Goal: Use online tool/utility: Utilize a website feature to perform a specific function

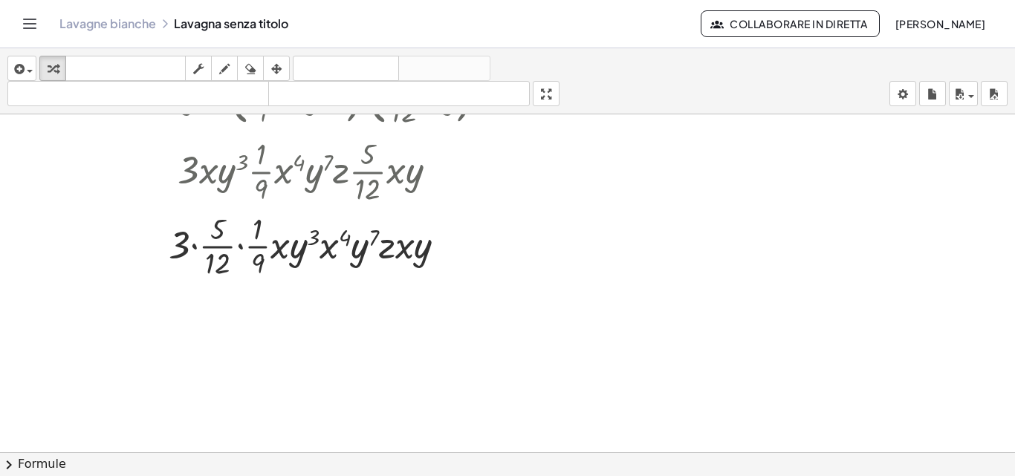
scroll to position [676, 0]
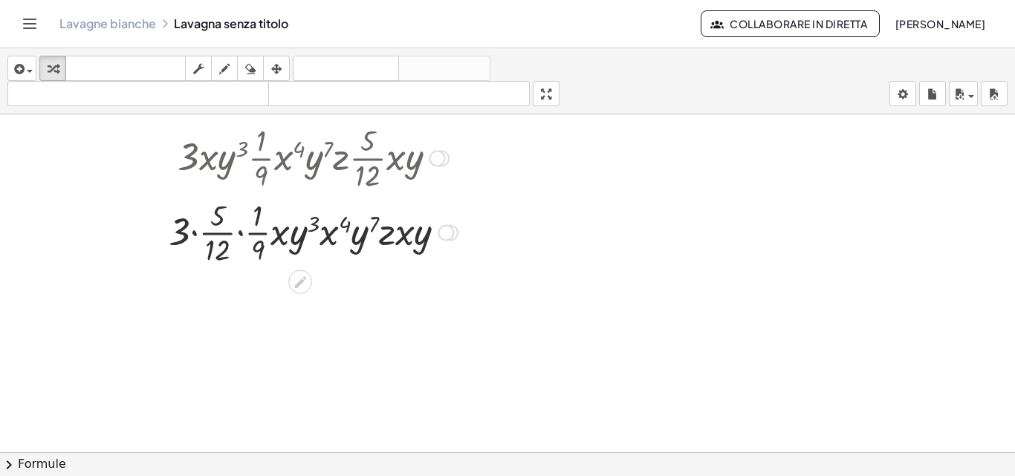
click at [192, 233] on div at bounding box center [313, 232] width 396 height 74
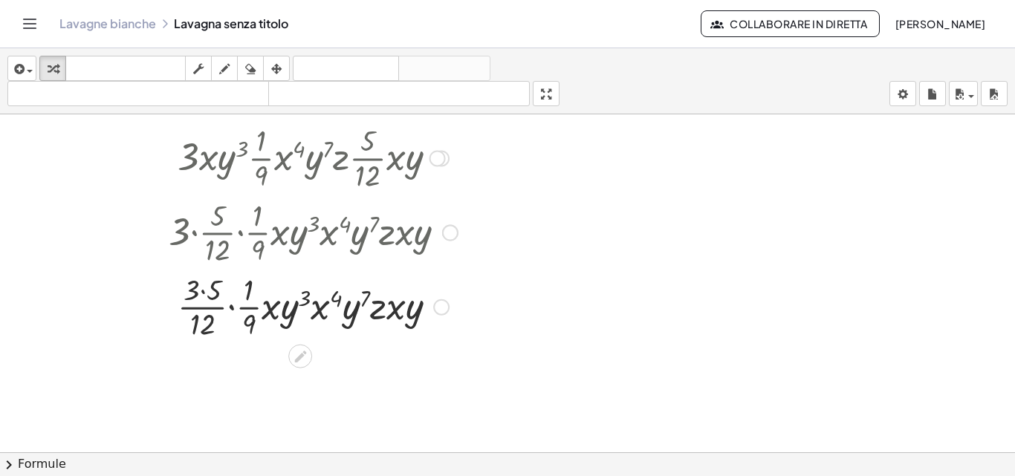
scroll to position [750, 0]
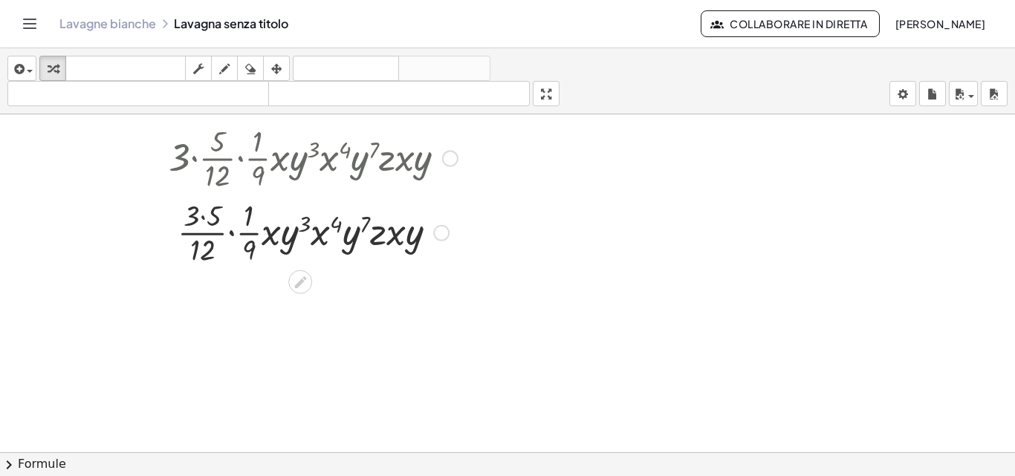
click at [233, 233] on div at bounding box center [313, 232] width 396 height 74
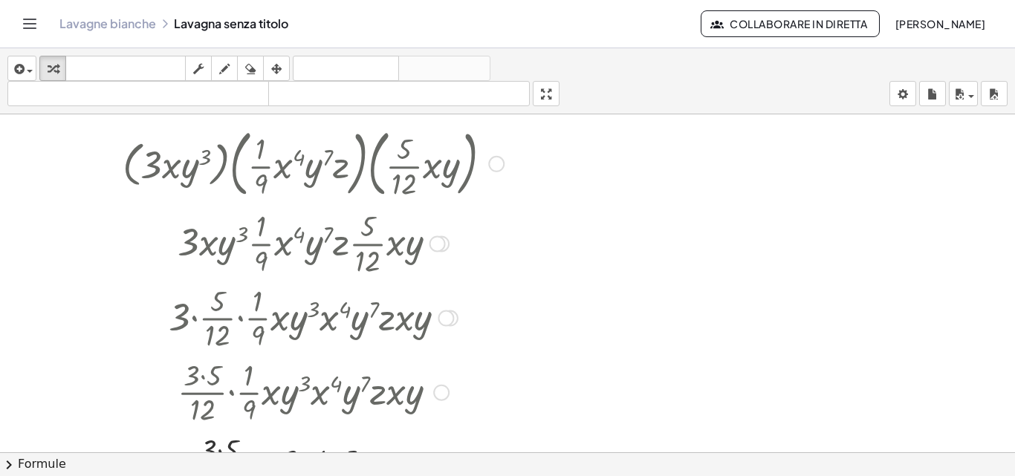
scroll to position [676, 0]
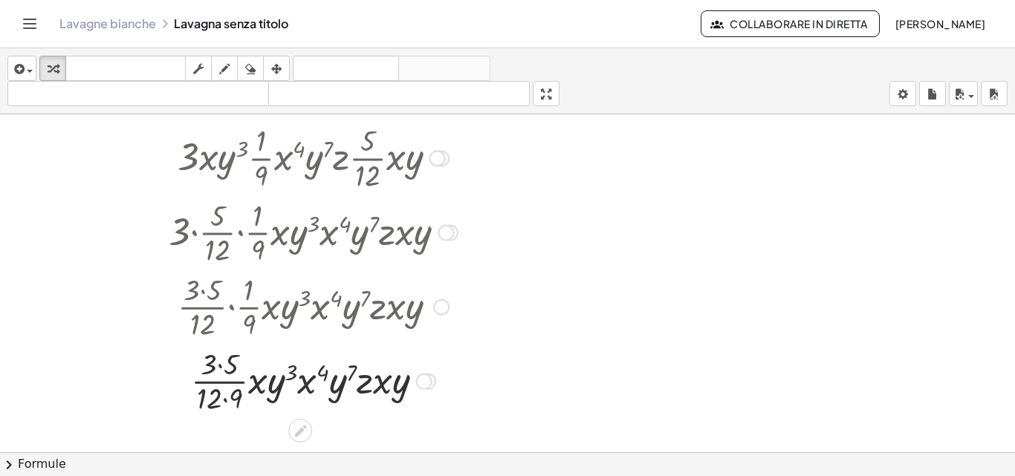
click at [218, 366] on div at bounding box center [313, 380] width 396 height 74
click at [227, 398] on div at bounding box center [313, 380] width 396 height 74
click at [223, 384] on div at bounding box center [313, 380] width 396 height 74
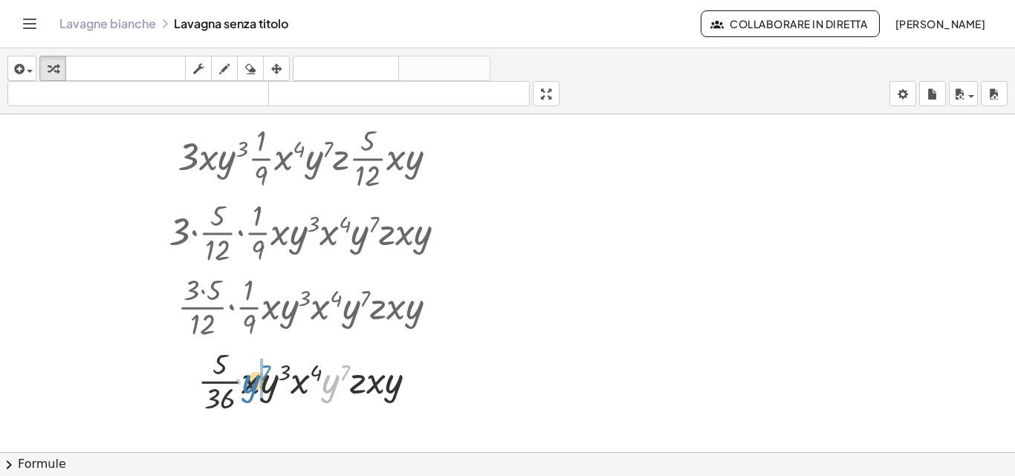
drag, startPoint x: 331, startPoint y: 392, endPoint x: 251, endPoint y: 392, distance: 79.5
click at [251, 392] on div at bounding box center [313, 380] width 396 height 74
drag, startPoint x: 247, startPoint y: 382, endPoint x: 354, endPoint y: 397, distance: 108.0
click at [354, 397] on div at bounding box center [313, 380] width 396 height 74
drag, startPoint x: 336, startPoint y: 392, endPoint x: 315, endPoint y: 391, distance: 20.9
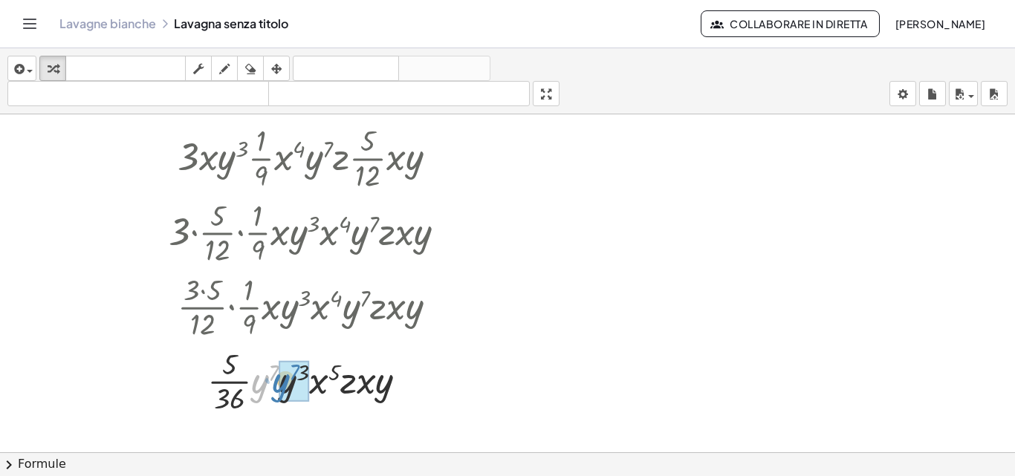
drag, startPoint x: 261, startPoint y: 387, endPoint x: 283, endPoint y: 386, distance: 22.3
click at [285, 379] on div at bounding box center [313, 380] width 396 height 74
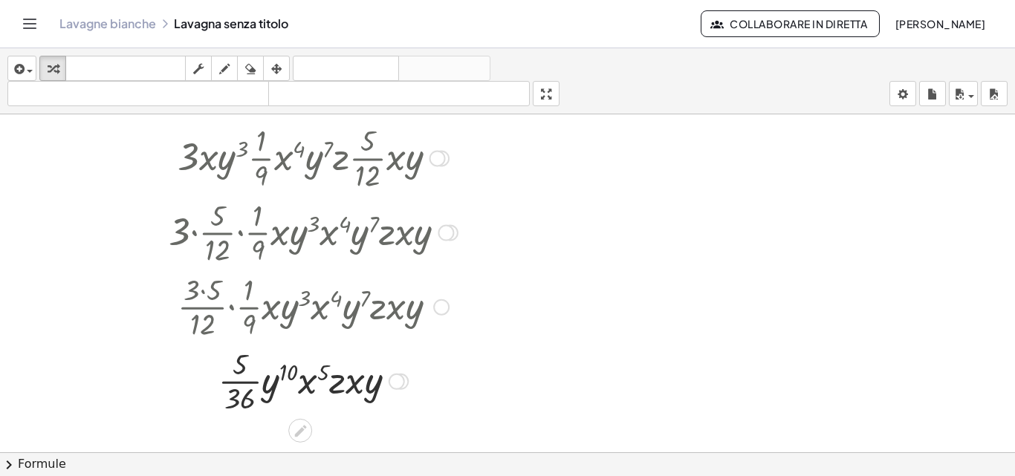
click at [239, 382] on div at bounding box center [313, 380] width 396 height 74
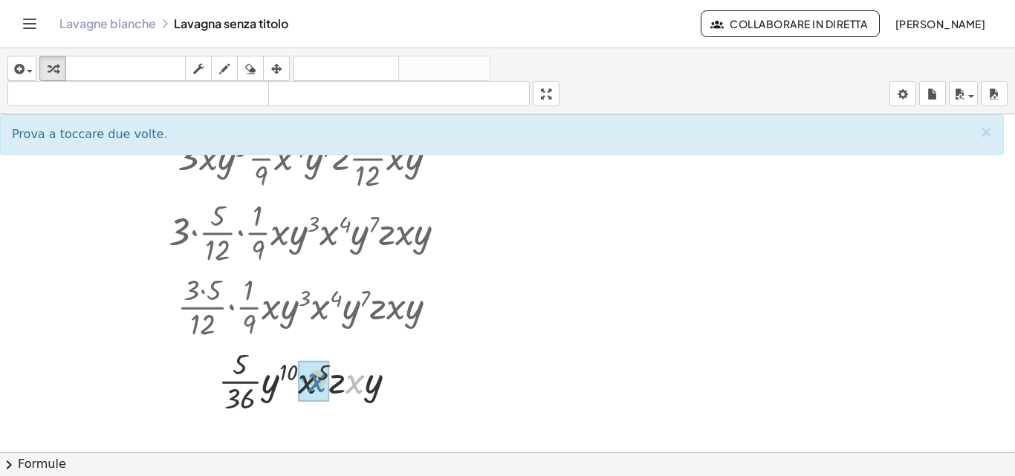
drag, startPoint x: 351, startPoint y: 382, endPoint x: 310, endPoint y: 380, distance: 40.9
click at [348, 386] on div at bounding box center [313, 380] width 396 height 74
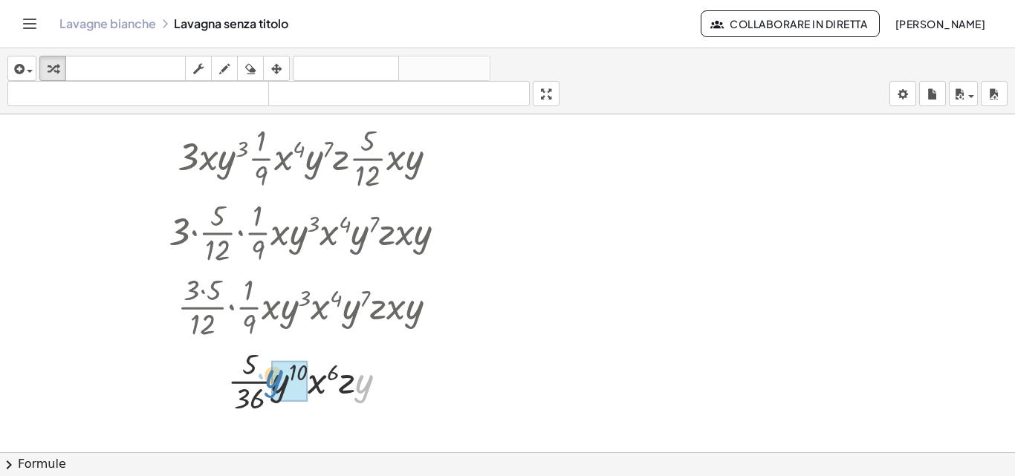
drag, startPoint x: 360, startPoint y: 386, endPoint x: 269, endPoint y: 380, distance: 90.8
click at [269, 380] on div at bounding box center [313, 380] width 396 height 74
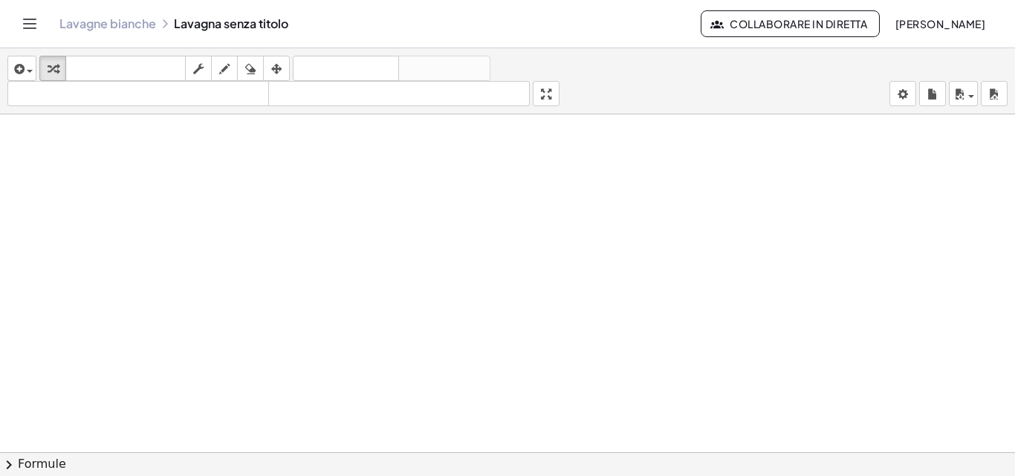
scroll to position [1014, 0]
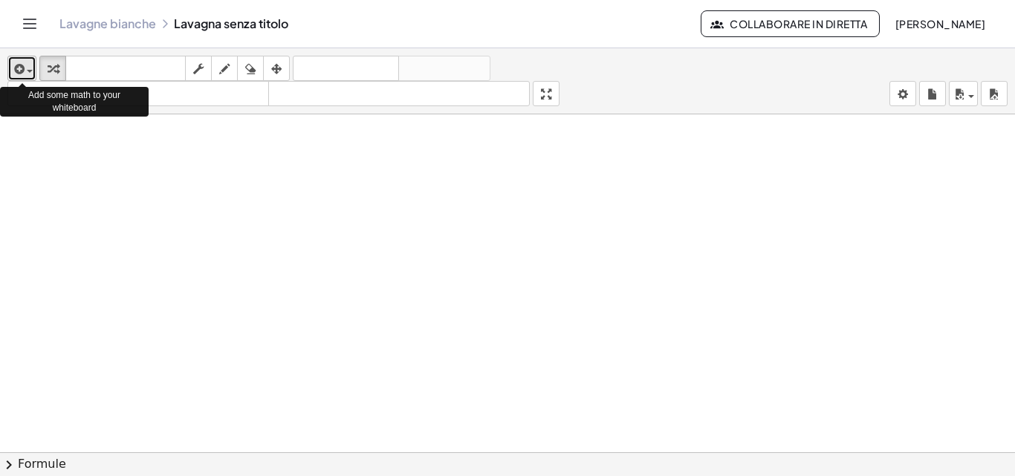
click at [23, 67] on icon "button" at bounding box center [17, 69] width 13 height 18
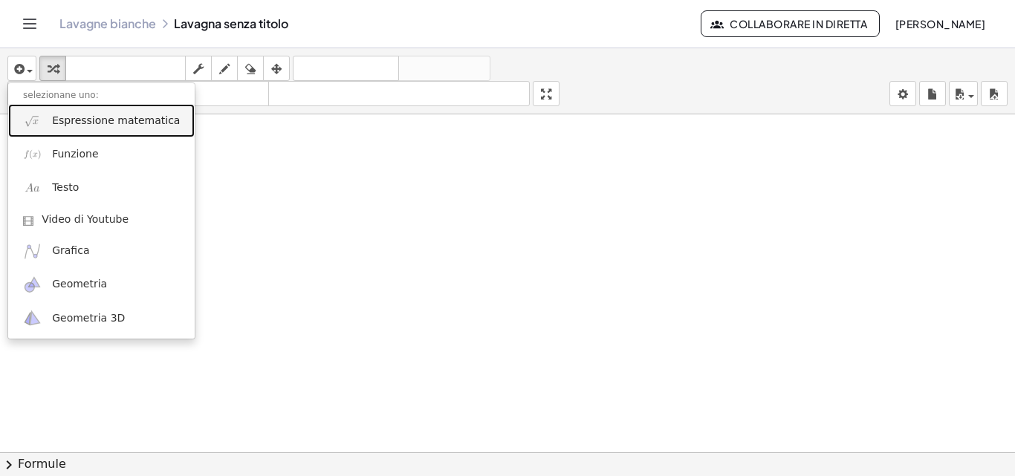
click at [79, 114] on font "Espressione matematica" at bounding box center [116, 120] width 128 height 12
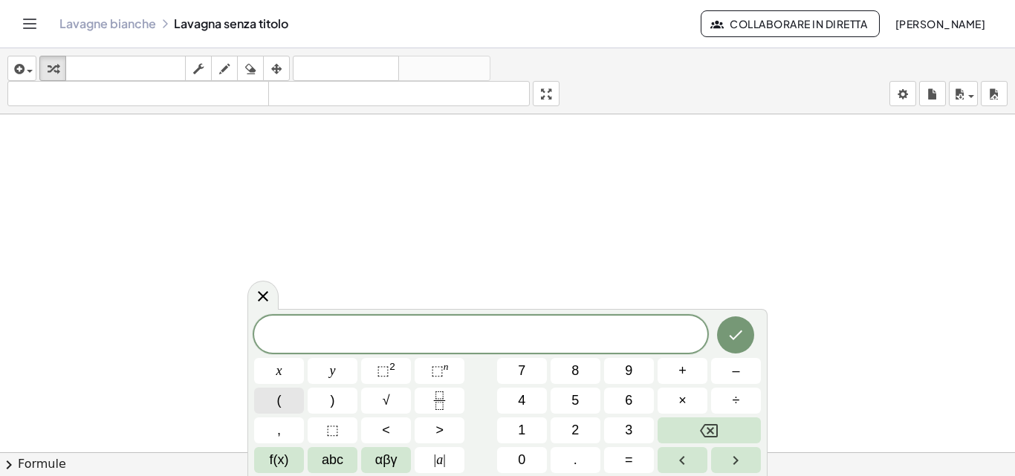
click at [279, 406] on span "(" at bounding box center [279, 401] width 4 height 20
click at [429, 396] on button "Fraction" at bounding box center [440, 401] width 50 height 26
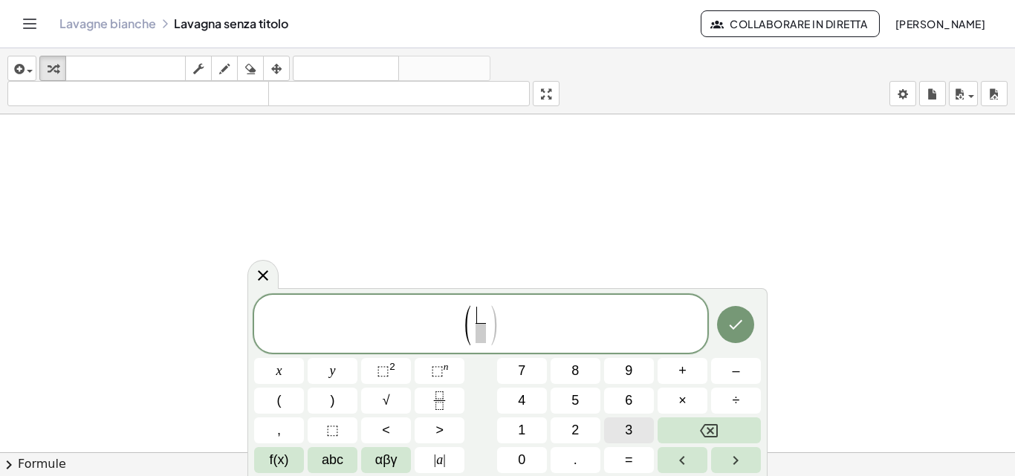
click at [629, 421] on span "3" at bounding box center [628, 431] width 7 height 20
click at [474, 328] on span "​ 3 ​" at bounding box center [481, 325] width 18 height 36
click at [487, 342] on span "​ 3 ​" at bounding box center [481, 325] width 18 height 36
click at [530, 395] on button "4" at bounding box center [522, 401] width 50 height 26
click at [493, 325] on span ")" at bounding box center [494, 326] width 11 height 44
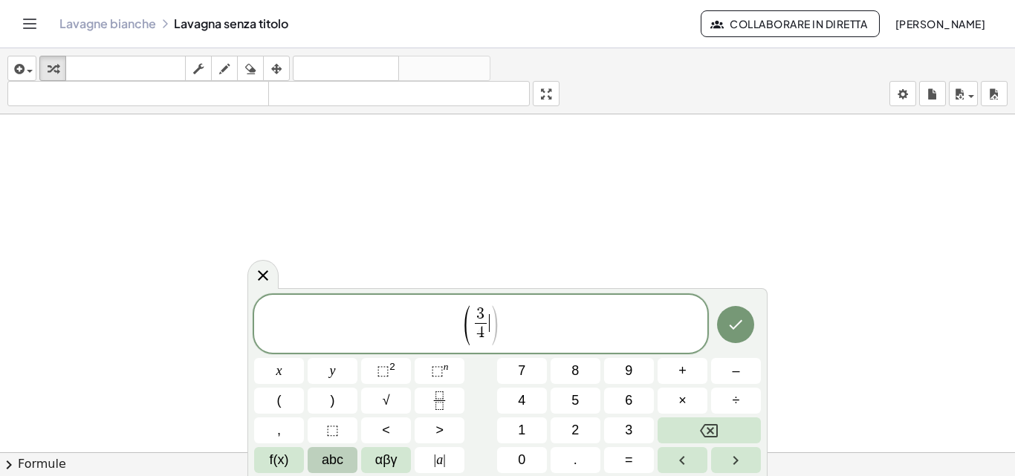
click at [312, 450] on button "abc" at bounding box center [333, 460] width 50 height 26
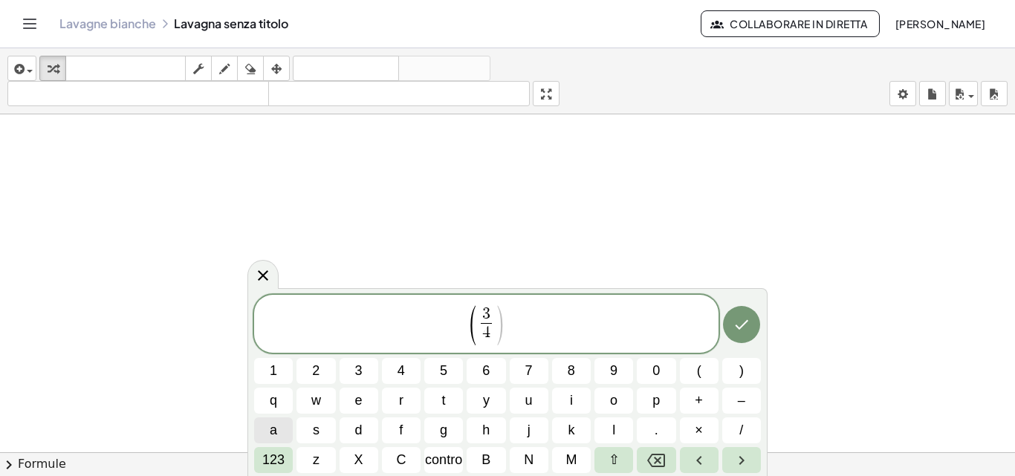
click at [282, 426] on button "a" at bounding box center [273, 431] width 39 height 26
click at [489, 458] on font "B" at bounding box center [485, 459] width 9 height 15
click at [279, 455] on font "123" at bounding box center [273, 459] width 22 height 15
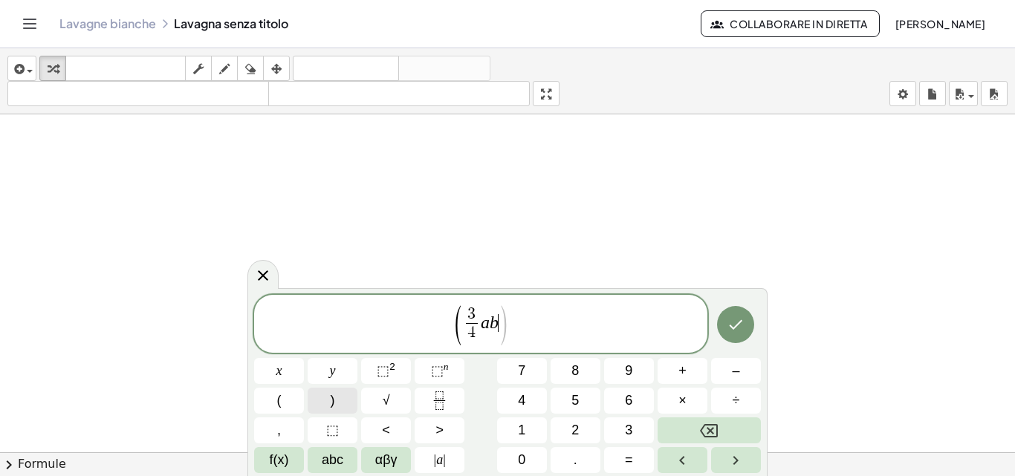
click at [332, 410] on span ")" at bounding box center [333, 401] width 4 height 20
click at [661, 408] on button "×" at bounding box center [683, 401] width 50 height 26
click at [290, 395] on button "(" at bounding box center [279, 401] width 50 height 26
click at [733, 369] on button "–" at bounding box center [736, 371] width 50 height 26
click at [584, 427] on button "2" at bounding box center [576, 431] width 50 height 26
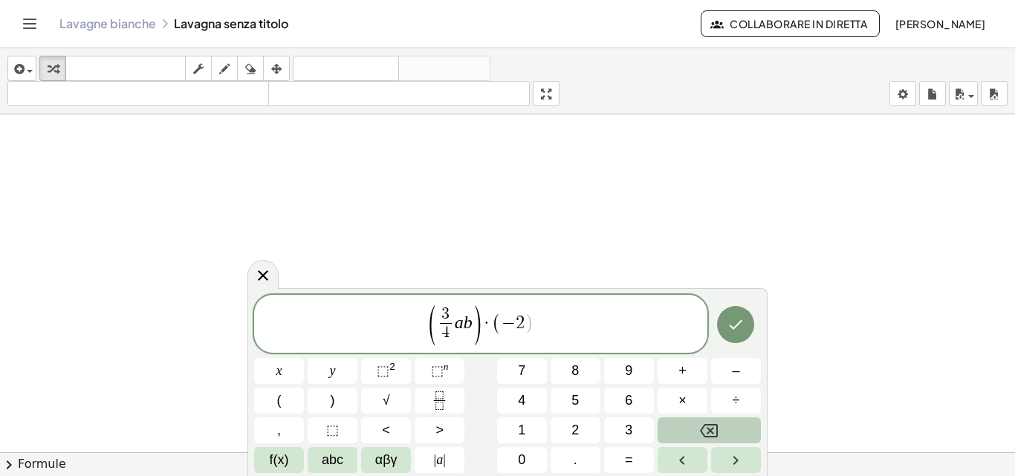
click at [731, 424] on button "Backspace" at bounding box center [709, 431] width 103 height 26
click at [455, 401] on button "Fraction" at bounding box center [440, 401] width 50 height 26
click at [591, 432] on button "2" at bounding box center [576, 431] width 50 height 26
click at [513, 333] on span "2 ​ ​" at bounding box center [520, 325] width 18 height 36
click at [519, 337] on span "​" at bounding box center [519, 333] width 11 height 20
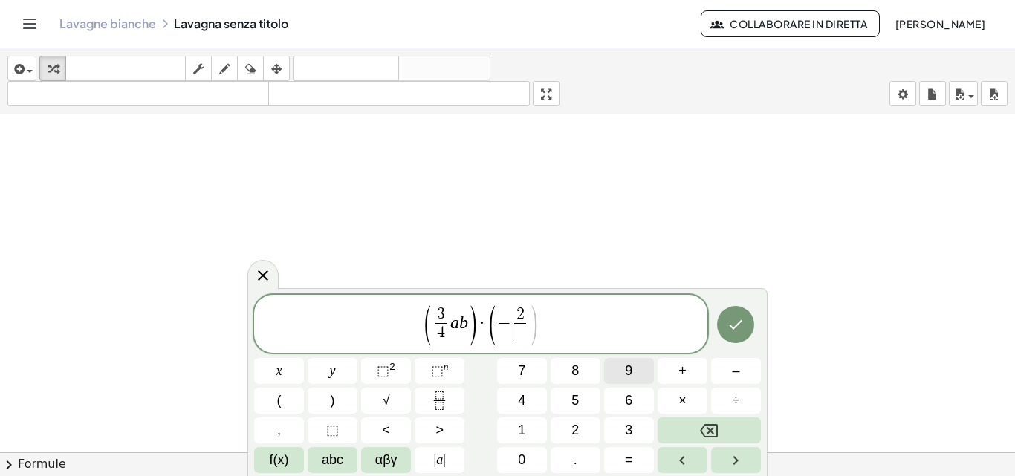
click at [625, 378] on span "9" at bounding box center [628, 371] width 7 height 20
click at [528, 327] on span "( − 2 9 ​ ​ )" at bounding box center [512, 324] width 51 height 39
click at [353, 464] on button "abc" at bounding box center [333, 460] width 50 height 26
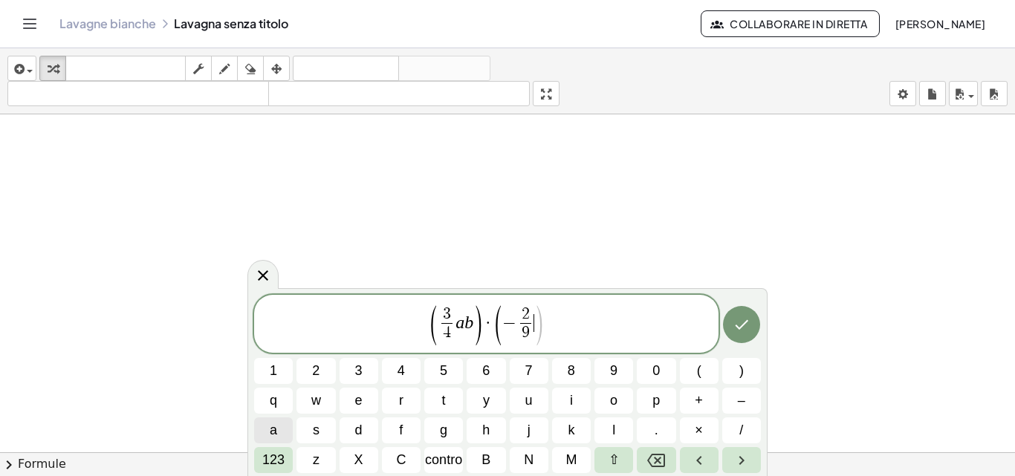
click at [280, 432] on button "a" at bounding box center [273, 431] width 39 height 26
click at [472, 449] on button "B" at bounding box center [486, 460] width 39 height 26
click at [279, 461] on font "123" at bounding box center [273, 459] width 22 height 15
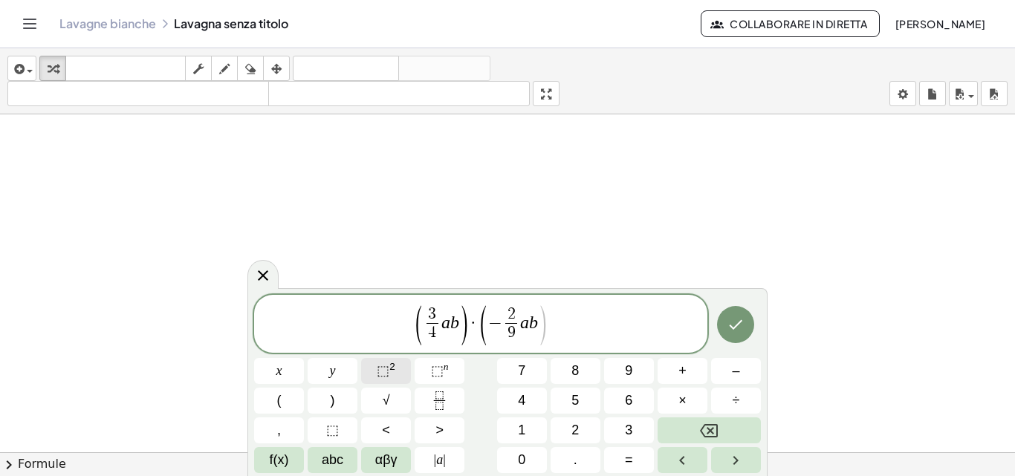
click at [385, 369] on span "⬚" at bounding box center [383, 370] width 13 height 15
click at [537, 314] on span "2" at bounding box center [537, 316] width 8 height 16
click at [543, 314] on span ")" at bounding box center [546, 326] width 11 height 44
click at [536, 306] on span "( − 2 9 ​ a b ​ 2 )" at bounding box center [513, 324] width 77 height 39
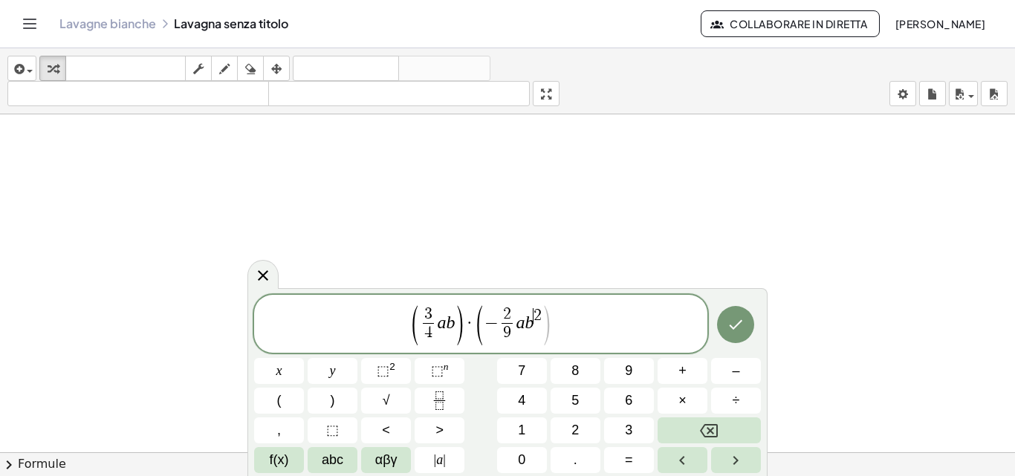
click at [539, 308] on span "2" at bounding box center [537, 316] width 8 height 16
click at [704, 425] on icon "Backspace" at bounding box center [709, 430] width 18 height 13
click at [530, 404] on button "4" at bounding box center [522, 401] width 50 height 26
click at [546, 329] on span ")" at bounding box center [546, 326] width 11 height 44
click at [342, 455] on span "abc" at bounding box center [333, 460] width 22 height 20
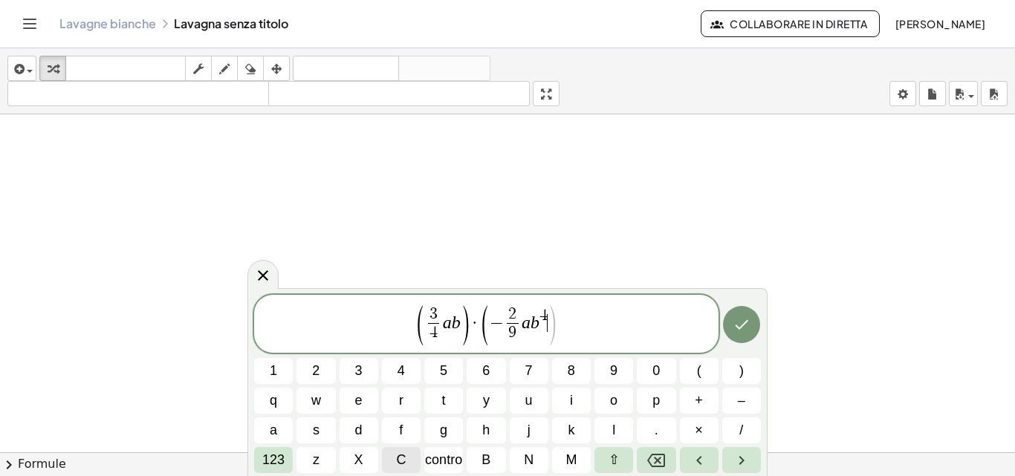
click at [406, 456] on font "C" at bounding box center [401, 459] width 10 height 15
click at [277, 452] on font "123" at bounding box center [273, 459] width 22 height 15
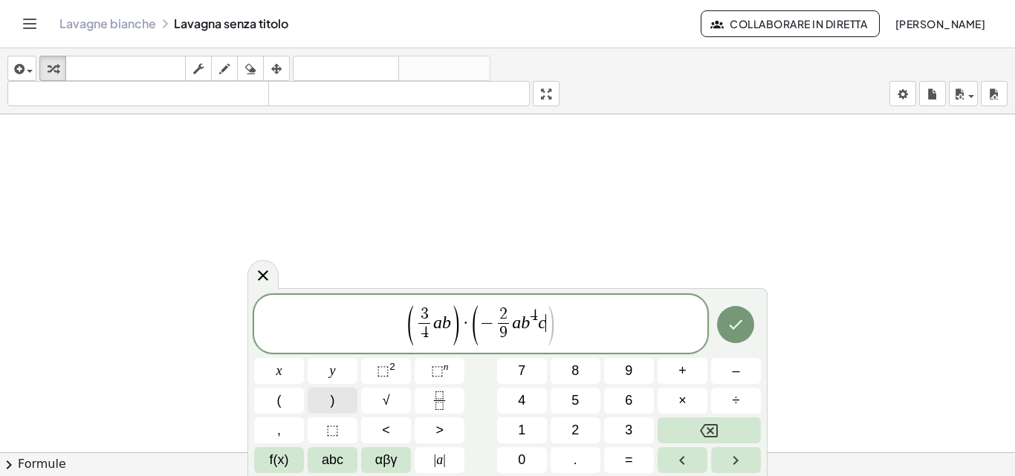
click at [340, 406] on button ")" at bounding box center [333, 401] width 50 height 26
click at [687, 397] on button "×" at bounding box center [683, 401] width 50 height 26
click at [284, 394] on button "(" at bounding box center [279, 401] width 50 height 26
click at [715, 374] on button "–" at bounding box center [736, 371] width 50 height 26
click at [441, 393] on icon "Fraction" at bounding box center [439, 401] width 19 height 19
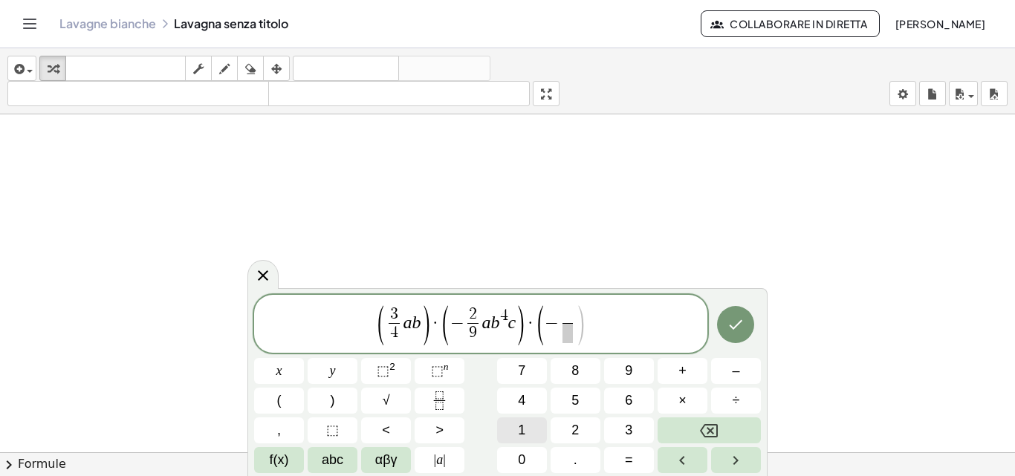
click at [516, 432] on button "1" at bounding box center [522, 431] width 50 height 26
click at [577, 423] on span "2" at bounding box center [574, 431] width 7 height 20
click at [566, 333] on span at bounding box center [567, 333] width 19 height 20
click at [585, 406] on button "5" at bounding box center [576, 401] width 50 height 26
click at [578, 308] on span "1 2 5 ​ ​" at bounding box center [567, 325] width 26 height 36
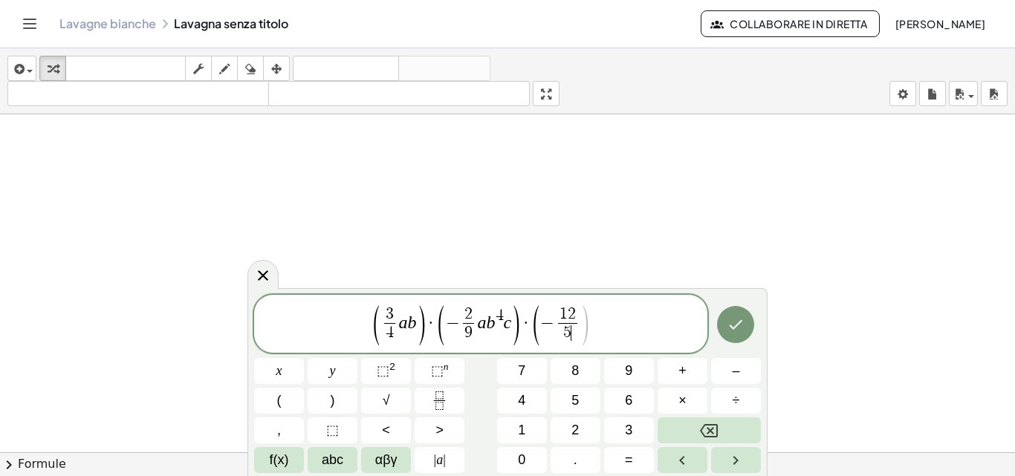
click at [577, 326] on span "1 2 5 ​ ​" at bounding box center [567, 325] width 26 height 36
click at [581, 322] on span ")" at bounding box center [585, 326] width 11 height 44
click at [325, 455] on span "abc" at bounding box center [333, 460] width 22 height 20
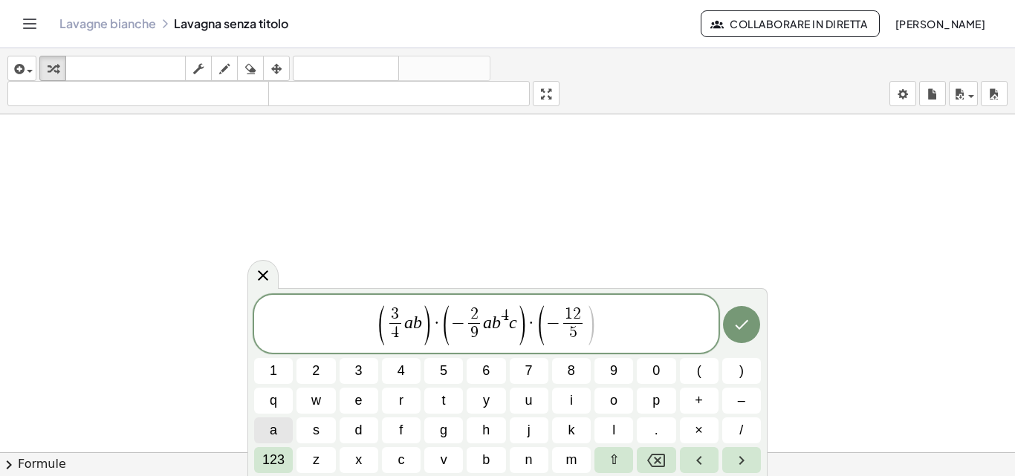
click at [270, 436] on span "a" at bounding box center [273, 431] width 7 height 20
click at [279, 462] on font "123" at bounding box center [273, 459] width 22 height 15
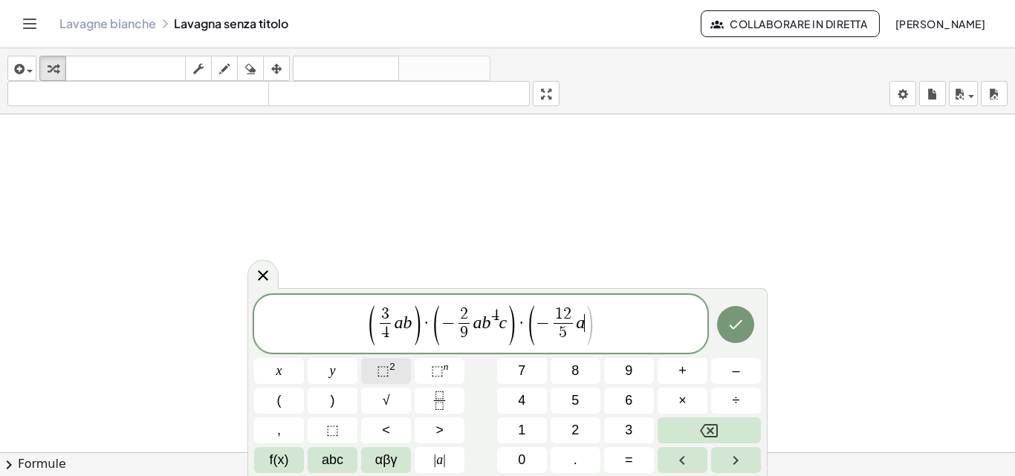
click at [386, 379] on span "⬚ 2" at bounding box center [386, 371] width 19 height 20
click at [586, 309] on span "2" at bounding box center [585, 316] width 8 height 16
click at [586, 317] on span "2" at bounding box center [585, 316] width 8 height 16
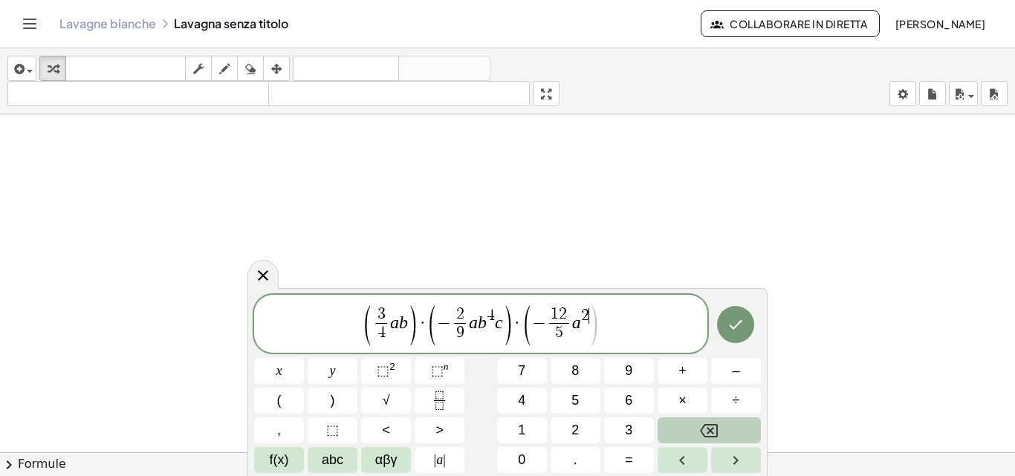
click at [673, 423] on button "Backspace" at bounding box center [709, 431] width 103 height 26
click at [568, 432] on button "2" at bounding box center [576, 431] width 50 height 26
click at [586, 316] on span "2" at bounding box center [585, 316] width 8 height 16
click at [588, 331] on span ")" at bounding box center [593, 326] width 11 height 44
click at [588, 316] on span ")" at bounding box center [593, 326] width 11 height 44
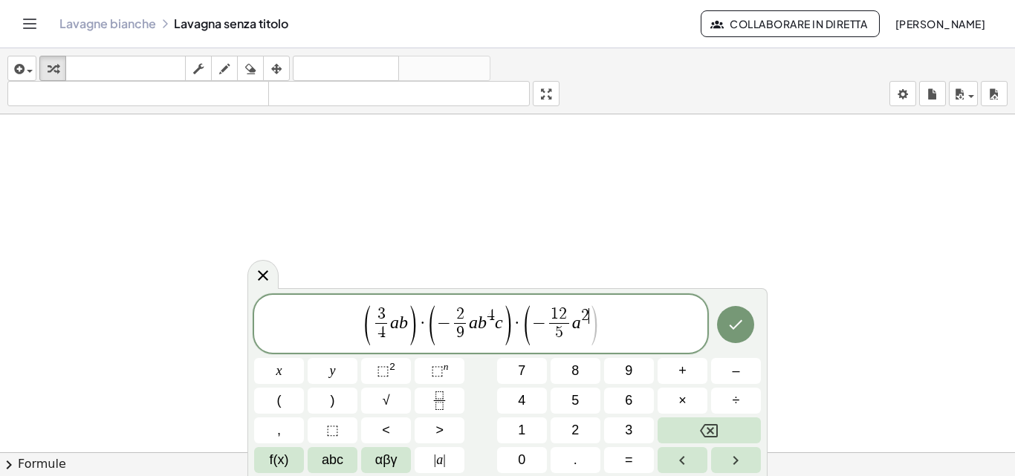
click at [581, 328] on span "− 1 2 5 ​ a 2 ​" at bounding box center [560, 325] width 57 height 36
click at [584, 325] on span "− 1 2 5 ​ a ​ 2" at bounding box center [560, 325] width 57 height 36
click at [588, 334] on span ")" at bounding box center [593, 326] width 11 height 44
click at [591, 333] on span ")" at bounding box center [593, 326] width 11 height 44
click at [334, 453] on span "abc" at bounding box center [333, 460] width 22 height 20
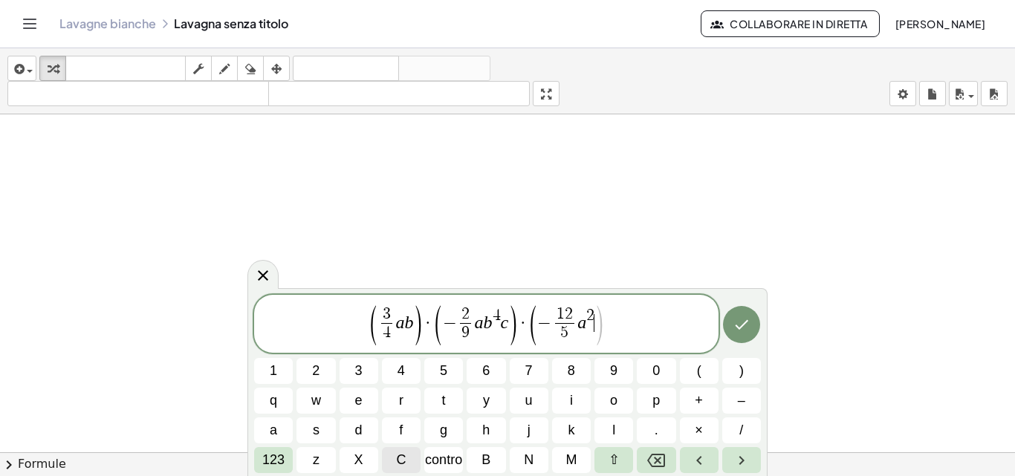
click at [387, 454] on button "C" at bounding box center [401, 460] width 39 height 26
click at [281, 455] on font "123" at bounding box center [273, 459] width 22 height 15
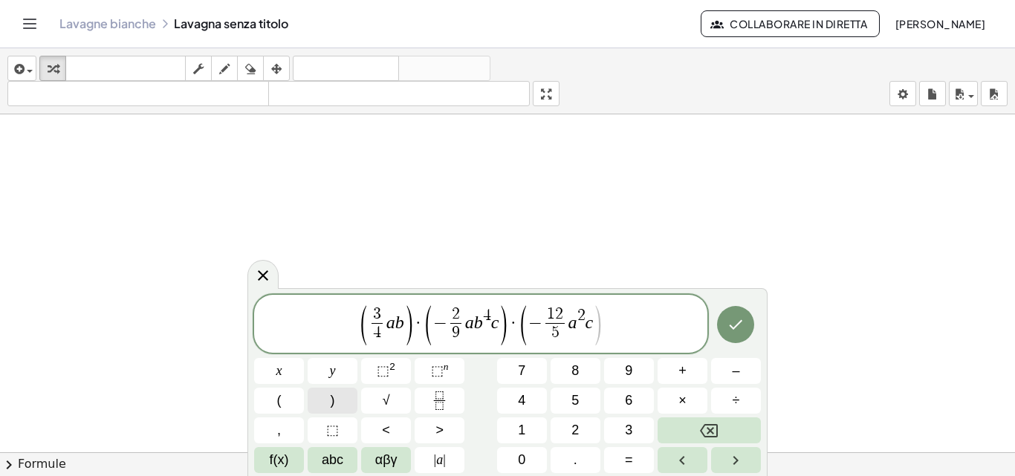
click at [340, 397] on button ")" at bounding box center [333, 401] width 50 height 26
click at [718, 321] on button "Fatto" at bounding box center [735, 324] width 37 height 37
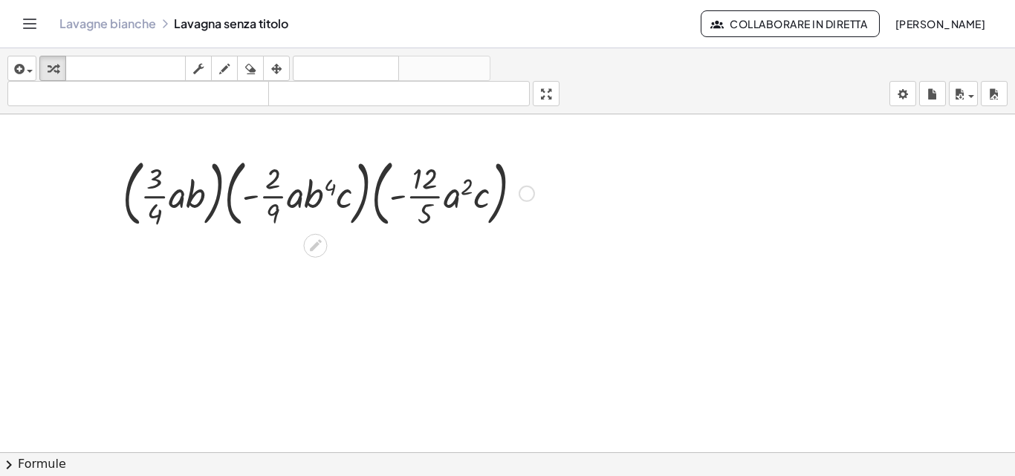
click at [207, 217] on div at bounding box center [328, 192] width 426 height 80
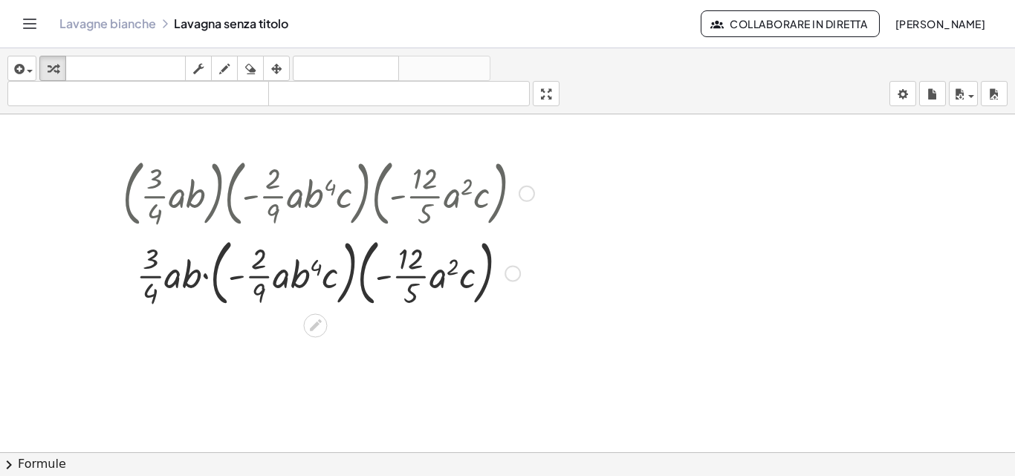
click at [223, 300] on div at bounding box center [328, 273] width 426 height 80
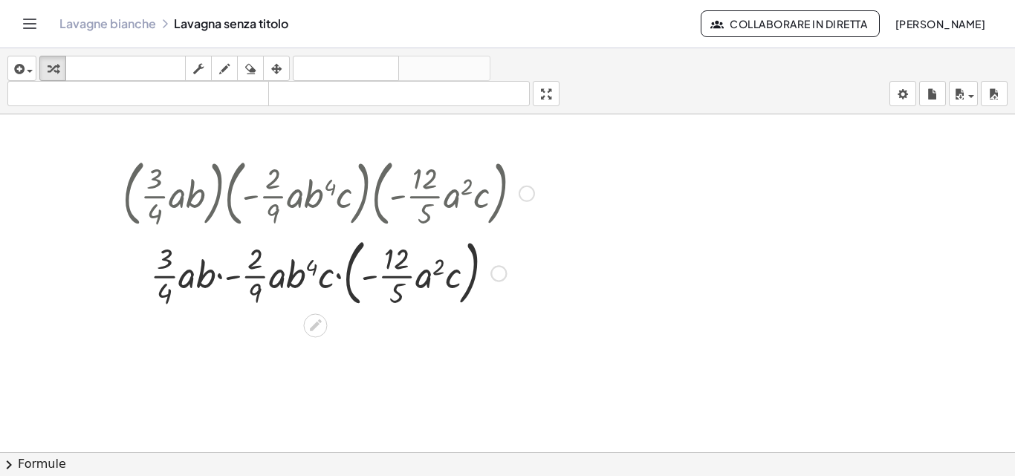
click at [355, 299] on div at bounding box center [328, 273] width 426 height 80
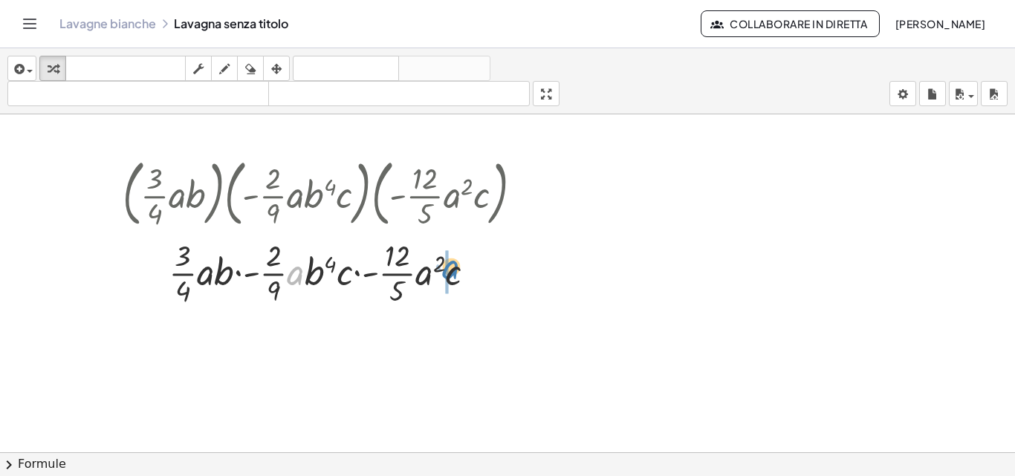
drag, startPoint x: 295, startPoint y: 286, endPoint x: 450, endPoint y: 280, distance: 155.4
click at [450, 280] on div at bounding box center [328, 272] width 426 height 74
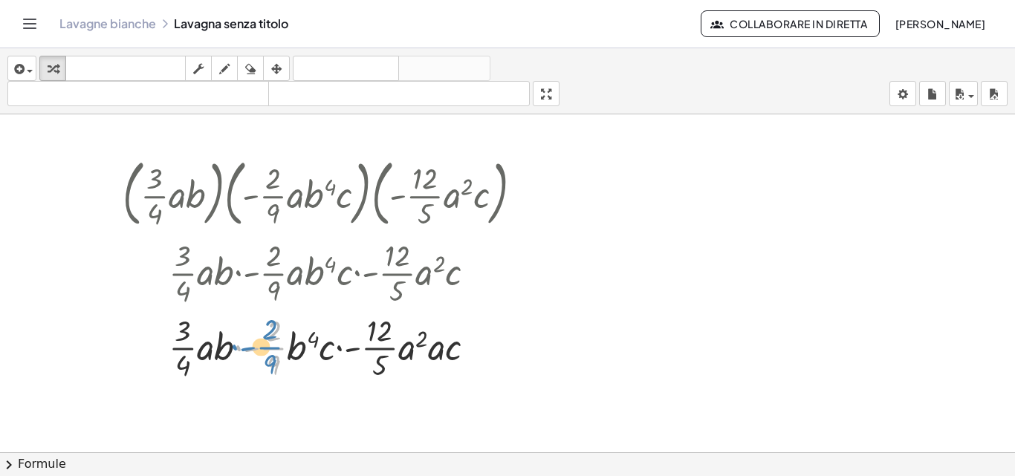
click at [281, 354] on div at bounding box center [328, 347] width 426 height 74
drag, startPoint x: 290, startPoint y: 357, endPoint x: 439, endPoint y: 356, distance: 148.6
click at [439, 356] on div at bounding box center [328, 347] width 426 height 74
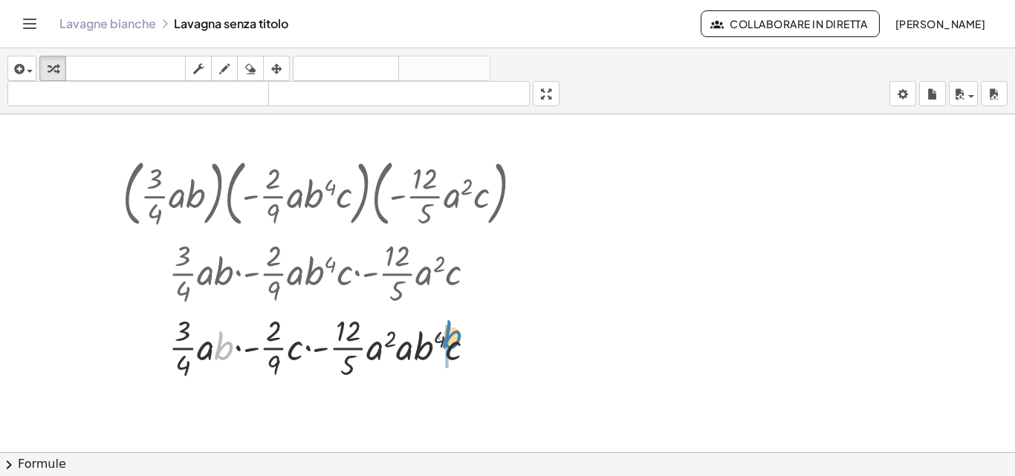
drag, startPoint x: 224, startPoint y: 351, endPoint x: 452, endPoint y: 340, distance: 228.4
click at [452, 340] on div at bounding box center [328, 347] width 426 height 74
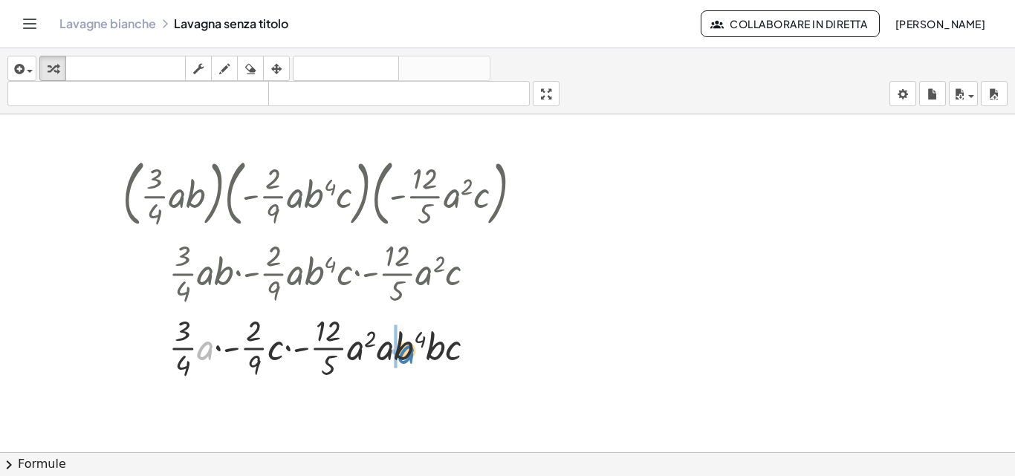
drag, startPoint x: 210, startPoint y: 349, endPoint x: 412, endPoint y: 353, distance: 201.4
click at [412, 353] on div at bounding box center [328, 347] width 426 height 74
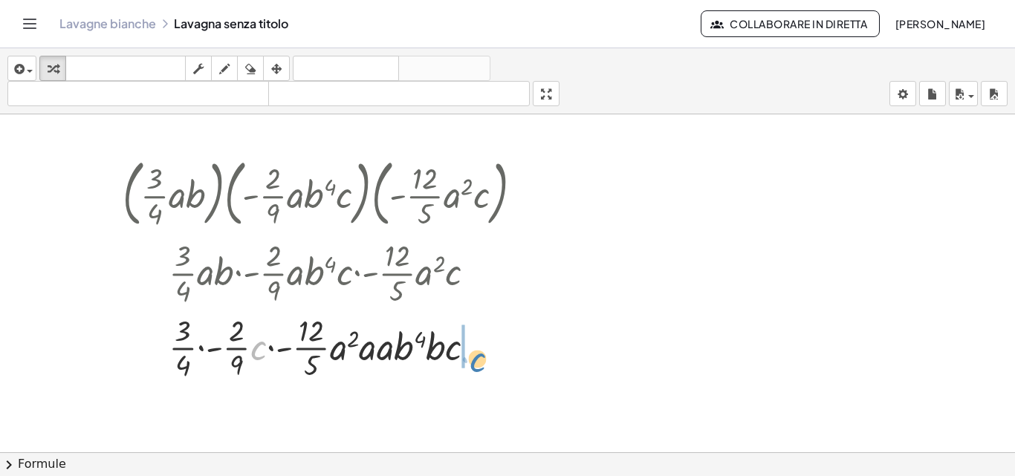
drag, startPoint x: 257, startPoint y: 350, endPoint x: 476, endPoint y: 362, distance: 219.5
click at [476, 362] on div at bounding box center [328, 347] width 426 height 74
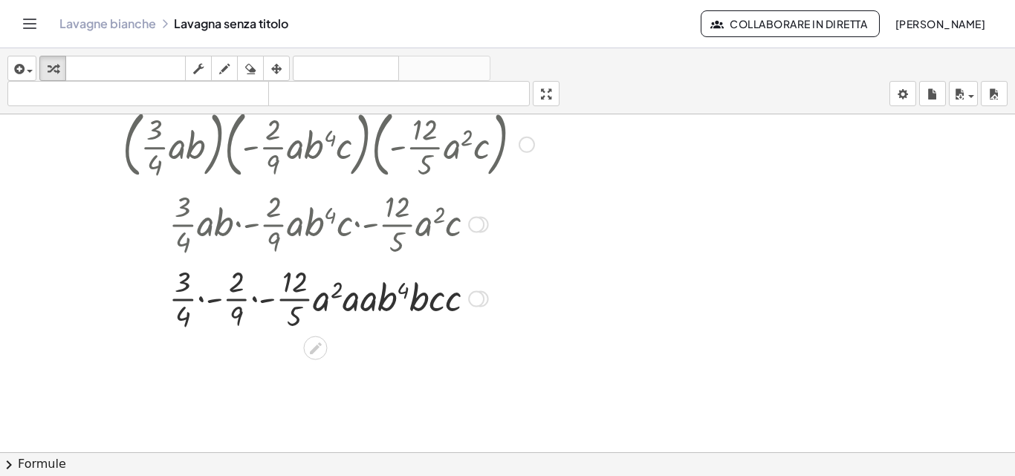
scroll to position [1088, 0]
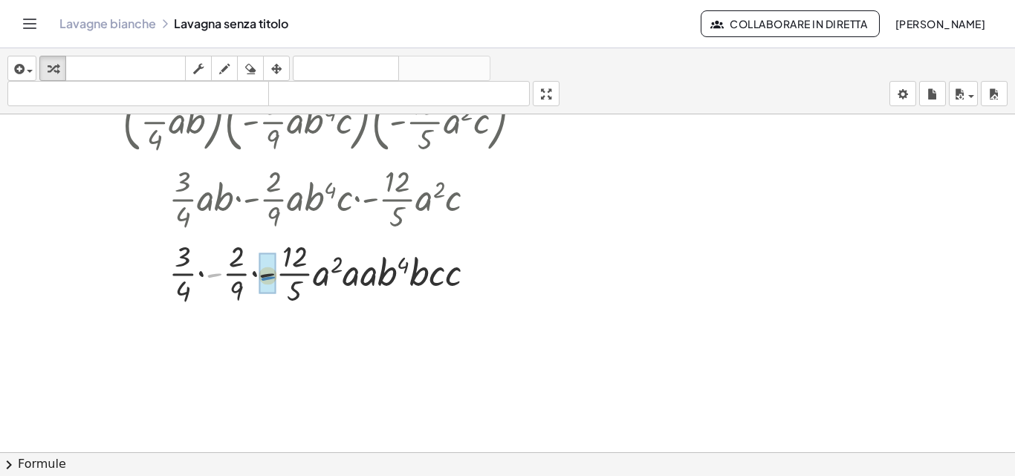
drag, startPoint x: 215, startPoint y: 276, endPoint x: 269, endPoint y: 279, distance: 53.6
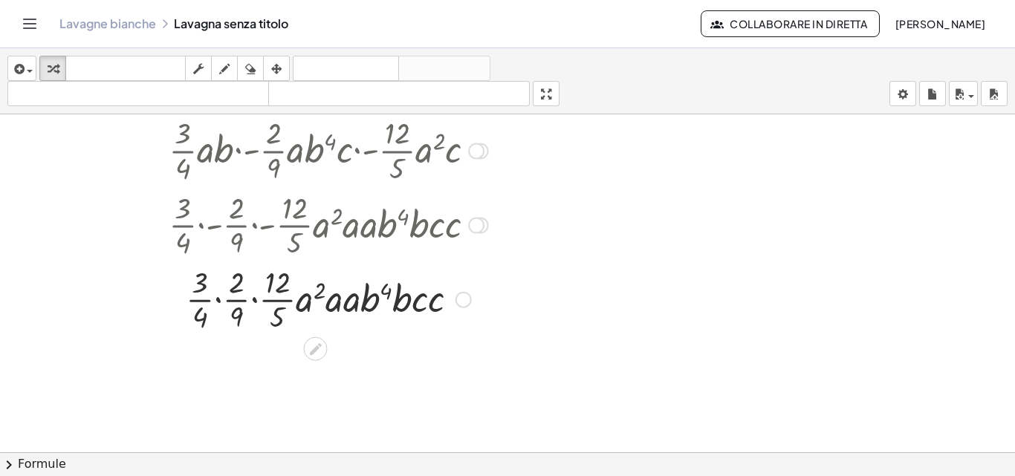
scroll to position [1163, 0]
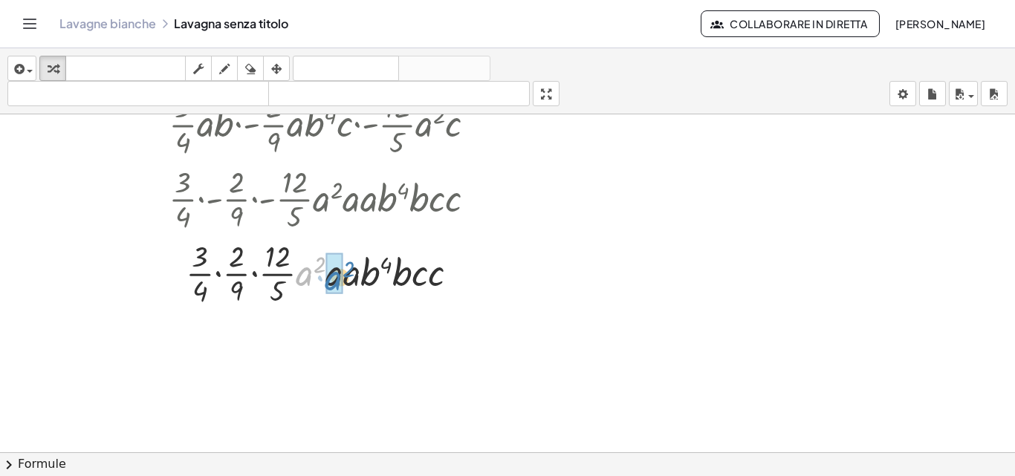
drag, startPoint x: 299, startPoint y: 277, endPoint x: 328, endPoint y: 282, distance: 29.3
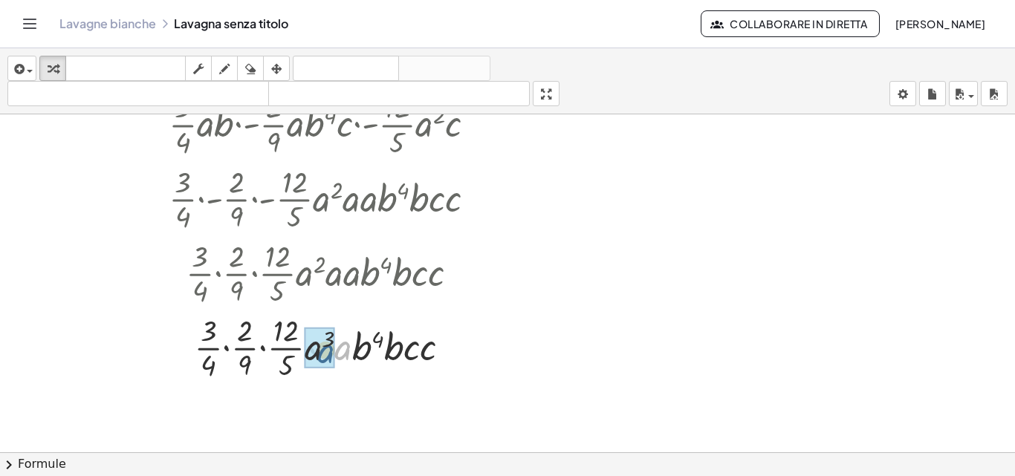
drag, startPoint x: 337, startPoint y: 343, endPoint x: 326, endPoint y: 345, distance: 10.6
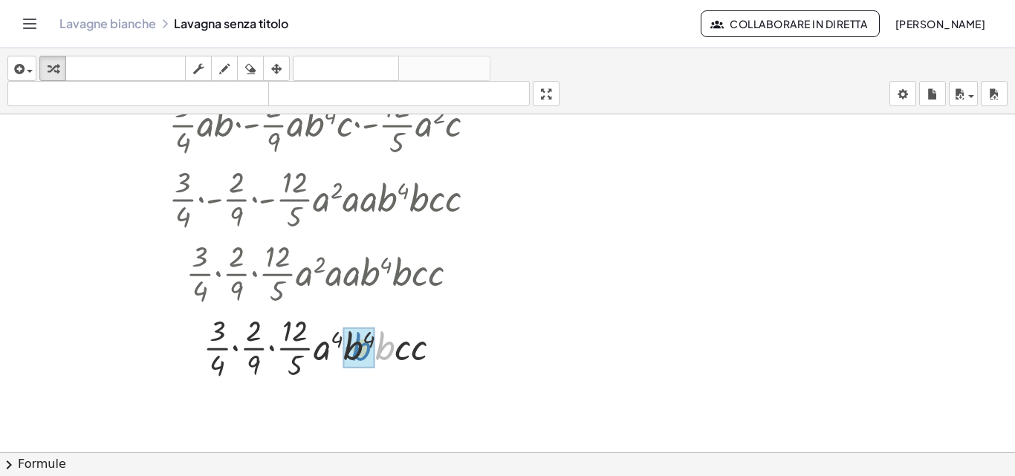
drag, startPoint x: 379, startPoint y: 357, endPoint x: 356, endPoint y: 357, distance: 23.0
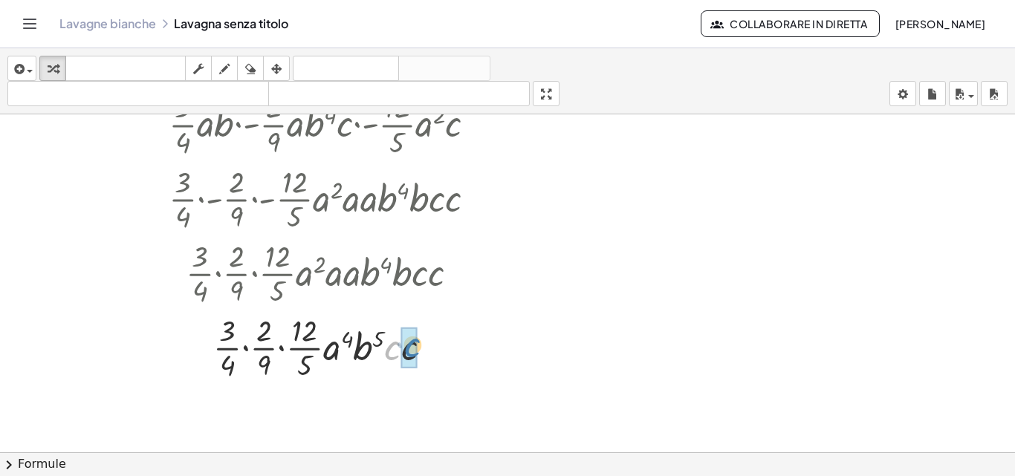
drag, startPoint x: 388, startPoint y: 357, endPoint x: 409, endPoint y: 354, distance: 21.0
click at [224, 332] on div at bounding box center [328, 347] width 426 height 74
click at [316, 341] on div at bounding box center [328, 347] width 426 height 74
click at [246, 348] on div at bounding box center [328, 347] width 426 height 74
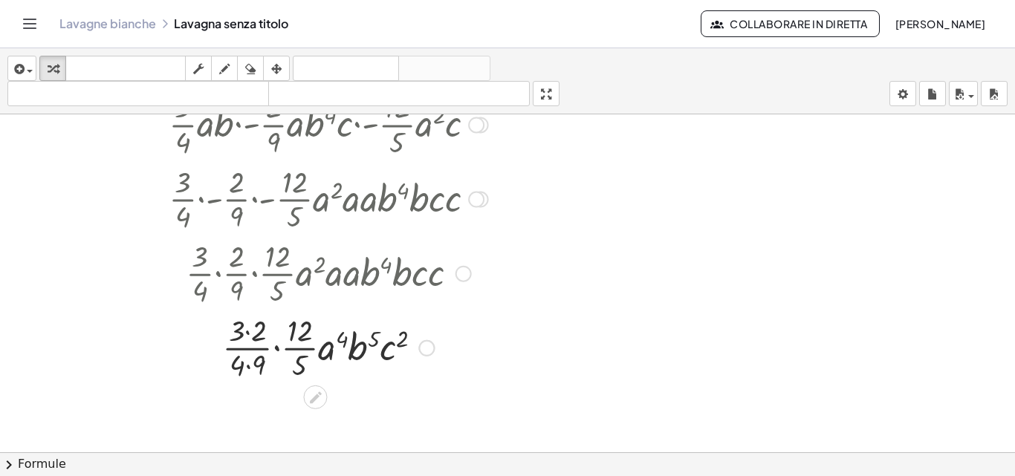
click at [247, 332] on div at bounding box center [328, 347] width 426 height 74
click at [245, 366] on div at bounding box center [328, 347] width 426 height 74
click at [273, 350] on div at bounding box center [328, 347] width 426 height 74
click at [267, 331] on div at bounding box center [328, 347] width 426 height 74
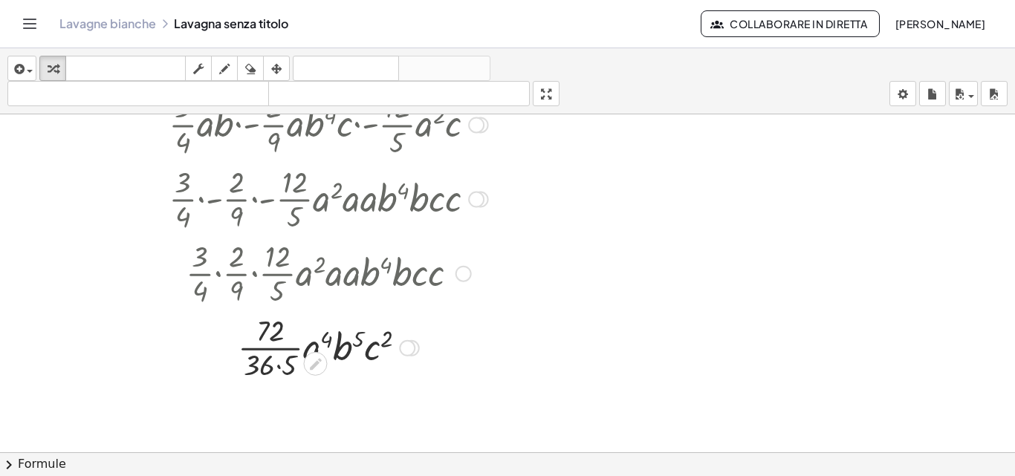
click at [278, 363] on div at bounding box center [328, 347] width 426 height 74
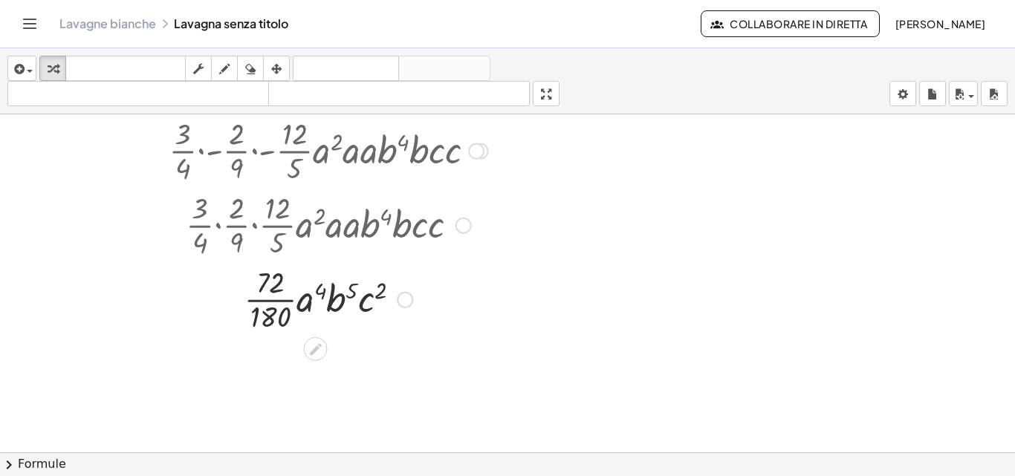
scroll to position [1237, 0]
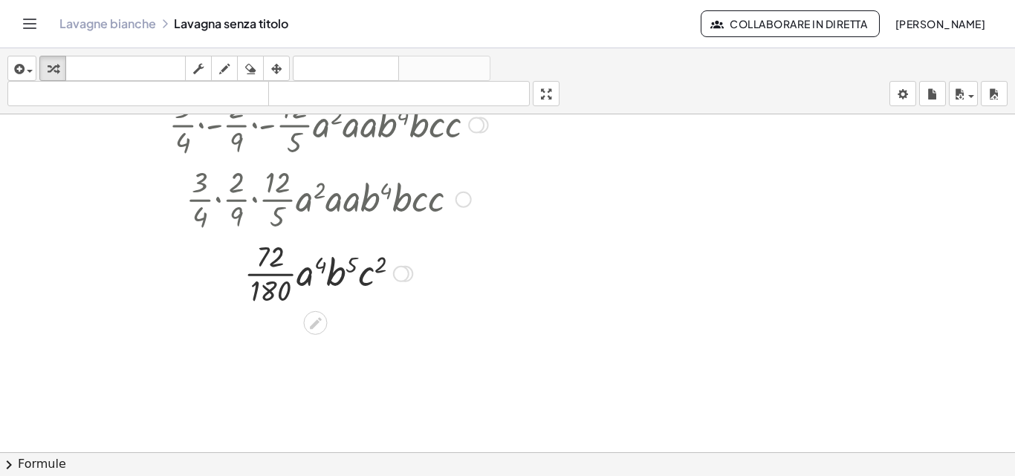
click at [264, 273] on div at bounding box center [328, 273] width 426 height 74
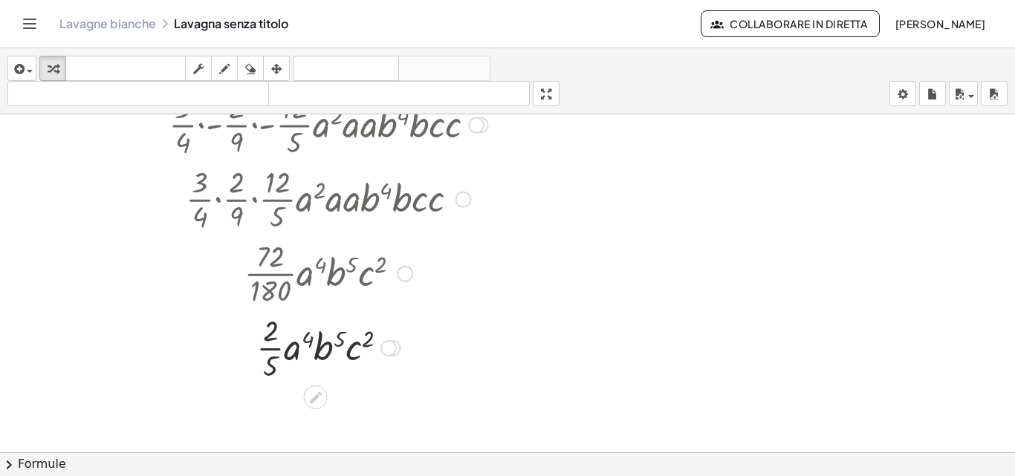
click at [267, 352] on div at bounding box center [328, 347] width 426 height 74
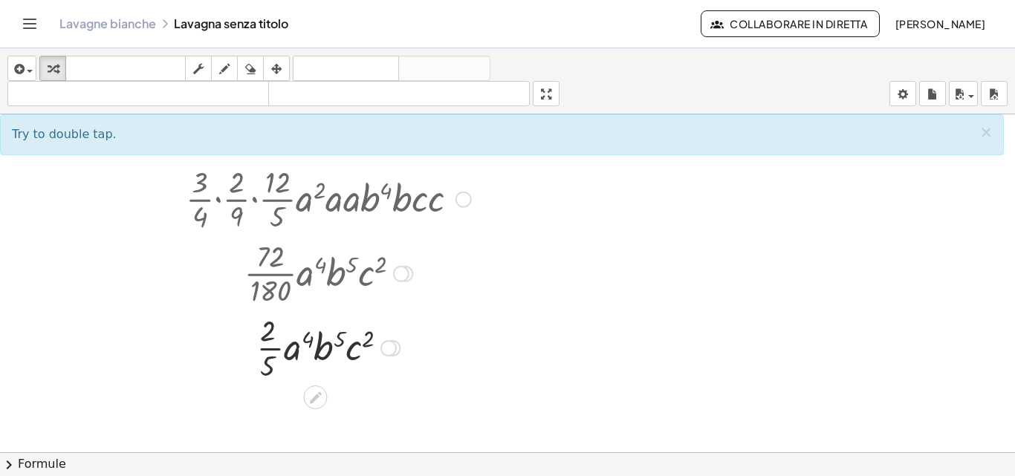
click at [265, 351] on div at bounding box center [328, 347] width 426 height 74
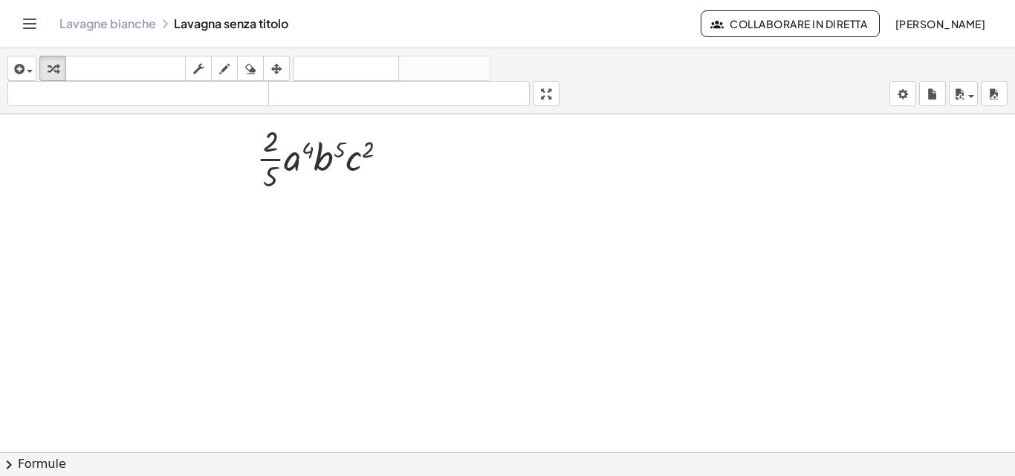
scroll to position [1352, 0]
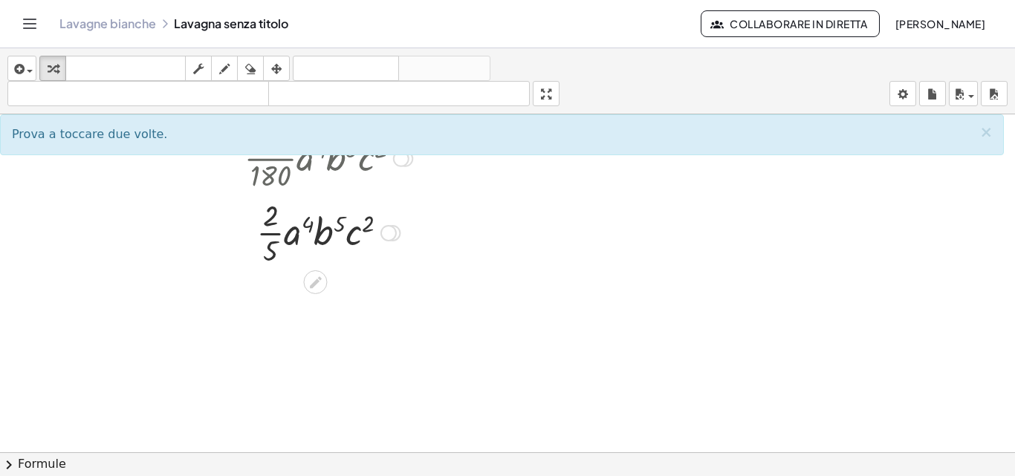
click at [270, 233] on div at bounding box center [328, 232] width 426 height 74
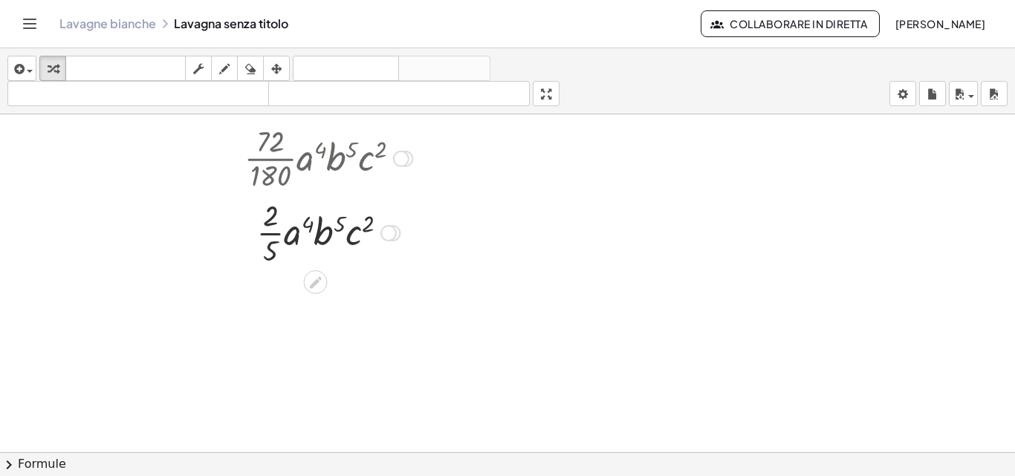
click at [270, 233] on div at bounding box center [328, 232] width 426 height 74
click at [266, 234] on div at bounding box center [328, 232] width 426 height 74
click at [264, 236] on div at bounding box center [328, 232] width 426 height 74
click at [264, 236] on div at bounding box center [328, 232] width 426 height 51
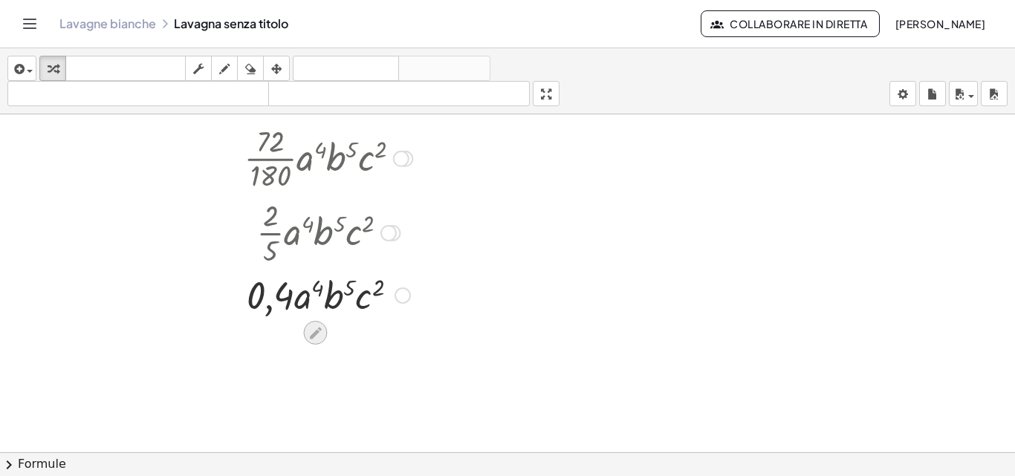
click at [322, 334] on icon at bounding box center [316, 333] width 16 height 16
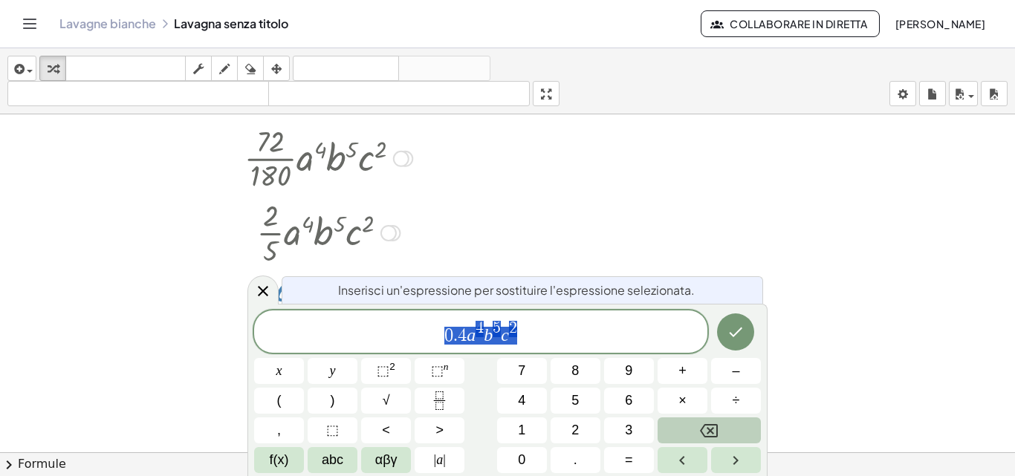
click at [667, 429] on button "Backspace" at bounding box center [709, 431] width 103 height 26
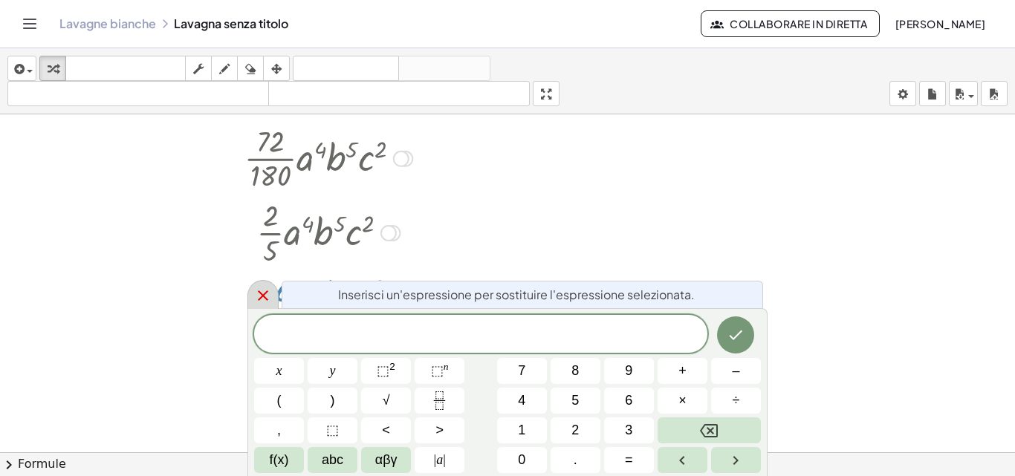
click at [264, 285] on div at bounding box center [262, 294] width 31 height 29
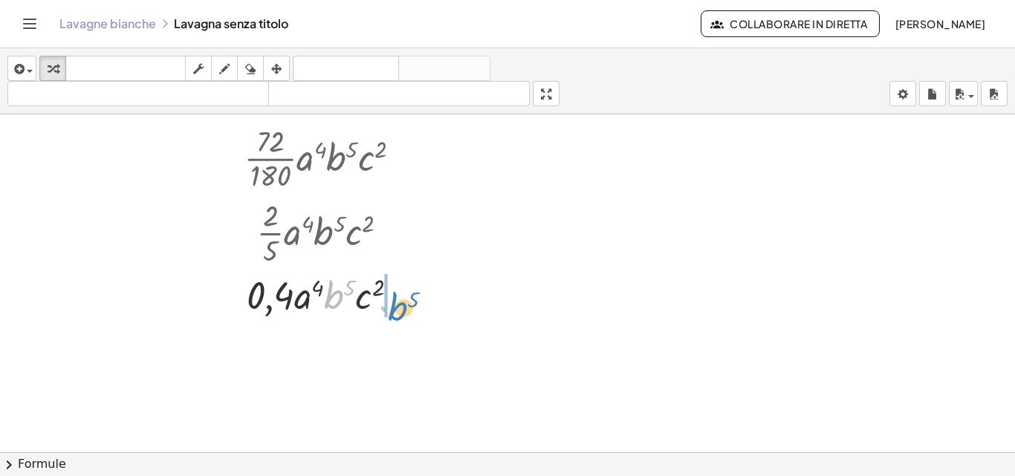
drag, startPoint x: 332, startPoint y: 300, endPoint x: 396, endPoint y: 312, distance: 65.0
click at [396, 312] on div at bounding box center [328, 294] width 426 height 51
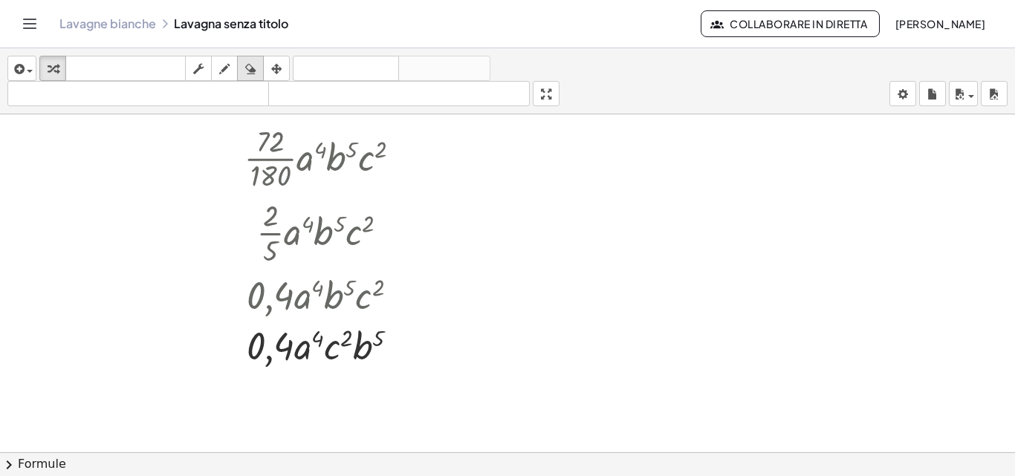
click at [243, 62] on div "button" at bounding box center [250, 68] width 19 height 18
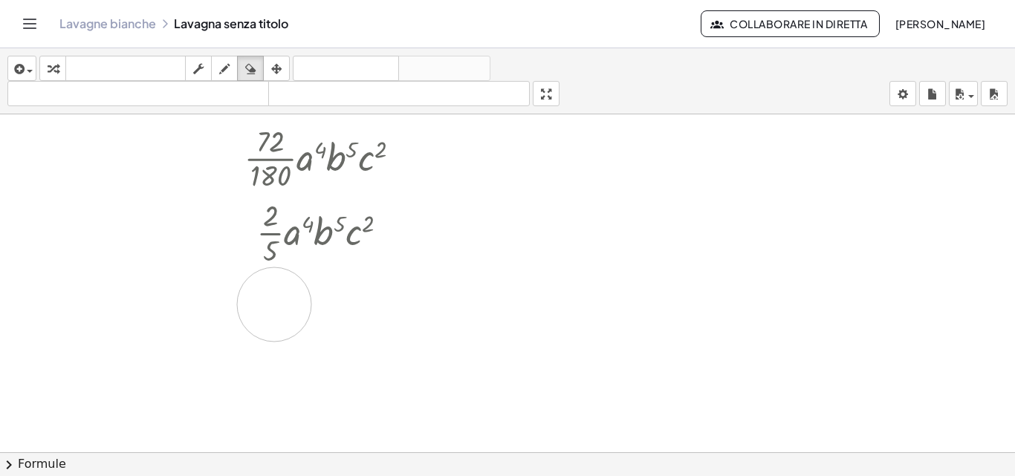
drag, startPoint x: 215, startPoint y: 324, endPoint x: 274, endPoint y: 305, distance: 61.8
drag, startPoint x: 267, startPoint y: 305, endPoint x: 94, endPoint y: 249, distance: 182.6
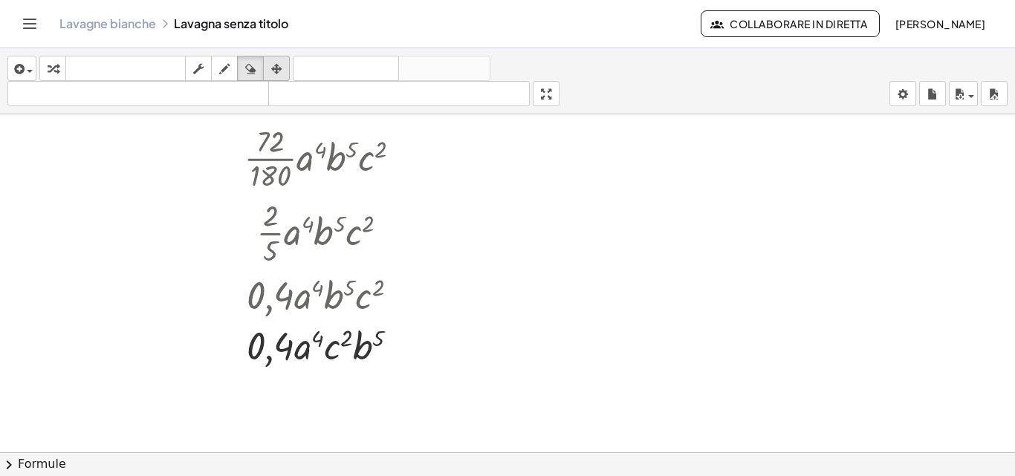
click at [272, 60] on icon "button" at bounding box center [276, 69] width 10 height 18
click at [276, 64] on icon "button" at bounding box center [276, 69] width 10 height 18
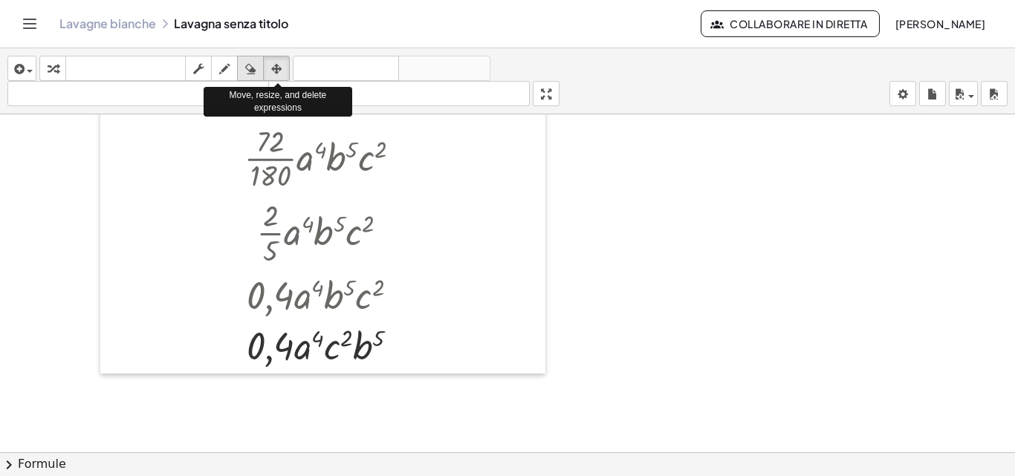
click at [256, 69] on icon "button" at bounding box center [250, 69] width 10 height 18
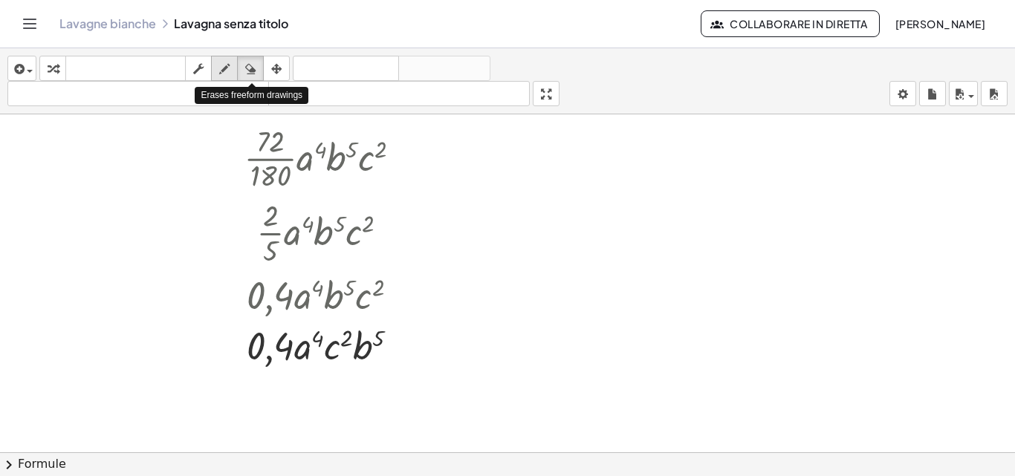
click at [228, 71] on icon "button" at bounding box center [224, 69] width 10 height 18
click at [200, 69] on icon "button" at bounding box center [198, 69] width 10 height 18
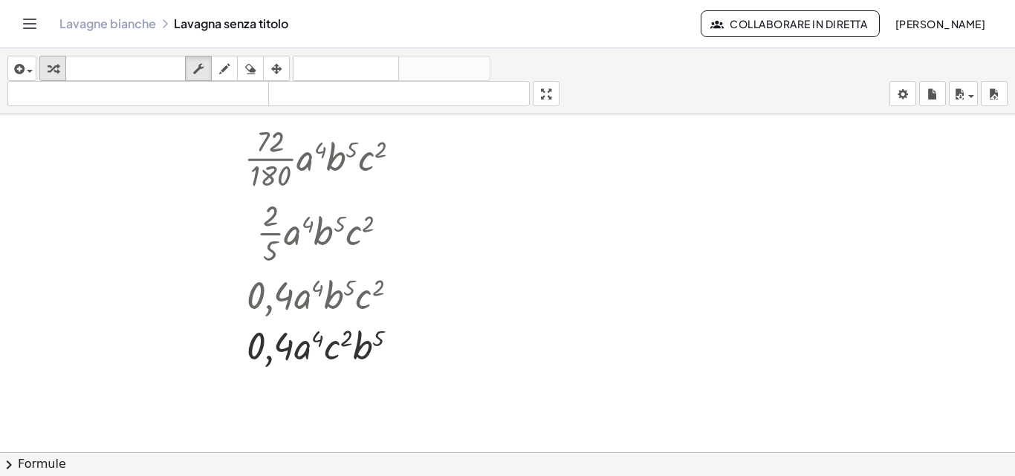
click at [56, 66] on icon "button" at bounding box center [53, 69] width 10 height 18
click at [25, 70] on span "button" at bounding box center [26, 70] width 3 height 10
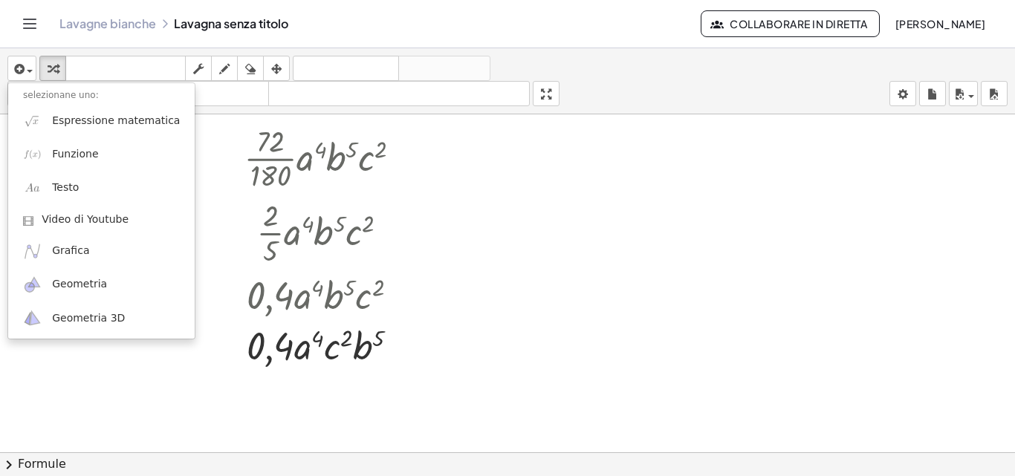
click at [7, 63] on div "inserire selezionane uno: Espressione matematica Funzione Testo Video di Youtub…" at bounding box center [507, 81] width 1015 height 66
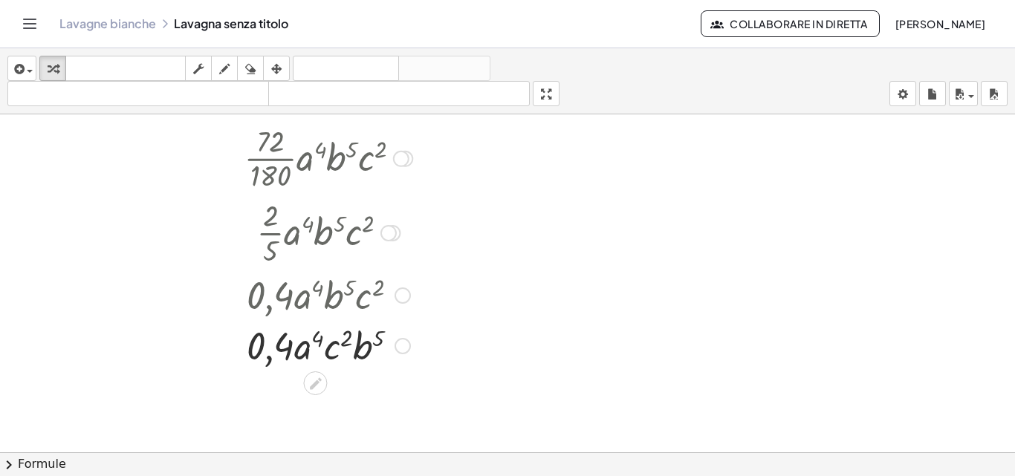
drag, startPoint x: 299, startPoint y: 289, endPoint x: 316, endPoint y: 340, distance: 53.1
click at [397, 287] on div at bounding box center [328, 294] width 426 height 51
drag, startPoint x: 393, startPoint y: 291, endPoint x: 405, endPoint y: 305, distance: 17.9
click at [315, 296] on div "· 0,4 · a 4 · b 5 · c 2" at bounding box center [315, 296] width 0 height 0
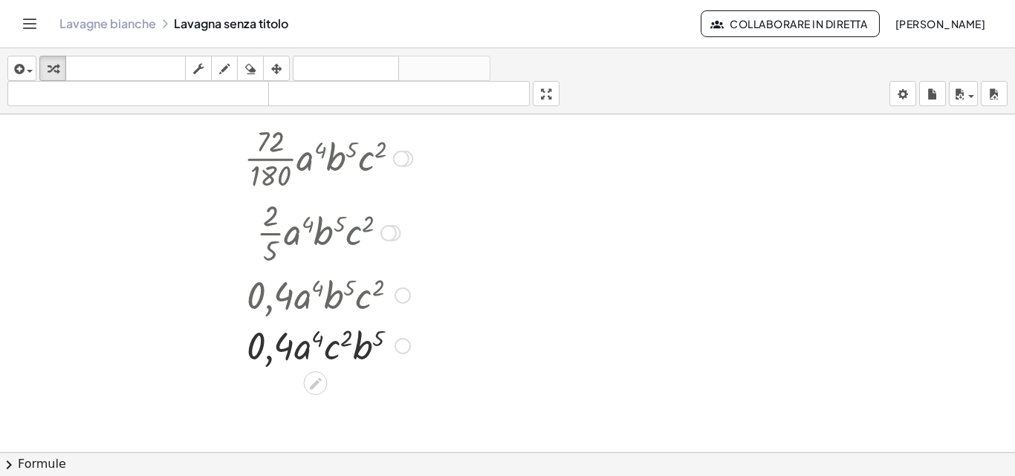
click at [410, 308] on div at bounding box center [328, 294] width 426 height 51
drag, startPoint x: 397, startPoint y: 294, endPoint x: 399, endPoint y: 341, distance: 46.8
drag, startPoint x: 366, startPoint y: 349, endPoint x: 402, endPoint y: 304, distance: 57.7
drag, startPoint x: 400, startPoint y: 295, endPoint x: 287, endPoint y: 337, distance: 121.0
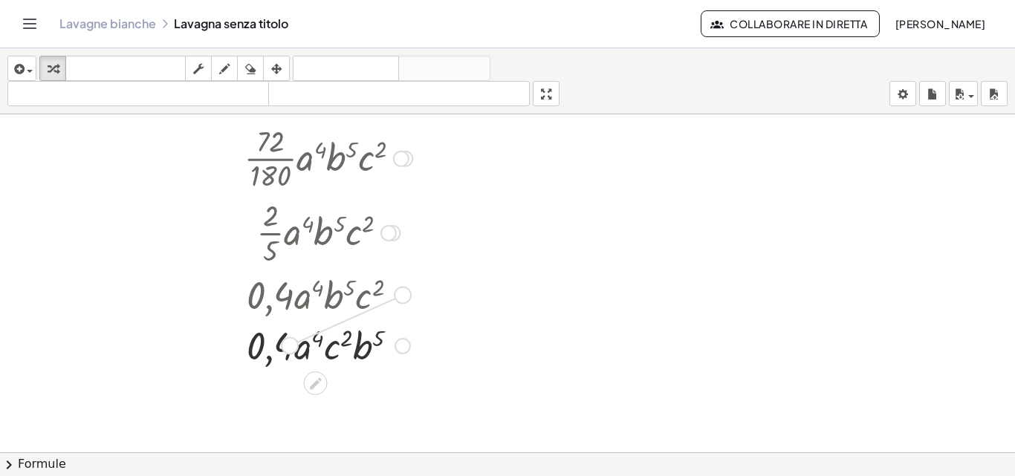
drag, startPoint x: 322, startPoint y: 302, endPoint x: 423, endPoint y: 360, distance: 116.1
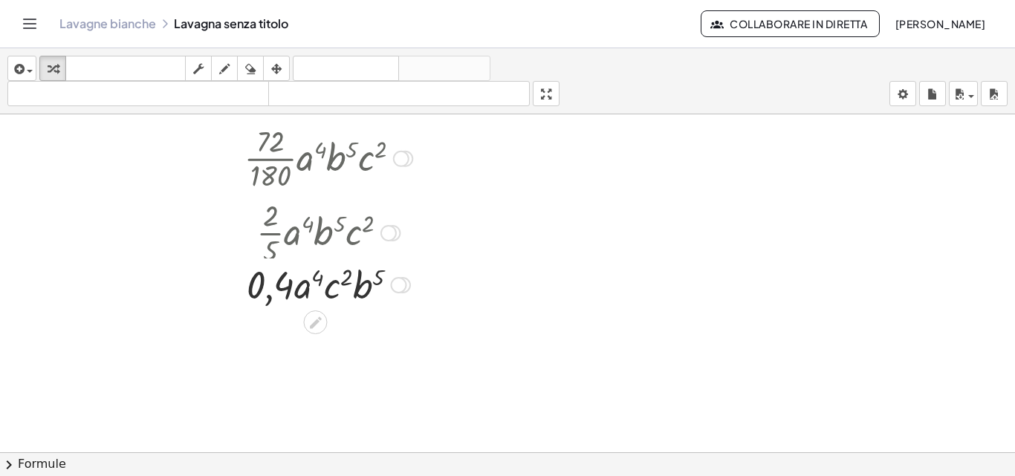
drag, startPoint x: 403, startPoint y: 234, endPoint x: 381, endPoint y: 281, distance: 51.8
click at [315, 285] on div "· · b · a · c 4 5 2 0,4" at bounding box center [315, 285] width 0 height 0
drag, startPoint x: 356, startPoint y: 226, endPoint x: 364, endPoint y: 259, distance: 33.7
click at [360, 262] on div at bounding box center [328, 232] width 426 height 74
drag, startPoint x: 381, startPoint y: 234, endPoint x: 390, endPoint y: 227, distance: 11.6
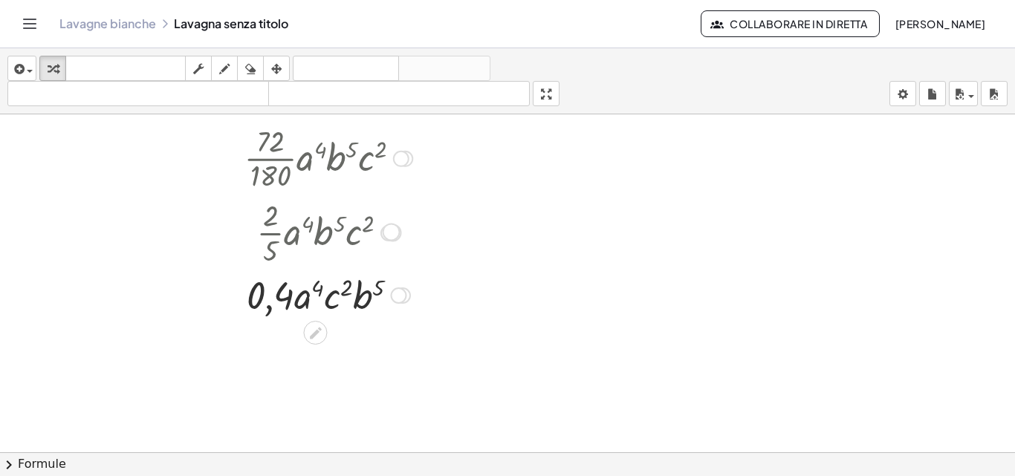
click at [390, 227] on div at bounding box center [388, 233] width 16 height 16
drag, startPoint x: 327, startPoint y: 227, endPoint x: 314, endPoint y: 251, distance: 27.3
click at [314, 251] on div at bounding box center [328, 232] width 426 height 74
drag, startPoint x: 268, startPoint y: 226, endPoint x: 447, endPoint y: 248, distance: 180.4
click at [308, 255] on div at bounding box center [328, 232] width 426 height 74
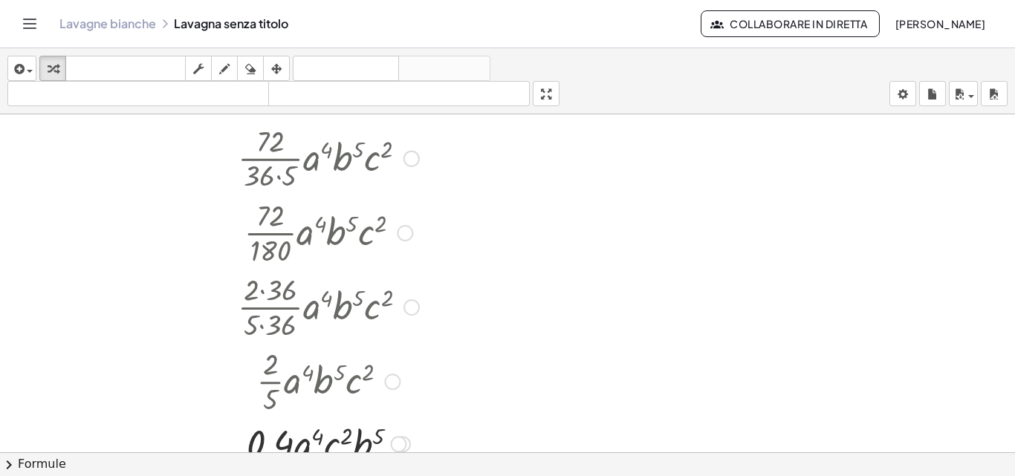
drag, startPoint x: 399, startPoint y: 237, endPoint x: 361, endPoint y: 389, distance: 156.9
click at [315, 382] on div "· · 2 · 5 · a 4 · b 5 · c 2" at bounding box center [315, 382] width 0 height 0
drag, startPoint x: 385, startPoint y: 204, endPoint x: 392, endPoint y: 184, distance: 21.9
drag, startPoint x: 360, startPoint y: 284, endPoint x: 383, endPoint y: 219, distance: 68.4
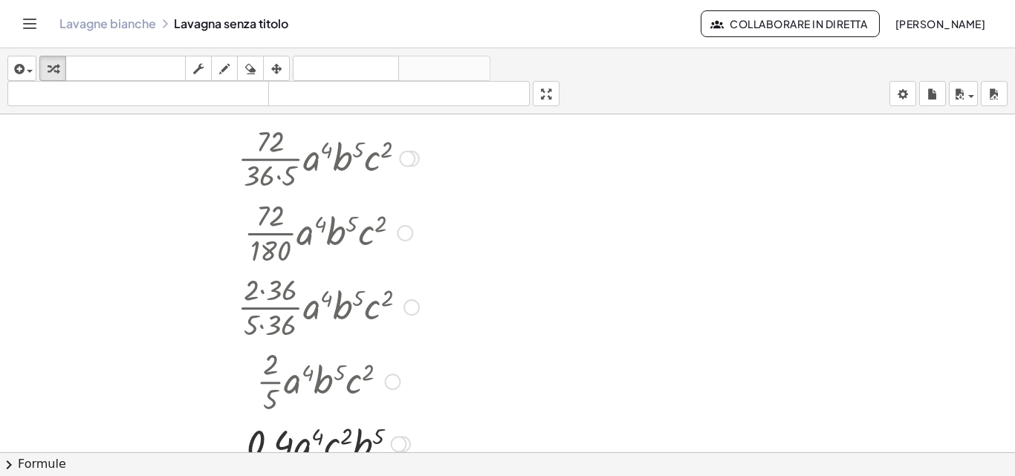
drag, startPoint x: 377, startPoint y: 377, endPoint x: 397, endPoint y: 306, distance: 74.1
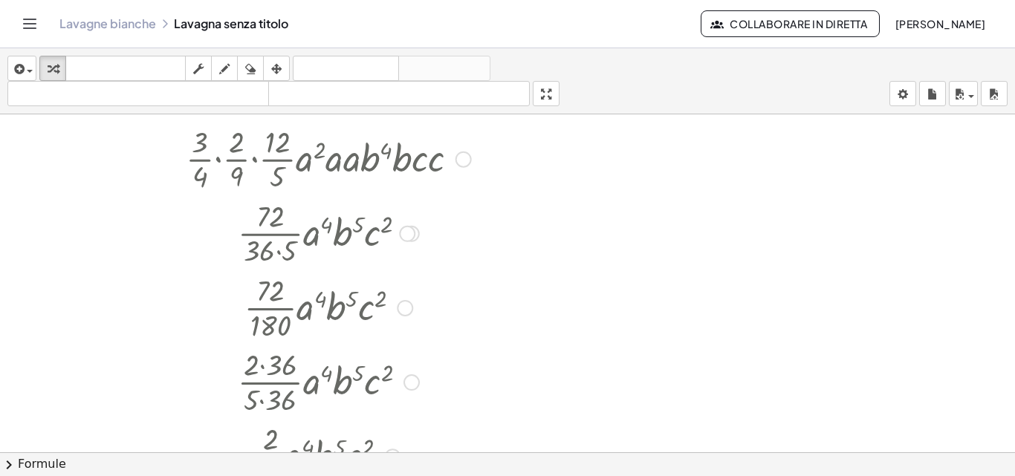
scroll to position [1278, 0]
drag, startPoint x: 361, startPoint y: 245, endPoint x: 354, endPoint y: 274, distance: 29.7
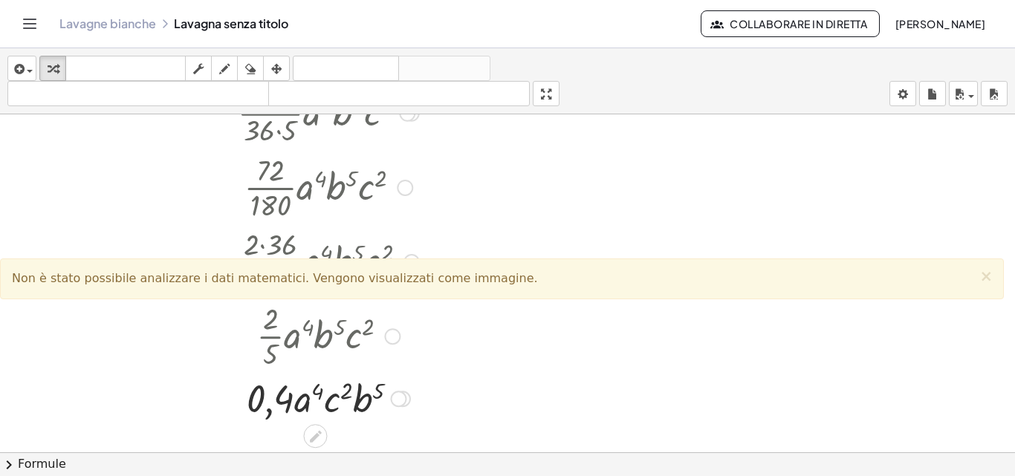
scroll to position [1542, 0]
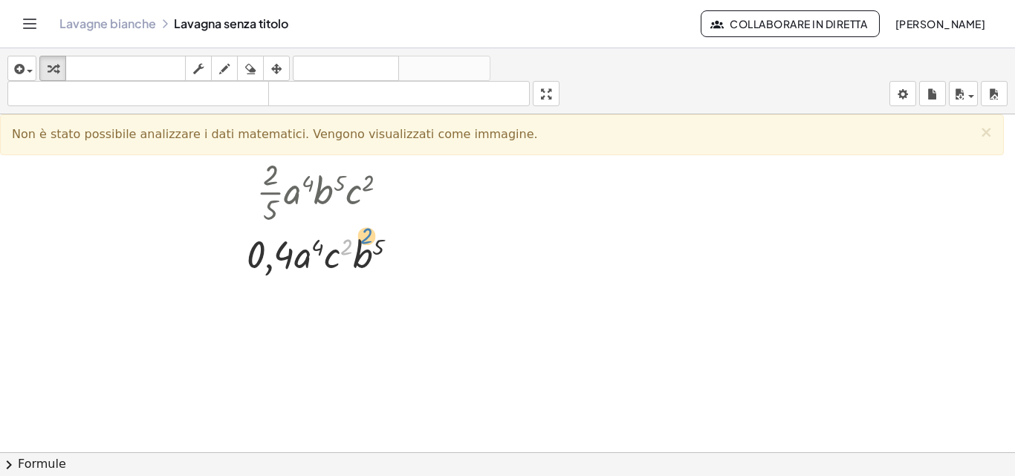
drag, startPoint x: 349, startPoint y: 261, endPoint x: 379, endPoint y: 246, distance: 33.2
click at [377, 247] on div at bounding box center [328, 253] width 426 height 51
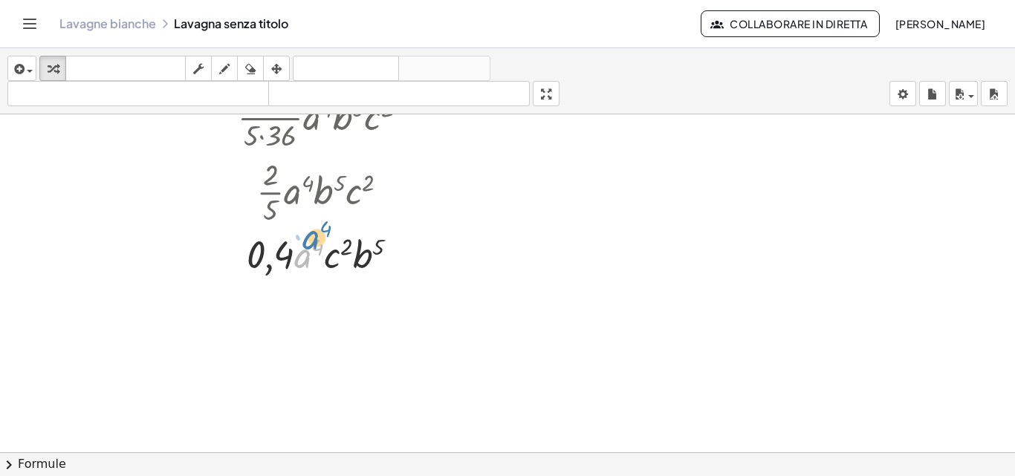
drag, startPoint x: 314, startPoint y: 264, endPoint x: 321, endPoint y: 248, distance: 17.0
click at [321, 248] on div at bounding box center [328, 253] width 426 height 51
click at [409, 261] on div at bounding box center [328, 253] width 426 height 51
drag, startPoint x: 392, startPoint y: 192, endPoint x: 410, endPoint y: 193, distance: 17.9
click at [315, 192] on div "· · 2 · 5 · a 4 · b 5 · c 2" at bounding box center [315, 192] width 0 height 0
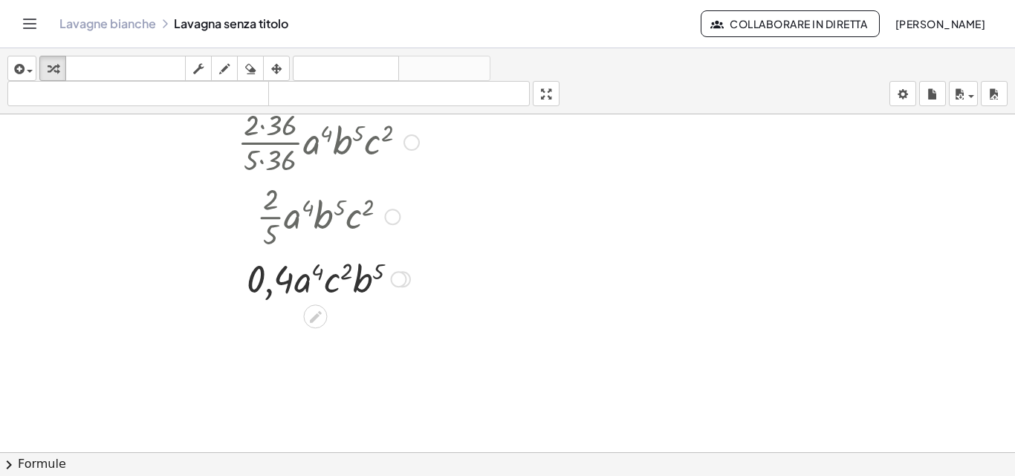
drag, startPoint x: 397, startPoint y: 197, endPoint x: 394, endPoint y: 227, distance: 30.7
click at [315, 217] on div "· · 2 · 5 · a 4 · b 5 · c 2" at bounding box center [315, 217] width 0 height 0
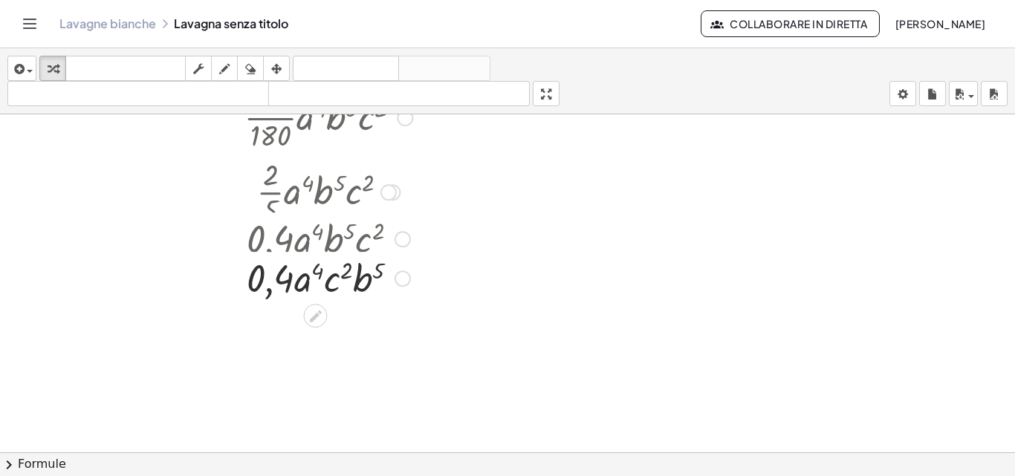
drag, startPoint x: 406, startPoint y: 256, endPoint x: 389, endPoint y: 272, distance: 23.6
click at [315, 279] on div "· · b · a · c 4 5 2 0,4" at bounding box center [315, 279] width 0 height 0
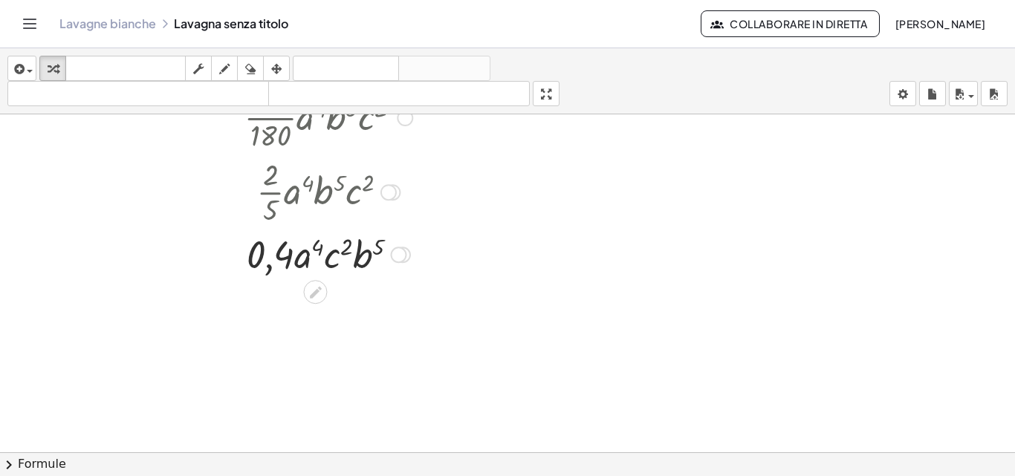
scroll to position [1467, 0]
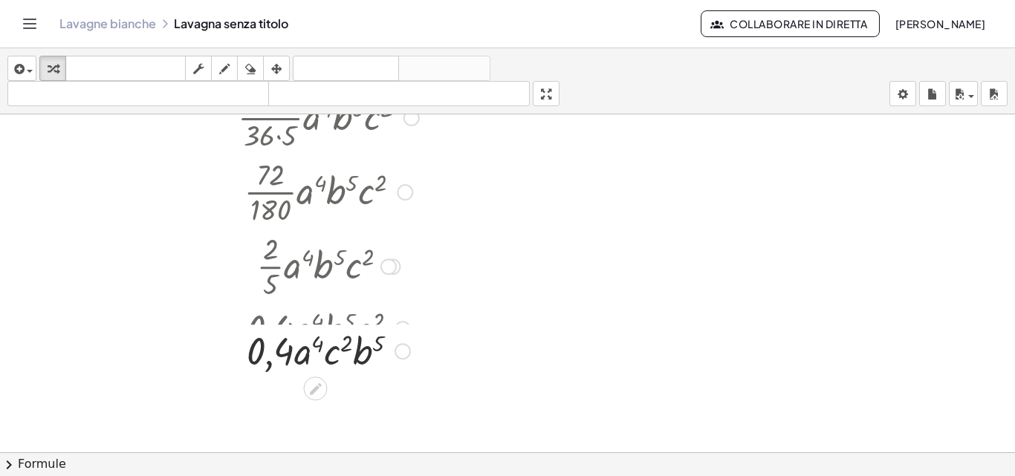
drag, startPoint x: 408, startPoint y: 330, endPoint x: 401, endPoint y: 360, distance: 31.2
click at [315, 351] on div "· · b · a · c 4 5 2 0,4" at bounding box center [315, 351] width 0 height 0
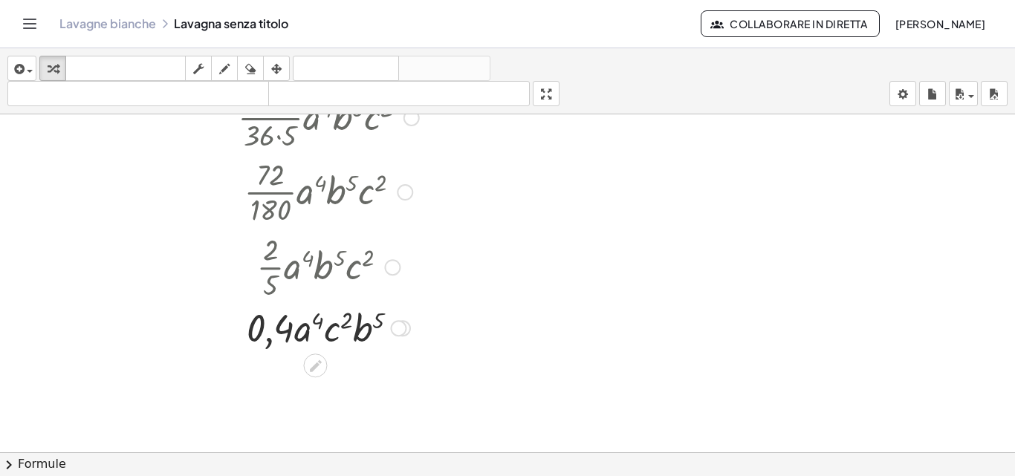
drag, startPoint x: 407, startPoint y: 335, endPoint x: 395, endPoint y: 334, distance: 11.9
click at [315, 328] on div "· · b · a · c 4 5 2 0,4" at bounding box center [315, 328] width 0 height 0
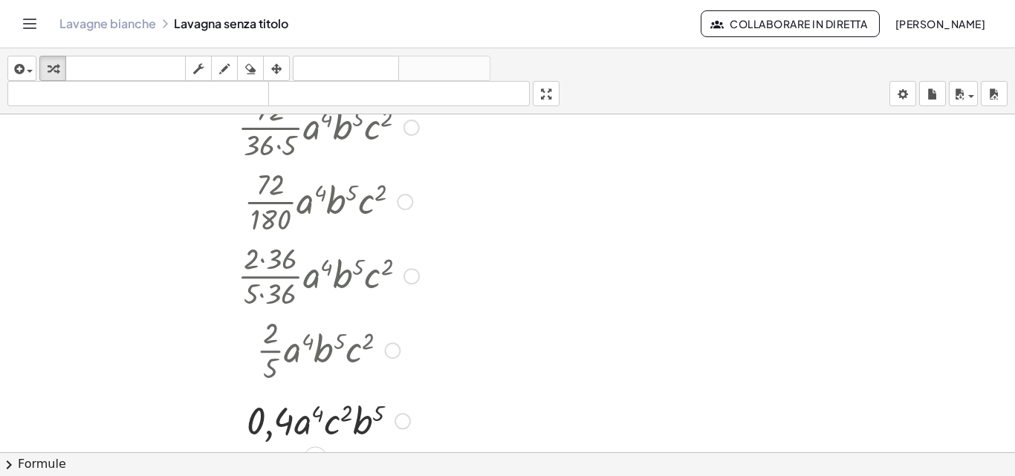
drag, startPoint x: 404, startPoint y: 342, endPoint x: 405, endPoint y: 424, distance: 82.5
click at [315, 421] on div "· · b · a · c 4 5 2 0,4" at bounding box center [315, 421] width 0 height 0
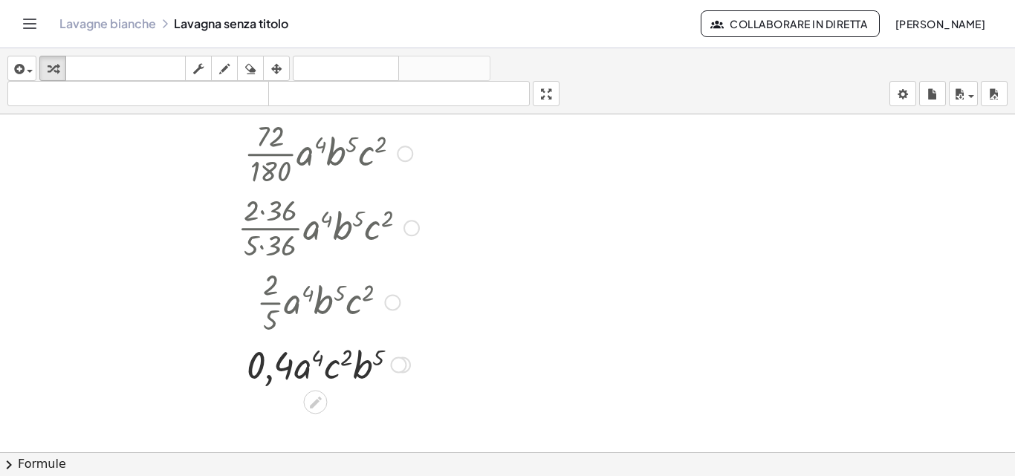
scroll to position [1616, 0]
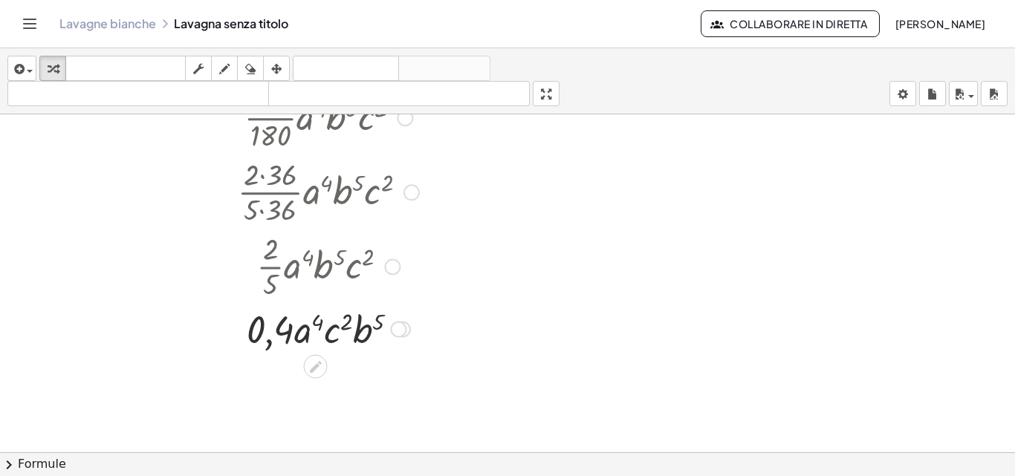
click at [386, 265] on div at bounding box center [392, 267] width 16 height 16
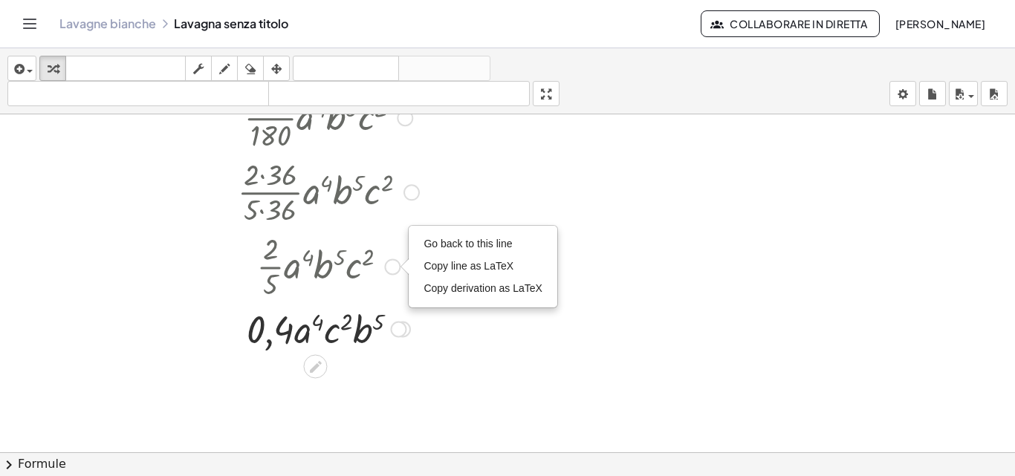
click at [391, 272] on div "Go back to this line Copy line as LaTeX Copy derivation as LaTeX" at bounding box center [392, 267] width 16 height 16
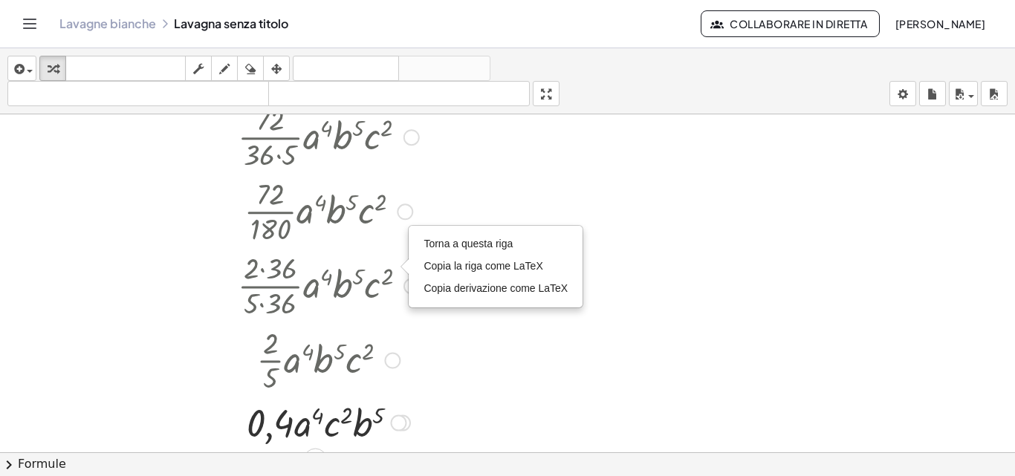
drag, startPoint x: 391, startPoint y: 272, endPoint x: 370, endPoint y: 367, distance: 97.3
click at [315, 361] on div "· · 2 · 5 · a 4 · b 5 · c 2 Torna a questa riga Copia la riga come LaTeX Copia …" at bounding box center [315, 361] width 0 height 0
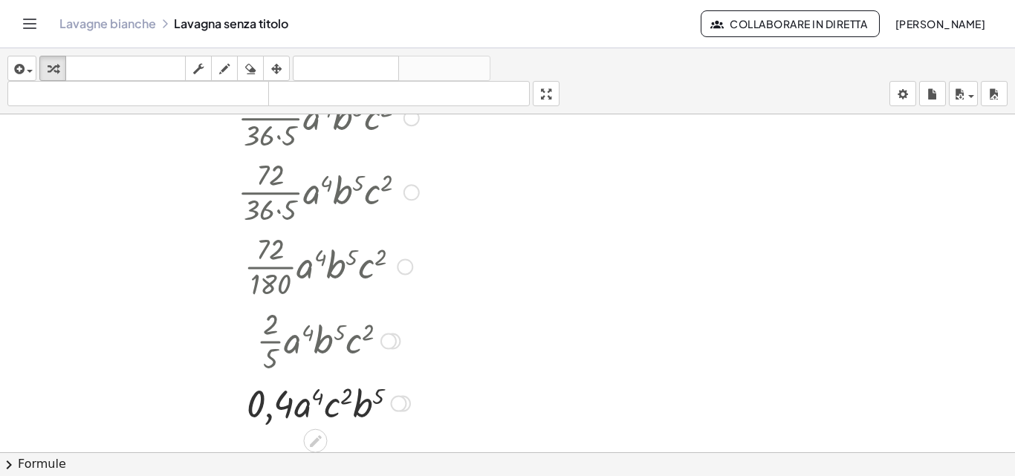
scroll to position [1690, 0]
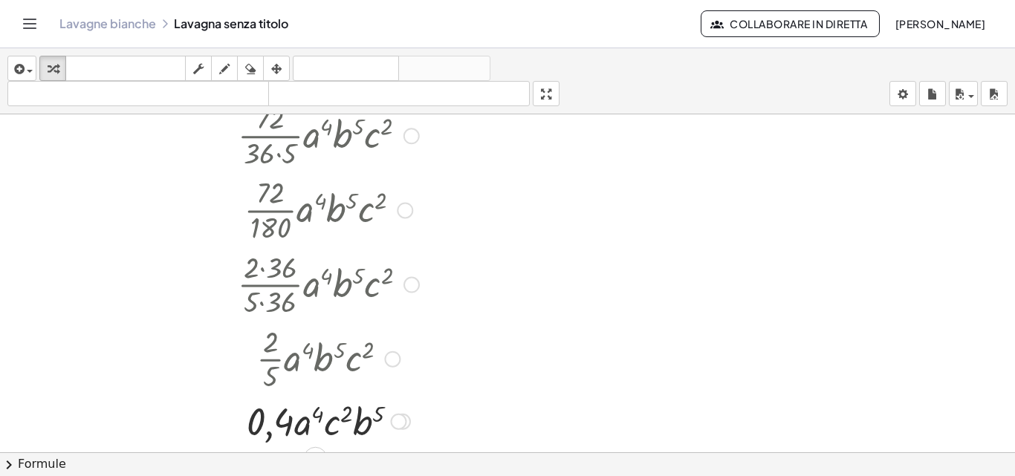
drag, startPoint x: 397, startPoint y: 272, endPoint x: 374, endPoint y: 371, distance: 102.2
click at [315, 360] on div "· · 2 · 5 · a 4 · b 5 · c 2 Torna a questa riga Copia la riga come LaTeX Copia …" at bounding box center [315, 360] width 0 height 0
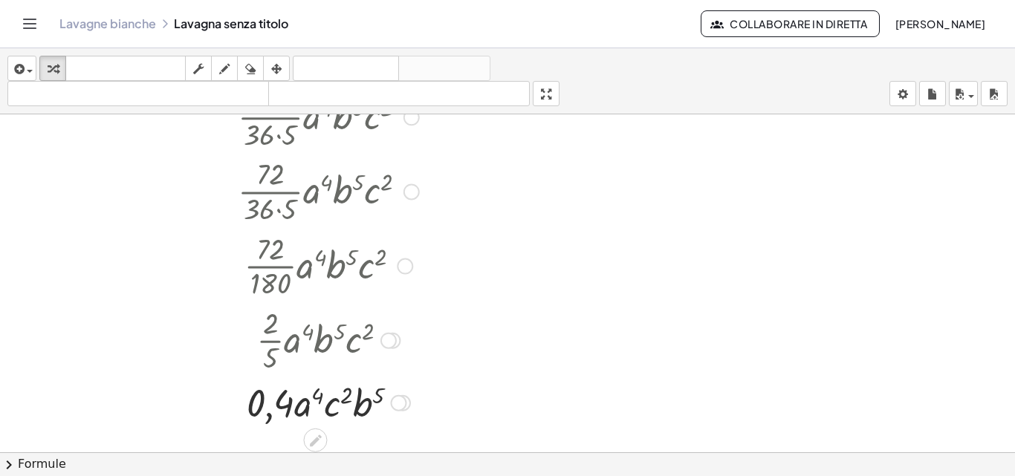
scroll to position [1765, 0]
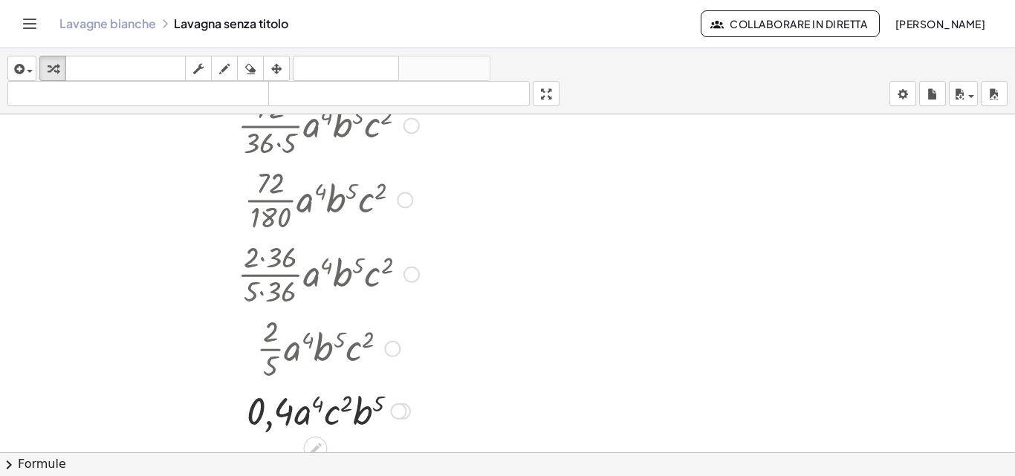
drag, startPoint x: 399, startPoint y: 268, endPoint x: 354, endPoint y: 364, distance: 106.0
click at [315, 349] on div "· · 2 · 5 · a 4 · b 5 · c 2 Torna a questa riga Copia la riga come LaTeX Copia …" at bounding box center [315, 349] width 0 height 0
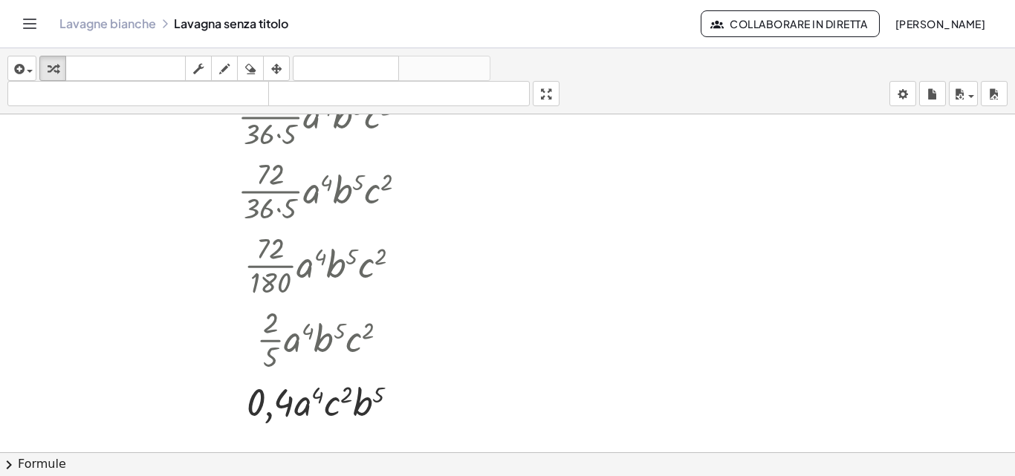
scroll to position [1840, 0]
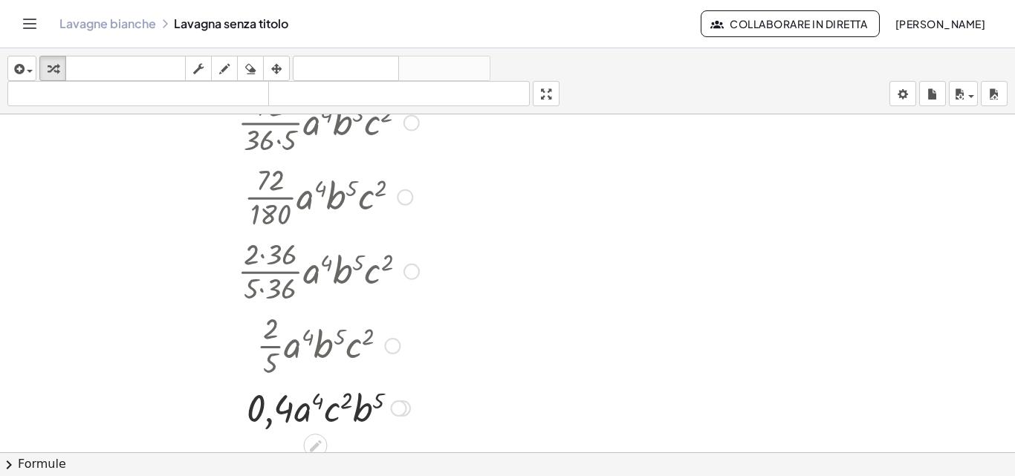
drag, startPoint x: 397, startPoint y: 270, endPoint x: 393, endPoint y: 351, distance: 81.1
click at [393, 351] on div "Torna a questa riga Copia la riga come LaTeX Copia derivazione come LaTeX" at bounding box center [392, 346] width 16 height 16
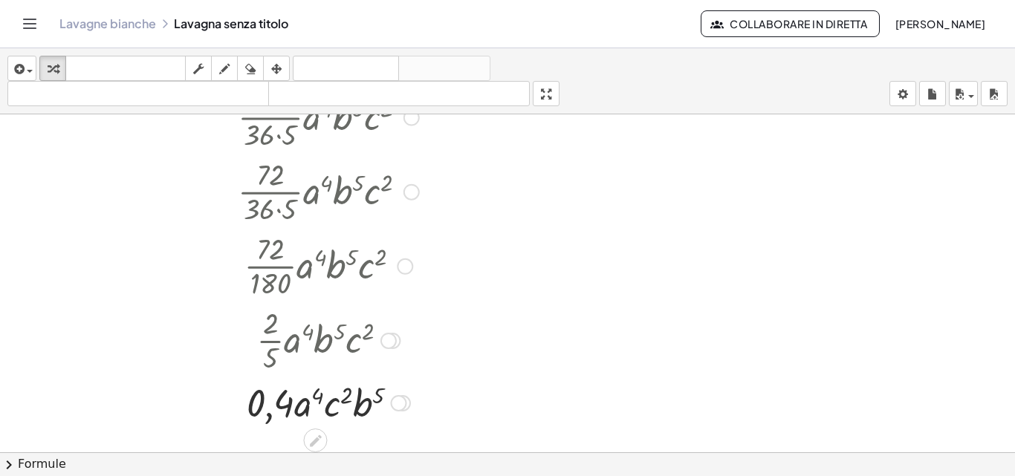
scroll to position [1914, 0]
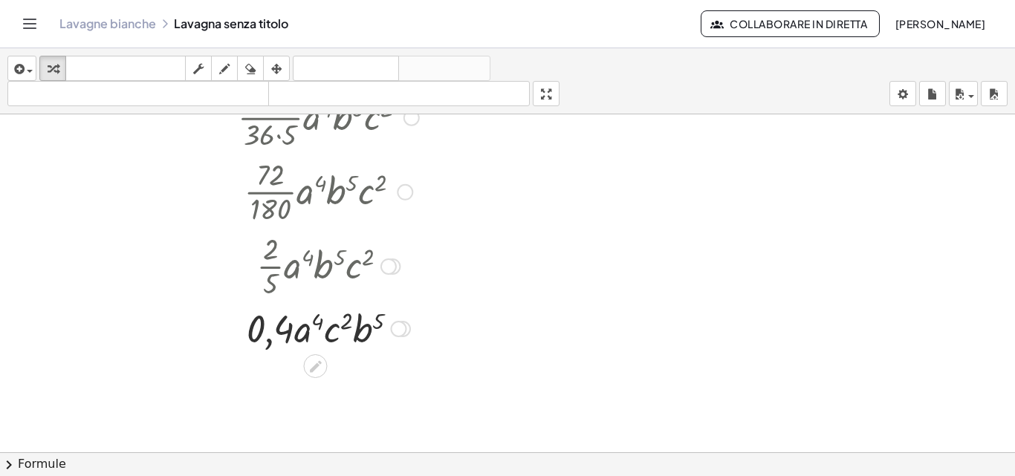
click at [395, 273] on div "Torna a questa riga Copia la riga come LaTeX Copia derivazione come LaTeX" at bounding box center [392, 267] width 16 height 16
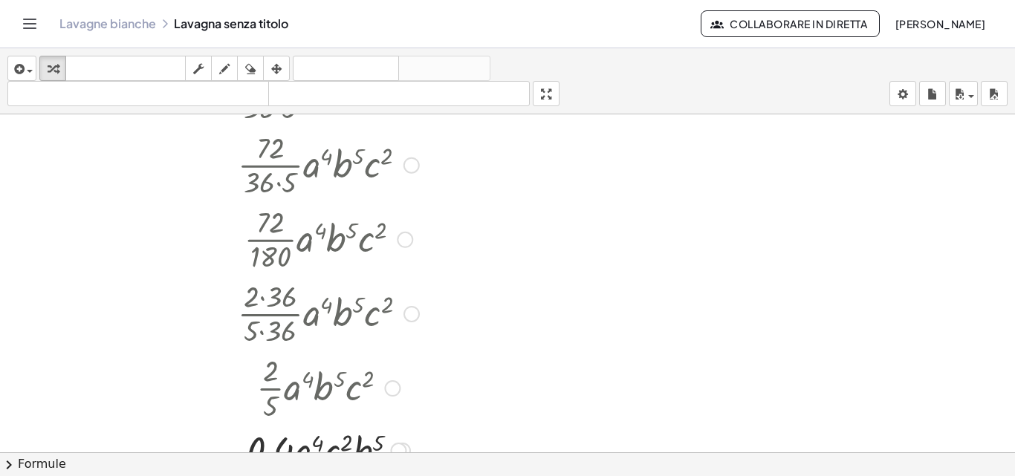
drag, startPoint x: 395, startPoint y: 273, endPoint x: 60, endPoint y: 400, distance: 357.9
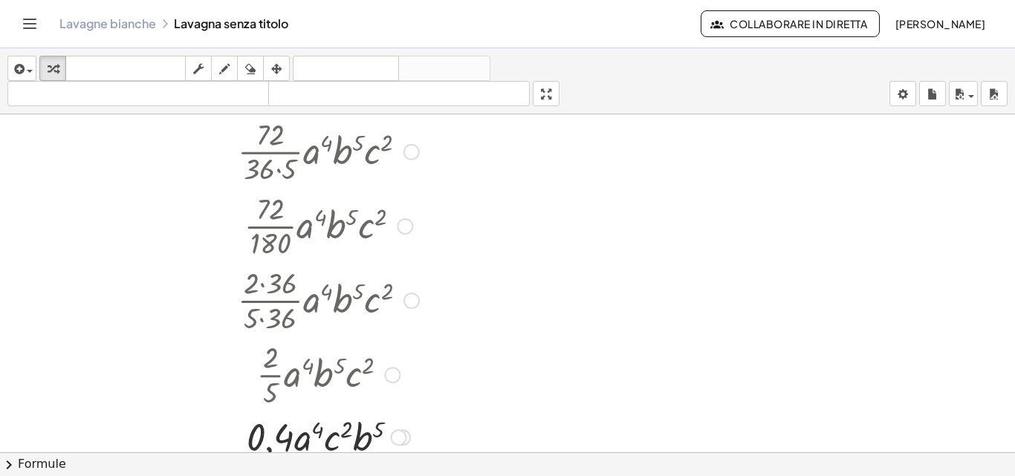
scroll to position [2028, 0]
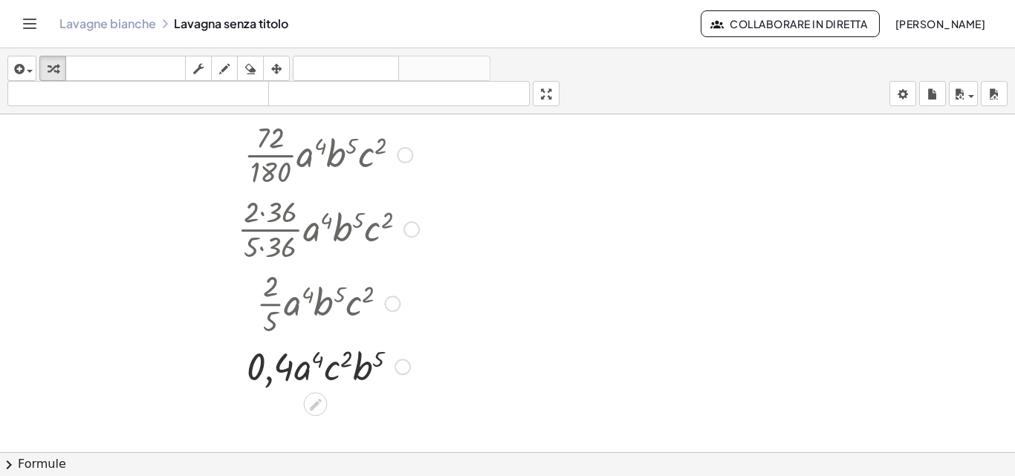
drag, startPoint x: 409, startPoint y: 360, endPoint x: 425, endPoint y: 370, distance: 19.0
click at [315, 367] on div "· · b · a · c 4 5 2 0,4" at bounding box center [315, 367] width 0 height 0
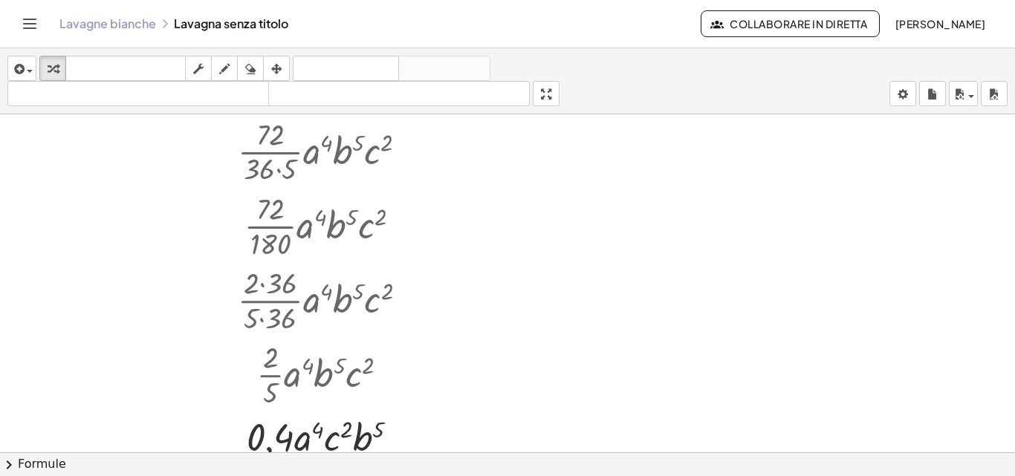
scroll to position [2177, 0]
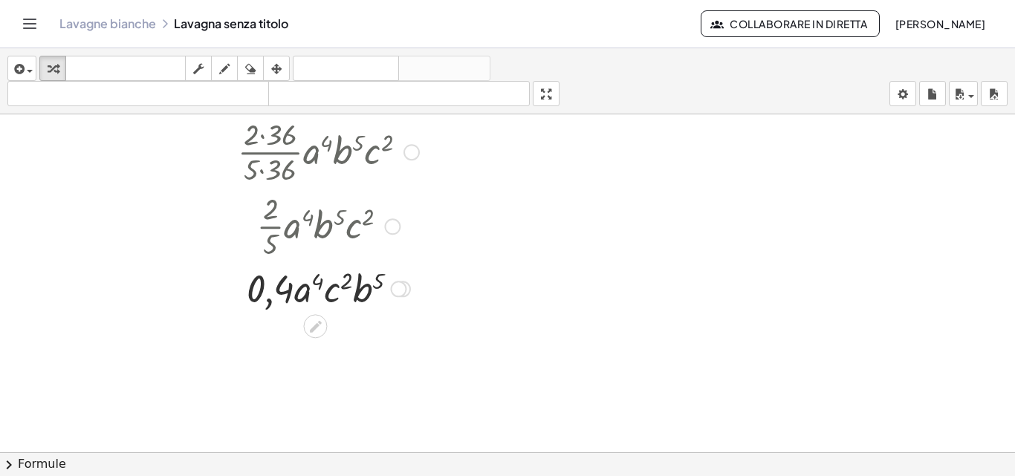
click at [264, 300] on div at bounding box center [328, 287] width 426 height 51
click at [269, 300] on div at bounding box center [328, 287] width 426 height 51
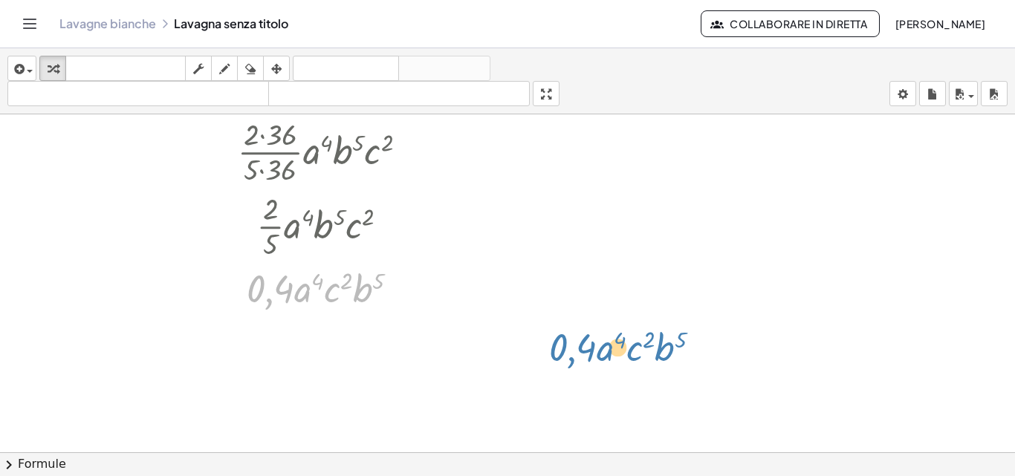
scroll to position [2366, 0]
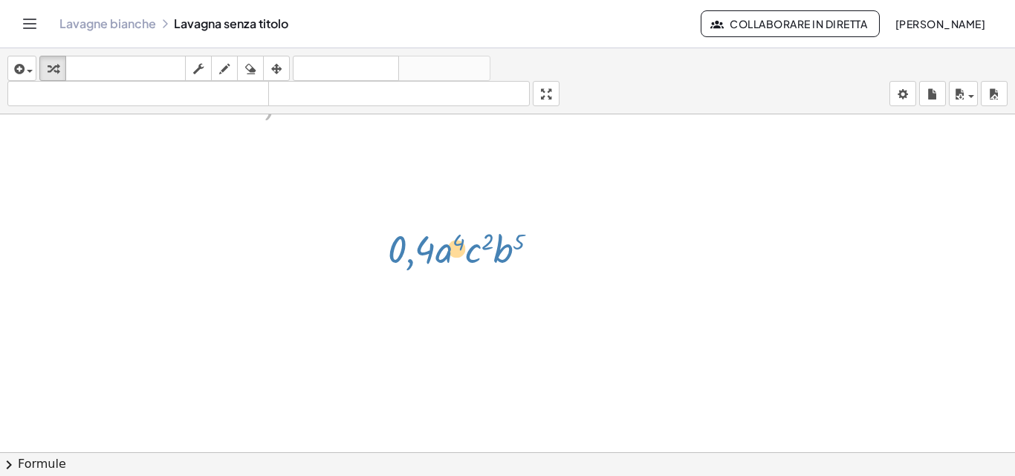
drag, startPoint x: 269, startPoint y: 300, endPoint x: 407, endPoint y: 449, distance: 202.9
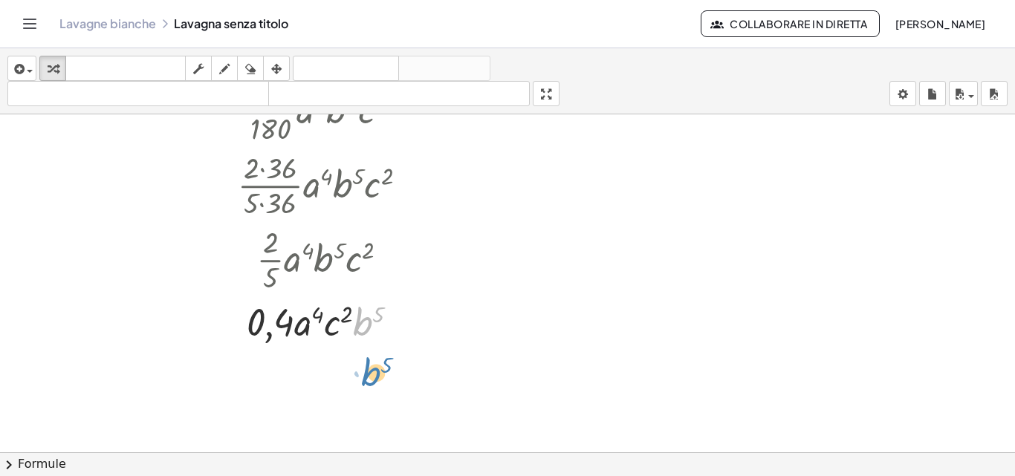
scroll to position [2218, 0]
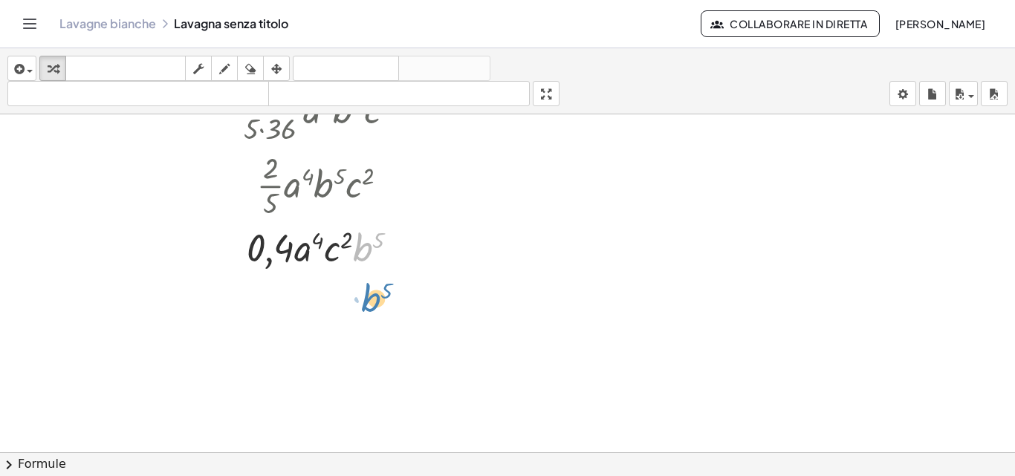
drag, startPoint x: 355, startPoint y: 311, endPoint x: 371, endPoint y: 320, distance: 19.0
drag, startPoint x: 371, startPoint y: 320, endPoint x: 377, endPoint y: 311, distance: 11.3
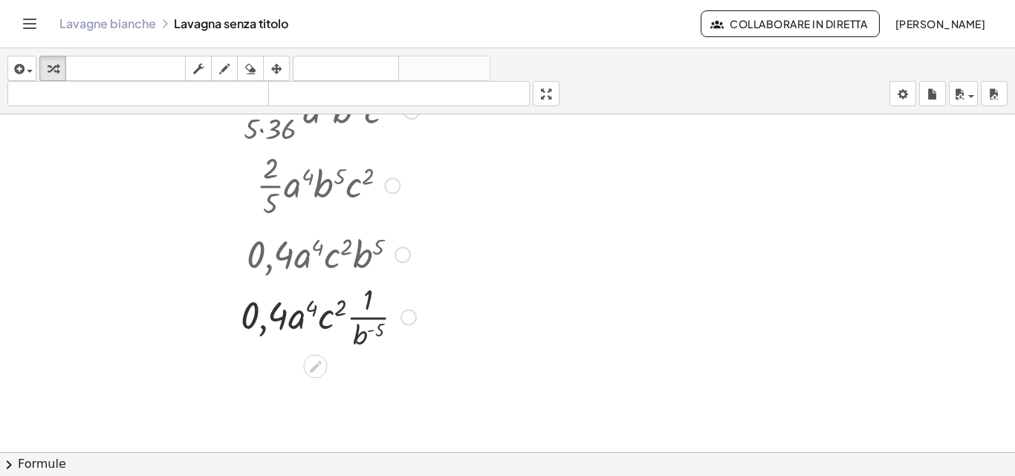
drag, startPoint x: 403, startPoint y: 253, endPoint x: 408, endPoint y: 259, distance: 7.9
click at [315, 255] on div "· 0,4 · a 4 · c 2 · b 5" at bounding box center [315, 255] width 0 height 0
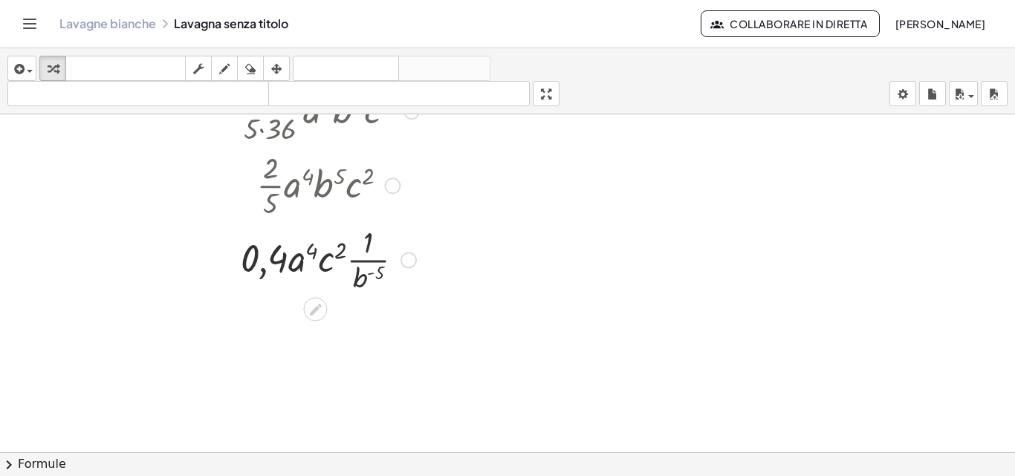
drag, startPoint x: 410, startPoint y: 312, endPoint x: 406, endPoint y: 258, distance: 54.4
click at [406, 258] on div at bounding box center [408, 260] width 16 height 16
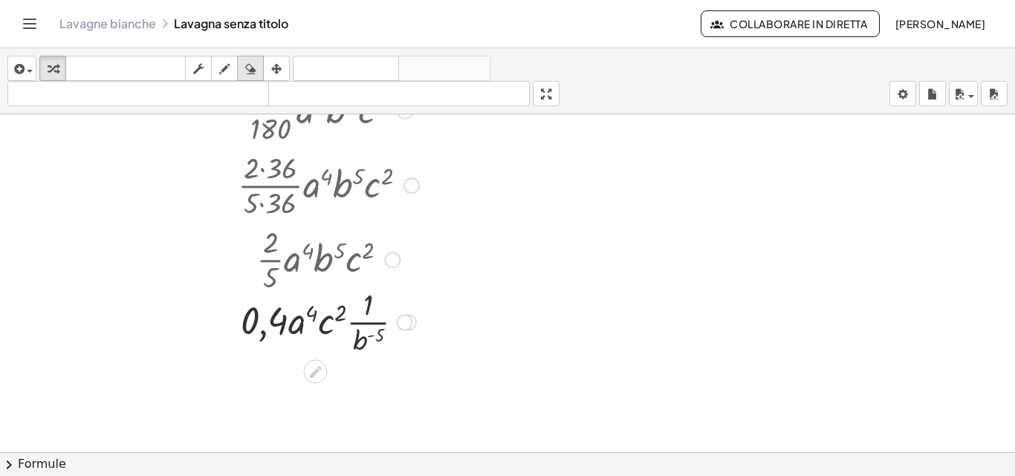
scroll to position [2069, 0]
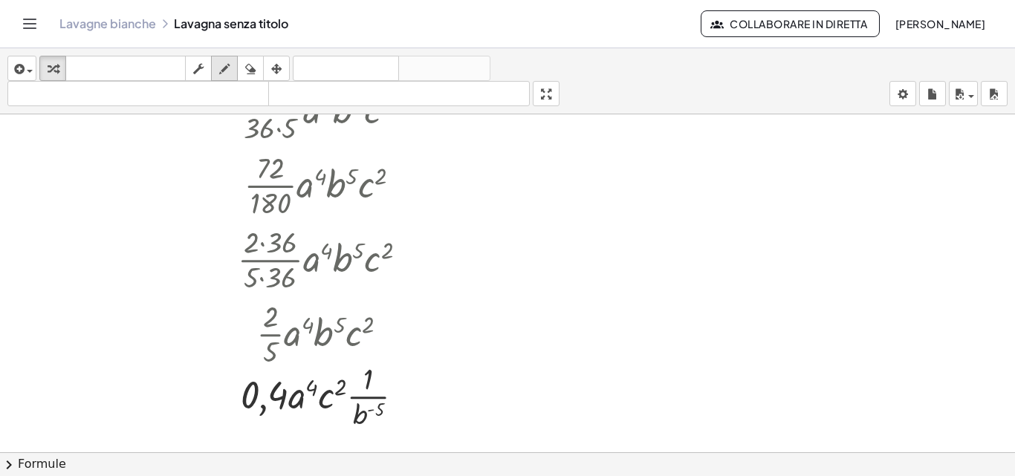
click at [227, 68] on icon "button" at bounding box center [224, 69] width 10 height 18
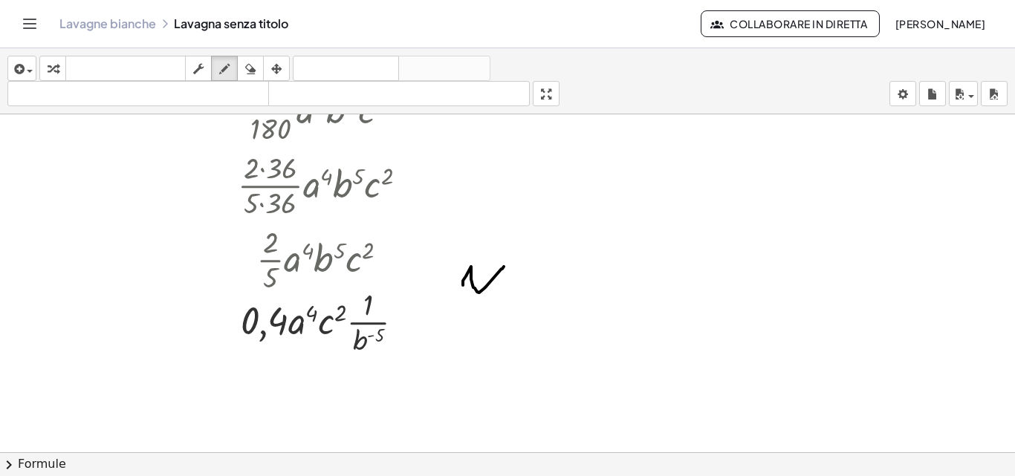
drag, startPoint x: 463, startPoint y: 285, endPoint x: 504, endPoint y: 267, distance: 44.9
drag, startPoint x: 522, startPoint y: 292, endPoint x: 507, endPoint y: 298, distance: 16.7
drag, startPoint x: 481, startPoint y: 298, endPoint x: 433, endPoint y: 321, distance: 53.5
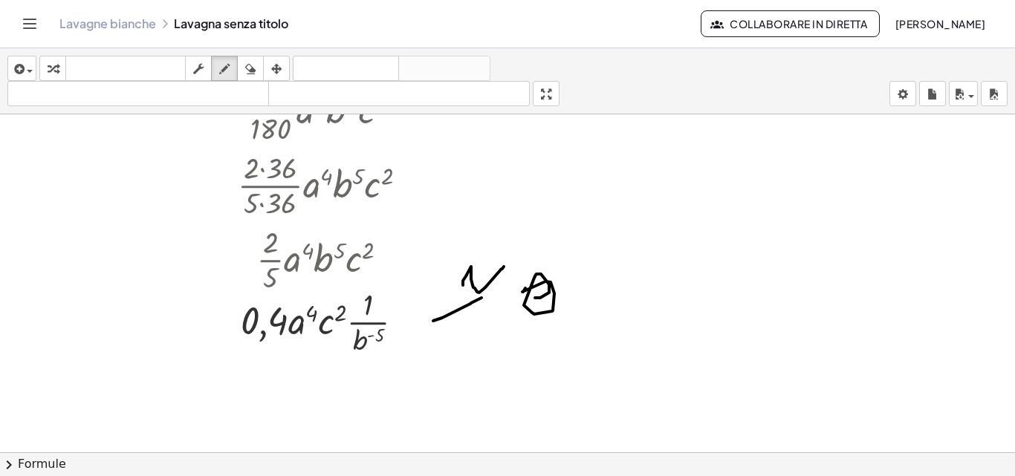
drag, startPoint x: 425, startPoint y: 320, endPoint x: 445, endPoint y: 306, distance: 24.5
drag, startPoint x: 425, startPoint y: 322, endPoint x: 472, endPoint y: 323, distance: 46.8
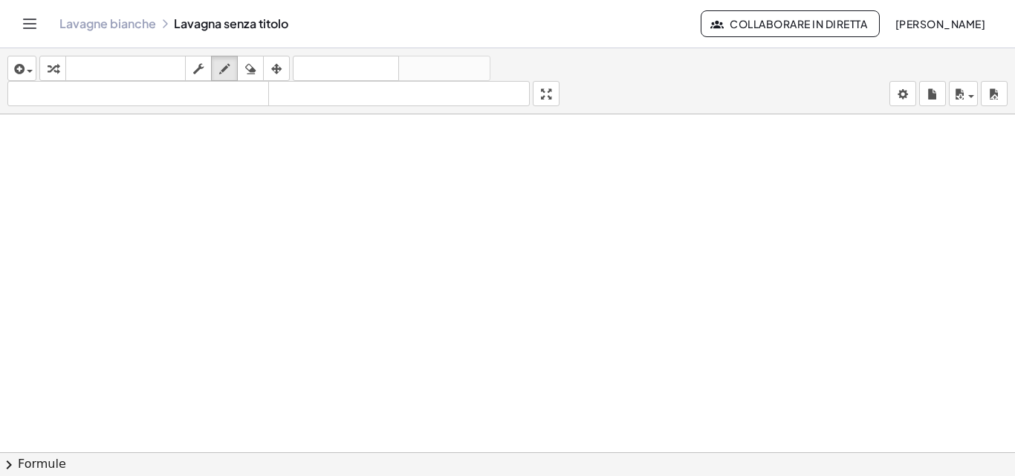
scroll to position [2853, 0]
click at [19, 61] on icon "button" at bounding box center [17, 69] width 13 height 18
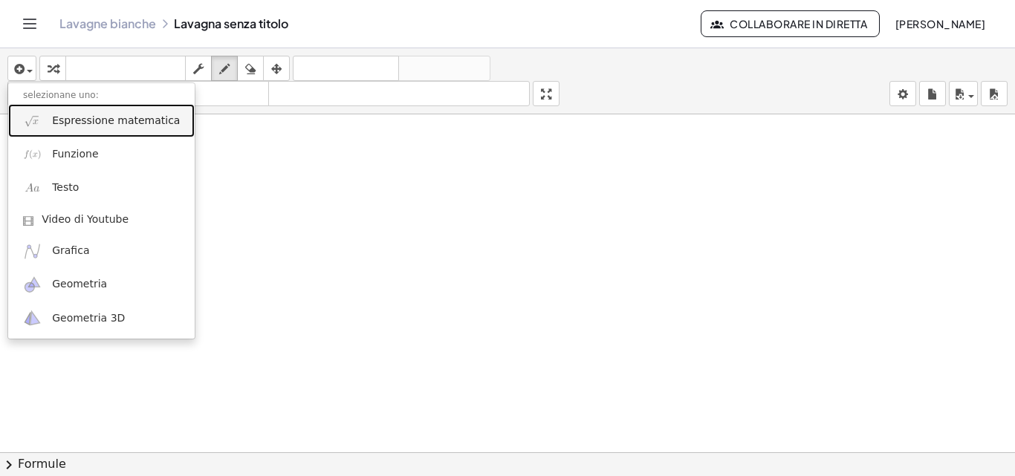
click at [59, 114] on font "Espressione matematica" at bounding box center [116, 120] width 128 height 12
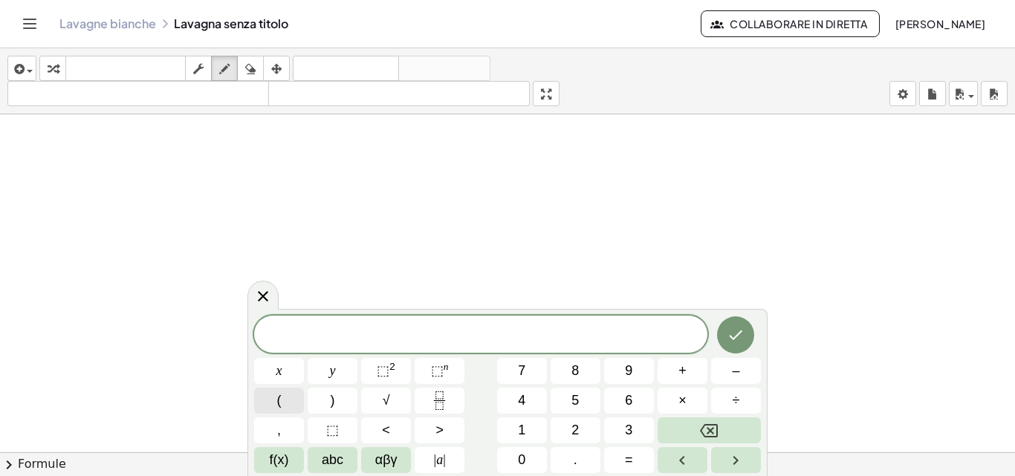
click at [270, 413] on button "(" at bounding box center [279, 401] width 50 height 26
click at [605, 395] on button "6" at bounding box center [629, 401] width 50 height 26
click at [317, 452] on button "abc" at bounding box center [333, 460] width 50 height 26
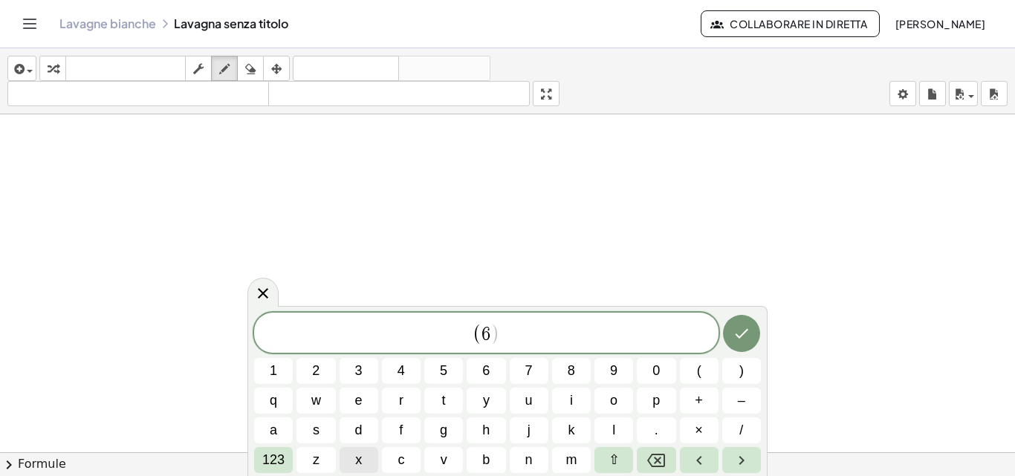
click at [348, 453] on button "x" at bounding box center [359, 460] width 39 height 26
click at [481, 400] on button "y" at bounding box center [486, 401] width 39 height 26
click at [327, 465] on button "z" at bounding box center [315, 460] width 39 height 26
click at [751, 369] on button ")" at bounding box center [741, 371] width 39 height 26
click at [687, 426] on button "×" at bounding box center [699, 431] width 39 height 26
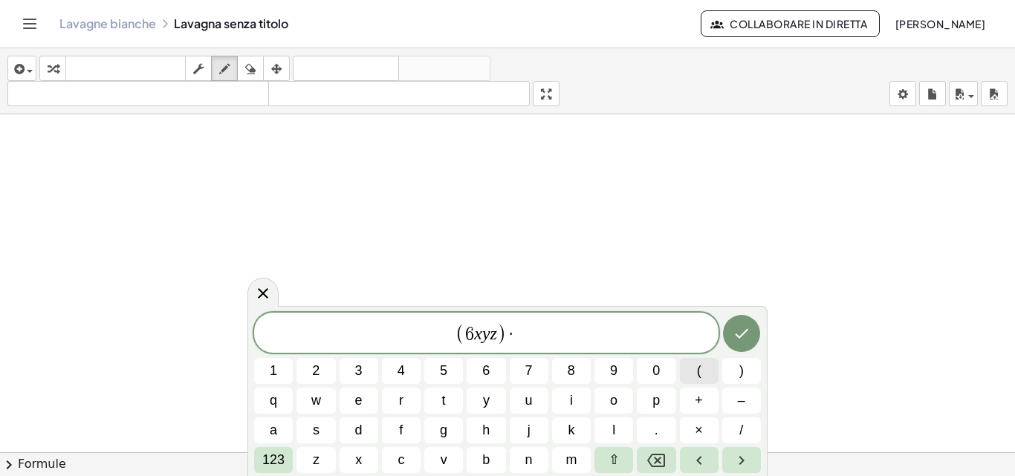
click at [704, 376] on button "(" at bounding box center [699, 371] width 39 height 26
click at [750, 408] on button "–" at bounding box center [741, 401] width 39 height 26
click at [287, 463] on button "123" at bounding box center [273, 460] width 39 height 26
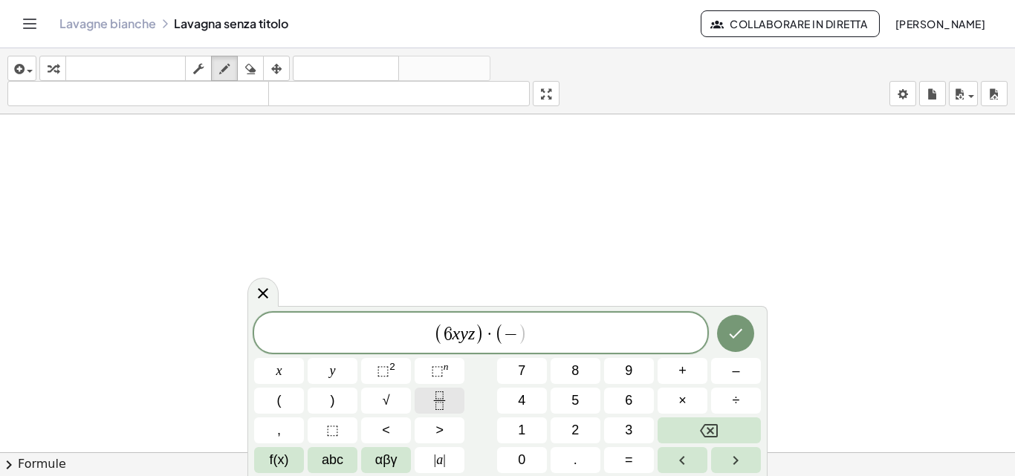
click at [445, 392] on icon "Fraction" at bounding box center [439, 401] width 19 height 19
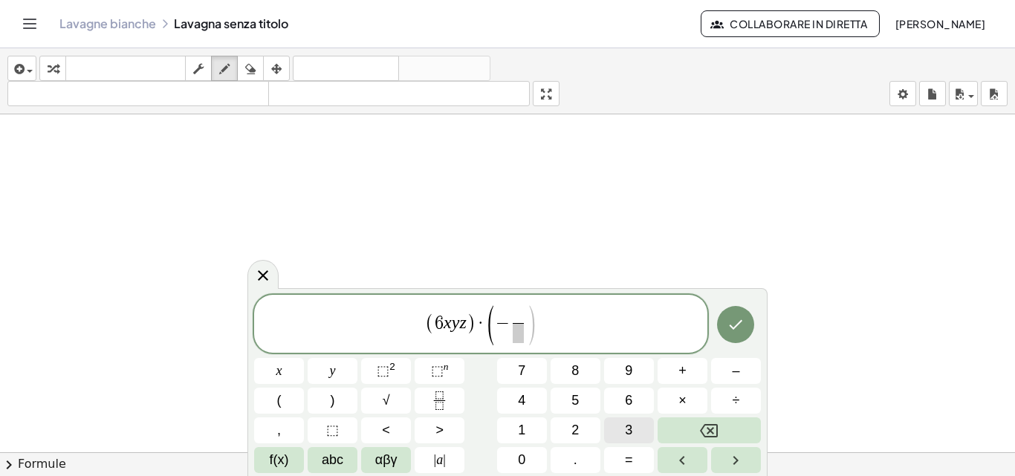
click at [632, 438] on span "3" at bounding box center [628, 431] width 7 height 20
click at [508, 345] on span "( 6 x y z ) · ( − ​ 3 ​ )" at bounding box center [480, 325] width 453 height 42
click at [526, 322] on span "( − ​ 3 ​ )" at bounding box center [511, 324] width 51 height 39
click at [516, 329] on span at bounding box center [518, 333] width 11 height 20
click at [562, 370] on button "8" at bounding box center [576, 371] width 50 height 26
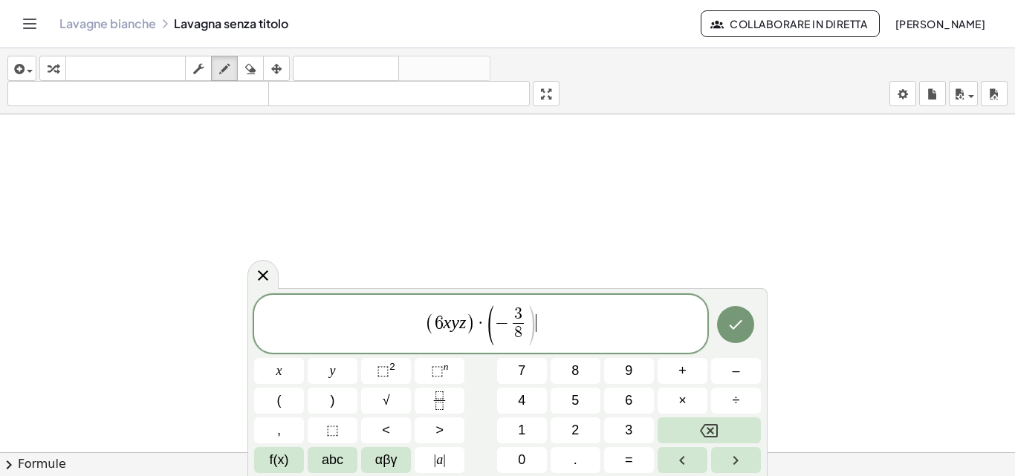
click at [537, 325] on span ")" at bounding box center [531, 326] width 11 height 44
click at [531, 325] on span ")" at bounding box center [531, 326] width 11 height 44
click at [320, 452] on button "abc" at bounding box center [333, 460] width 50 height 26
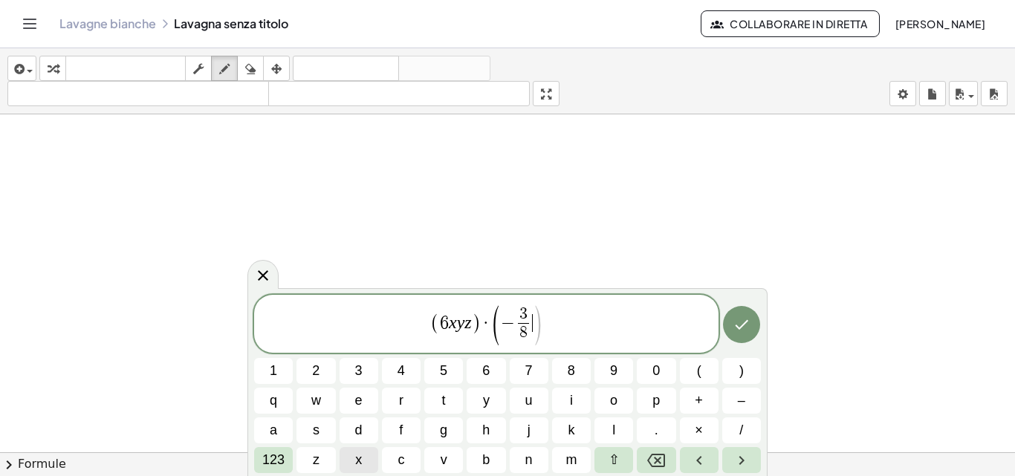
click at [352, 451] on button "x" at bounding box center [359, 460] width 39 height 26
click at [480, 402] on button "y" at bounding box center [486, 401] width 39 height 26
click at [269, 462] on span "123" at bounding box center [273, 460] width 22 height 20
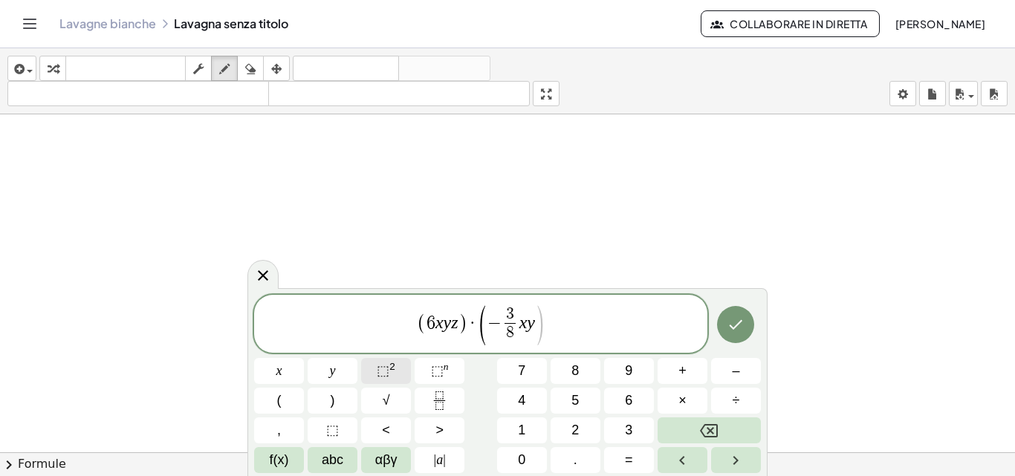
click at [383, 374] on span "⬚" at bounding box center [383, 370] width 13 height 15
click at [340, 395] on button ")" at bounding box center [333, 401] width 50 height 26
click at [696, 401] on button "×" at bounding box center [683, 401] width 50 height 26
click at [279, 395] on span "(" at bounding box center [279, 401] width 4 height 20
click at [719, 382] on button "–" at bounding box center [736, 371] width 50 height 26
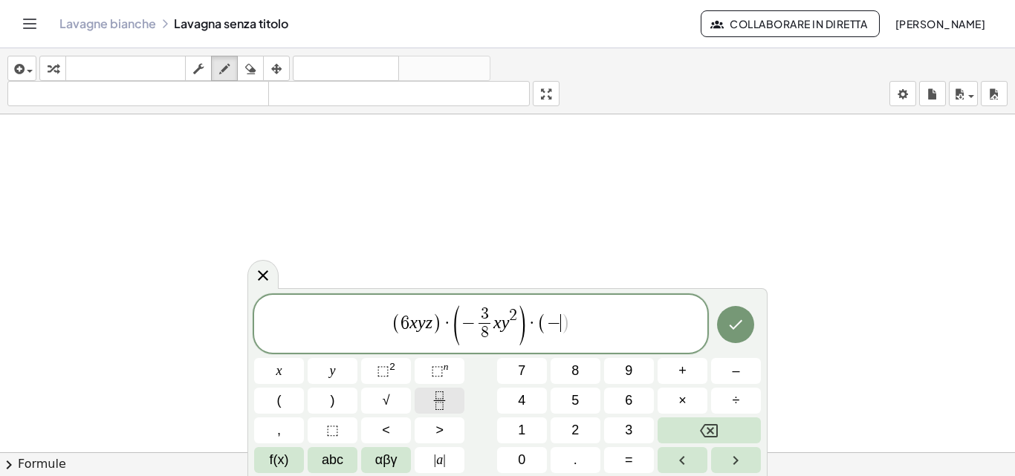
click at [447, 407] on icon "Fraction" at bounding box center [439, 401] width 19 height 19
click at [586, 417] on div "( 6 x y z ) · ( − 3 8 ​ x y 2 ) · ( − ​ ​ ) x y ⬚ 2 ⬚ n 7 8 9 + – ( ) √ 4 5 6 ×…" at bounding box center [507, 384] width 507 height 178
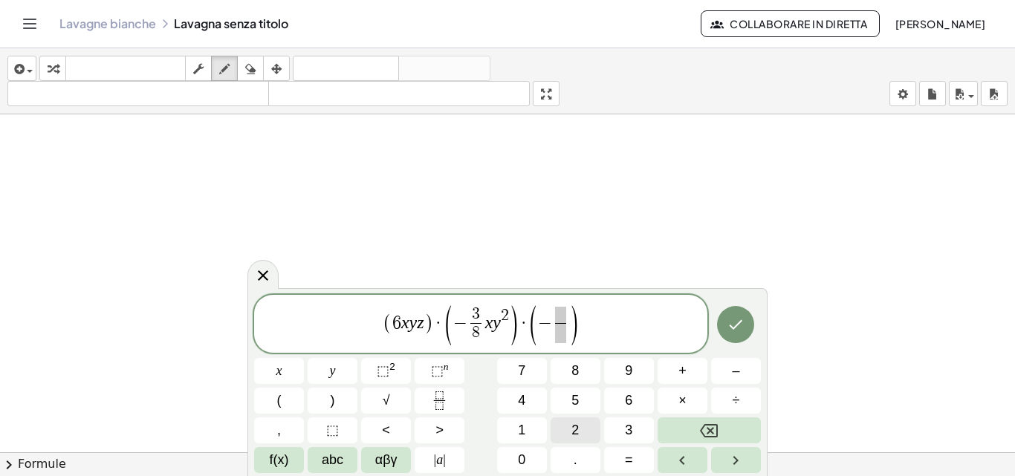
click at [583, 423] on button "2" at bounding box center [576, 431] width 50 height 26
click at [554, 341] on span "​ 2 ​" at bounding box center [561, 325] width 18 height 36
click at [559, 338] on span "​" at bounding box center [560, 333] width 11 height 20
click at [629, 401] on span "6" at bounding box center [628, 401] width 7 height 20
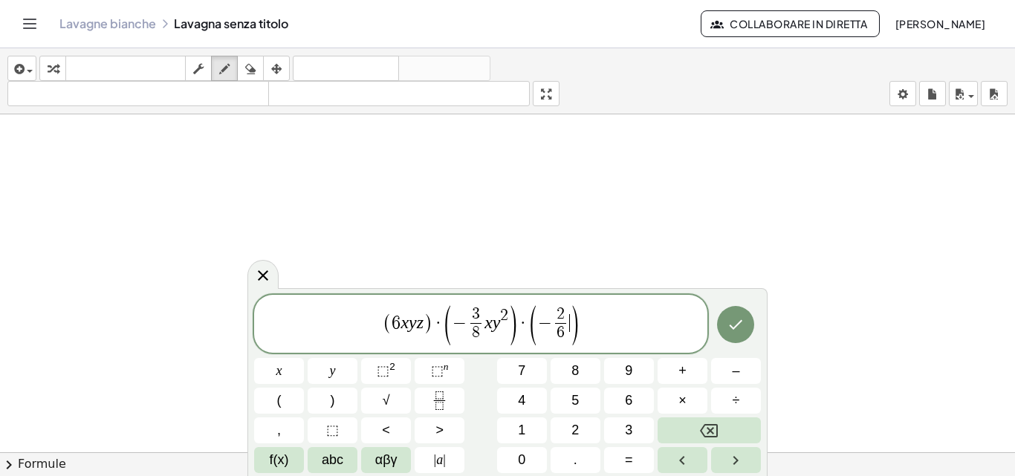
click at [569, 322] on span ")" at bounding box center [573, 326] width 11 height 44
click at [341, 459] on span "abc" at bounding box center [333, 460] width 22 height 20
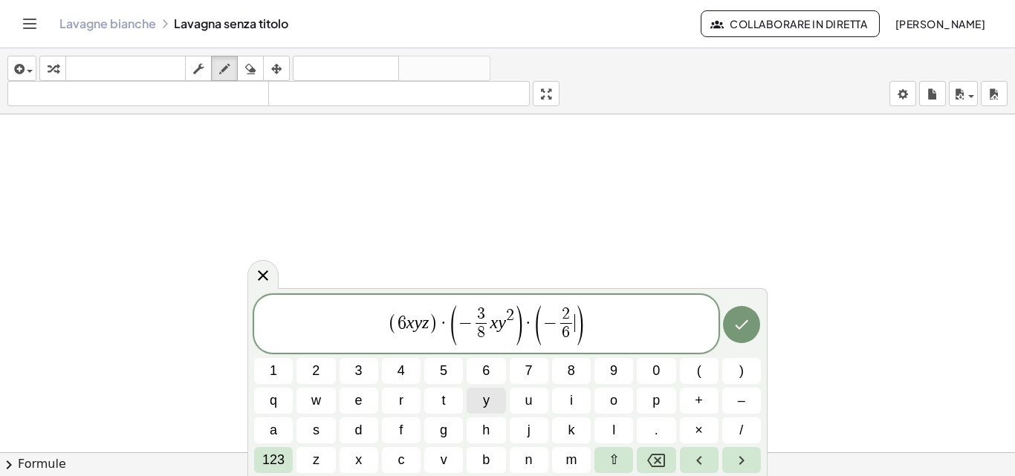
click at [473, 398] on button "y" at bounding box center [486, 401] width 39 height 26
click at [273, 465] on span "123" at bounding box center [273, 460] width 22 height 20
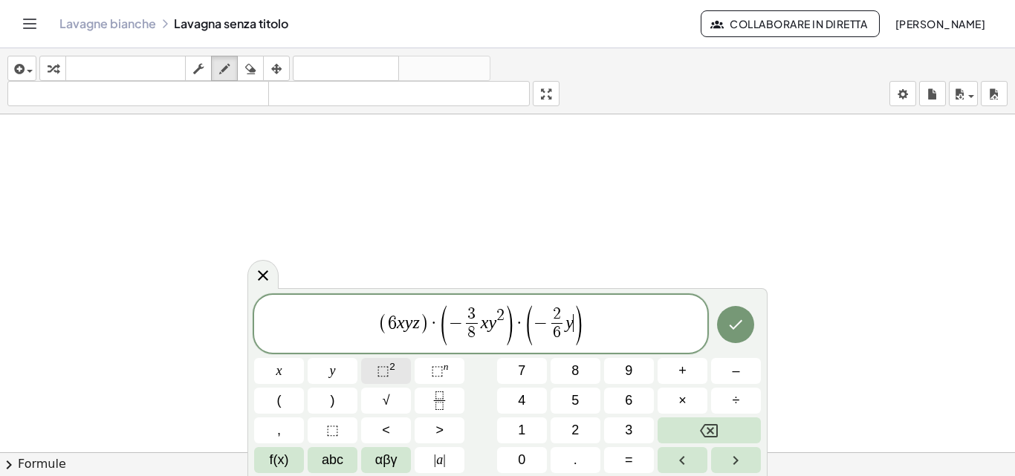
click at [395, 369] on span "⬚ 2" at bounding box center [386, 371] width 19 height 20
click at [575, 318] on span "2" at bounding box center [573, 316] width 8 height 16
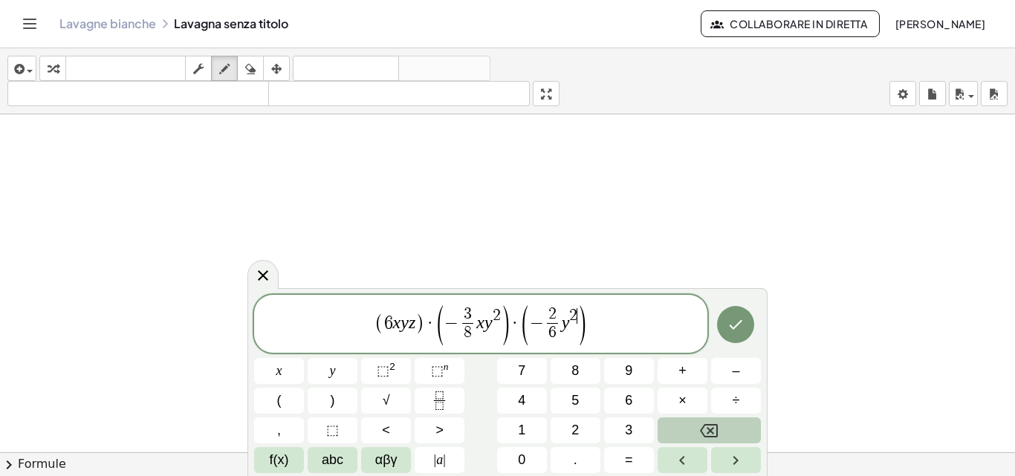
click at [686, 418] on button "Backspace" at bounding box center [709, 431] width 103 height 26
click at [632, 426] on span "3" at bounding box center [628, 431] width 7 height 20
click at [724, 333] on button "Fatto" at bounding box center [735, 324] width 37 height 37
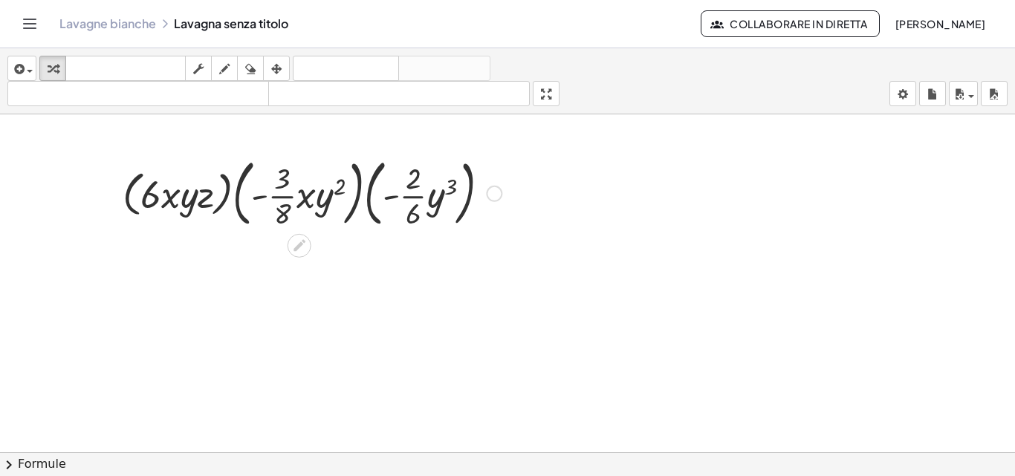
click at [220, 204] on div at bounding box center [312, 192] width 394 height 80
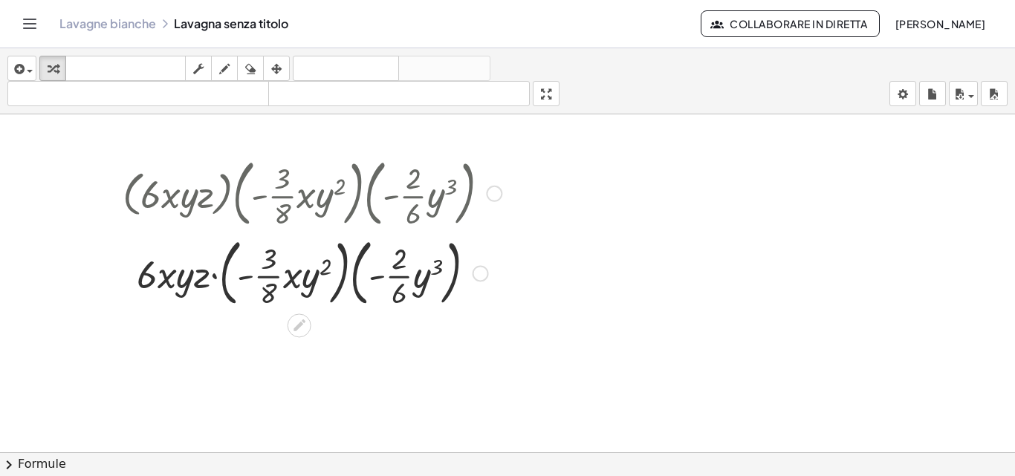
click at [227, 293] on div at bounding box center [312, 273] width 394 height 80
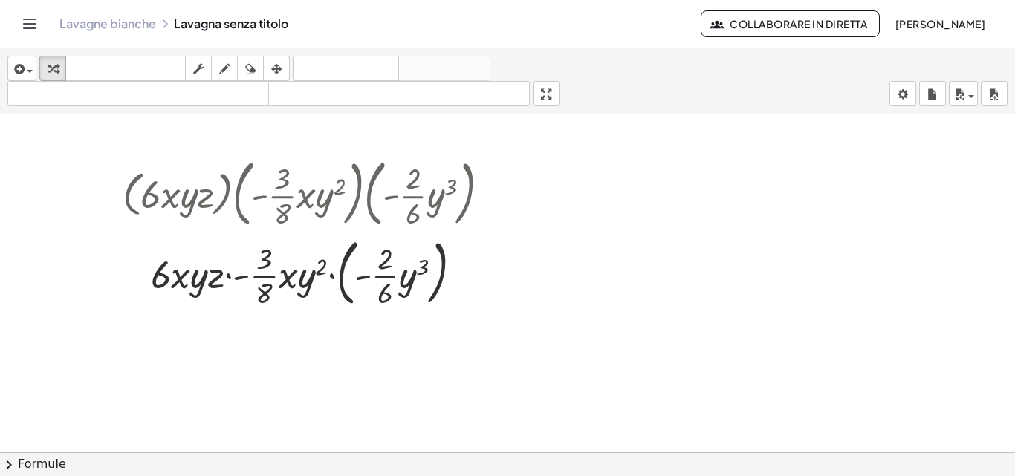
scroll to position [2927, 0]
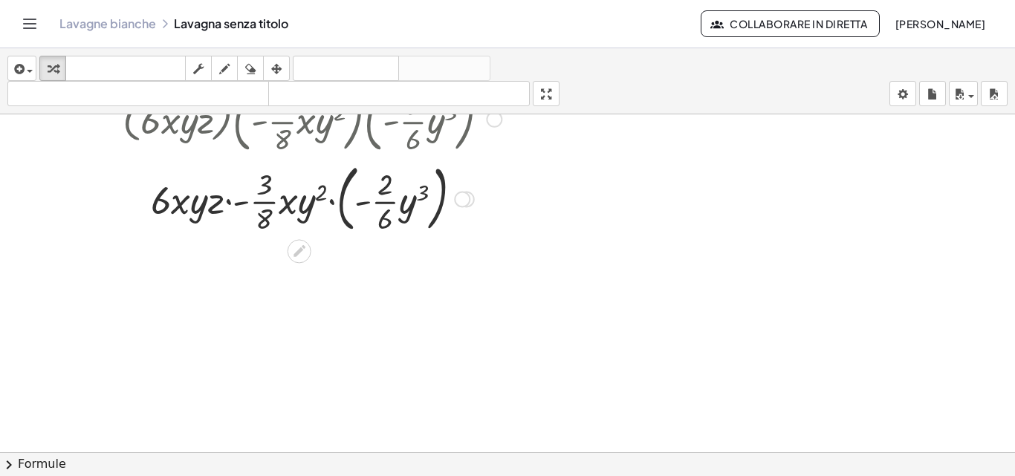
click at [340, 218] on div at bounding box center [312, 198] width 394 height 80
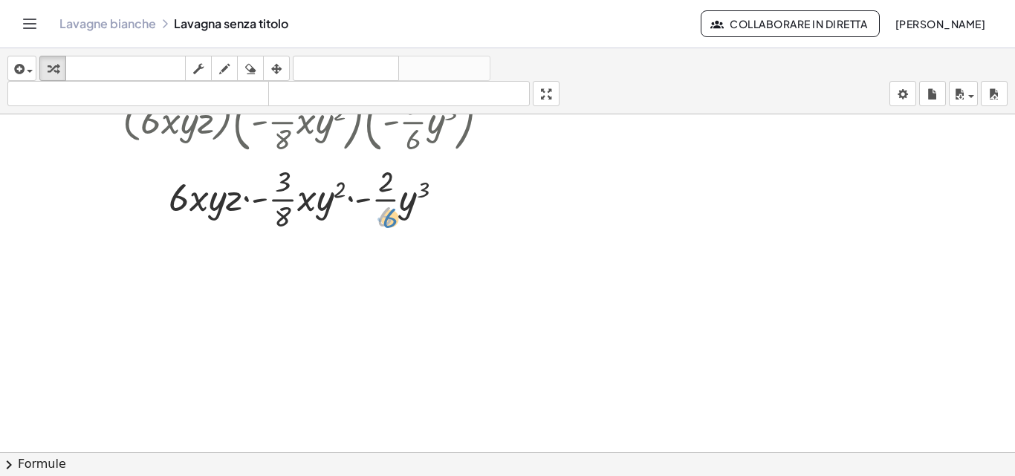
click at [388, 217] on div at bounding box center [312, 197] width 394 height 74
drag, startPoint x: 287, startPoint y: 196, endPoint x: 172, endPoint y: 214, distance: 116.5
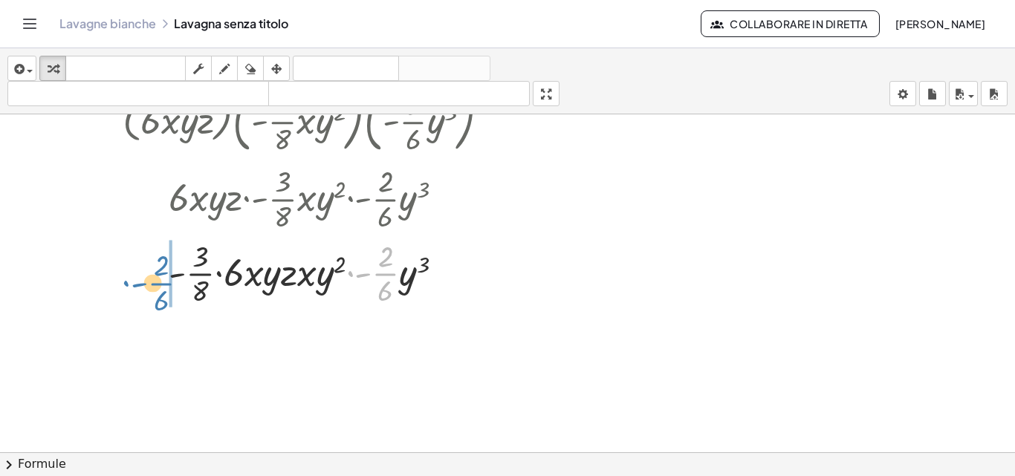
drag, startPoint x: 374, startPoint y: 273, endPoint x: 149, endPoint y: 282, distance: 224.6
click at [149, 282] on div at bounding box center [312, 273] width 394 height 74
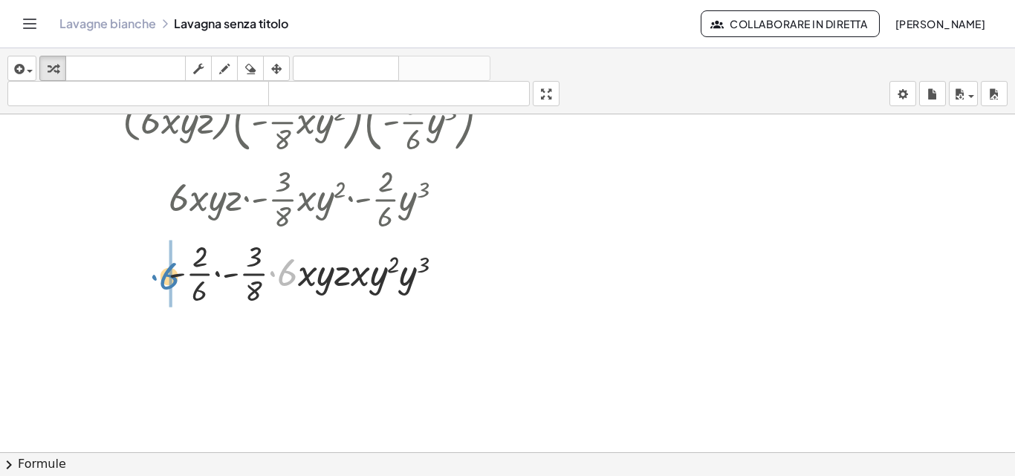
drag, startPoint x: 282, startPoint y: 276, endPoint x: 162, endPoint y: 279, distance: 119.7
click at [162, 279] on div at bounding box center [312, 273] width 394 height 74
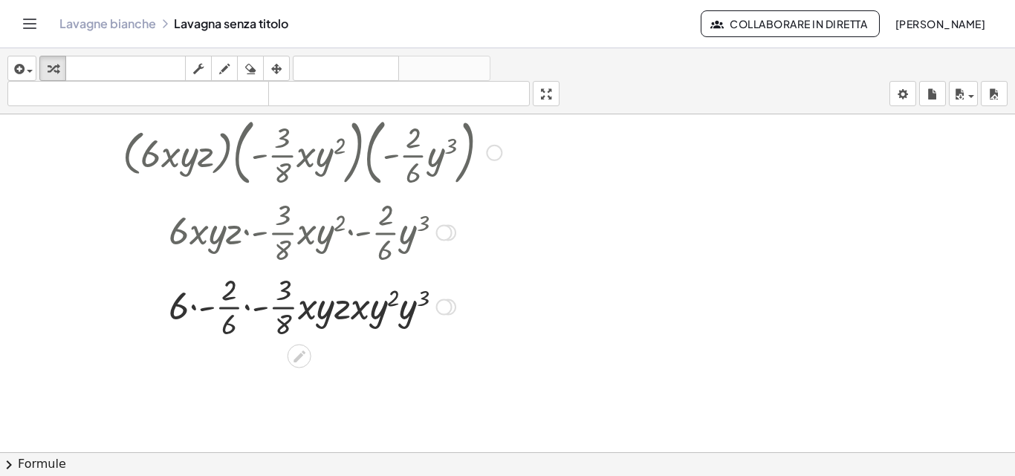
scroll to position [2968, 0]
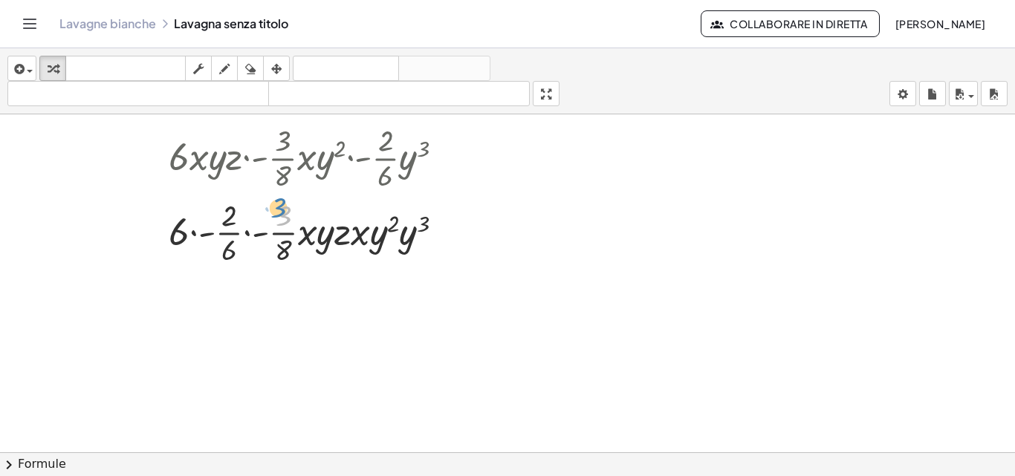
drag, startPoint x: 241, startPoint y: 228, endPoint x: 282, endPoint y: 214, distance: 43.9
click at [282, 214] on div at bounding box center [312, 232] width 394 height 74
drag, startPoint x: 363, startPoint y: 237, endPoint x: 312, endPoint y: 236, distance: 51.3
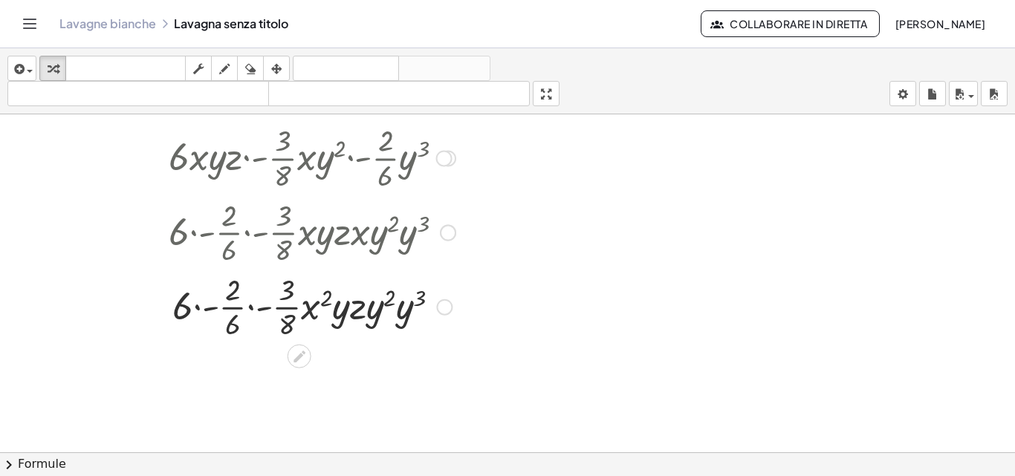
scroll to position [3042, 0]
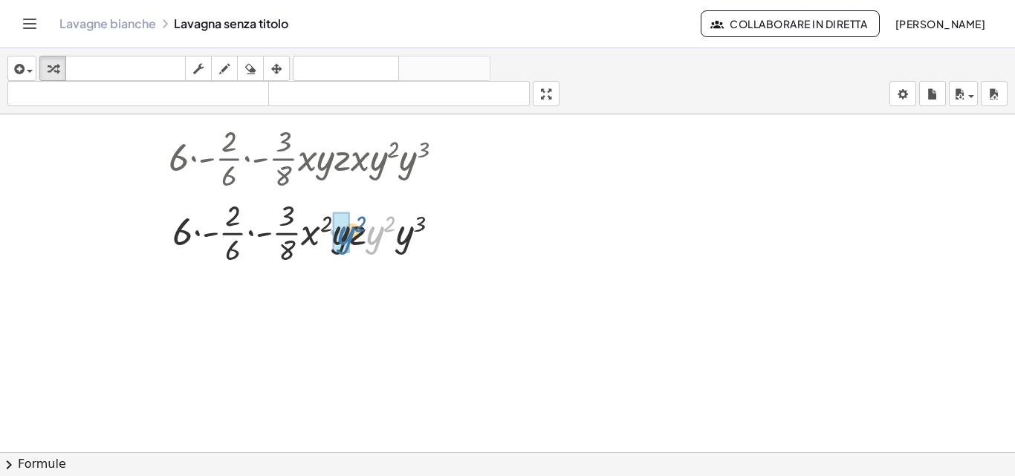
drag, startPoint x: 369, startPoint y: 241, endPoint x: 340, endPoint y: 241, distance: 29.7
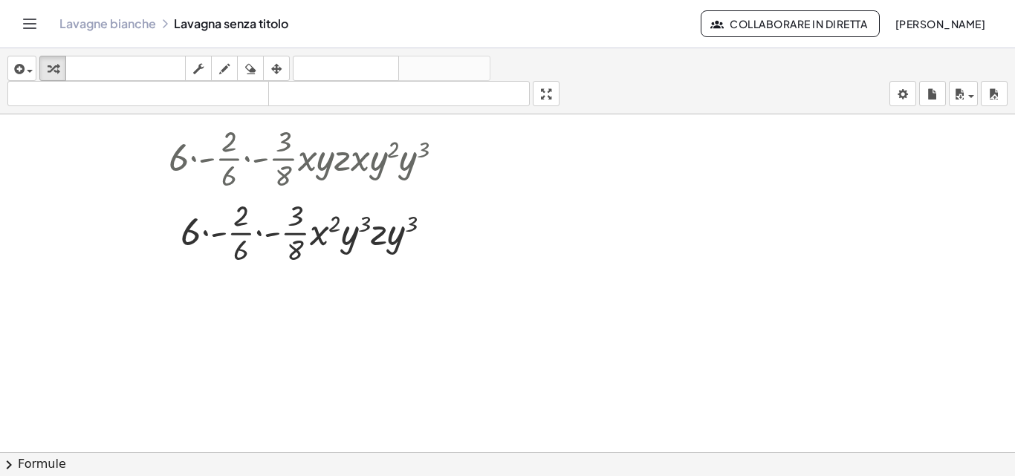
scroll to position [3117, 0]
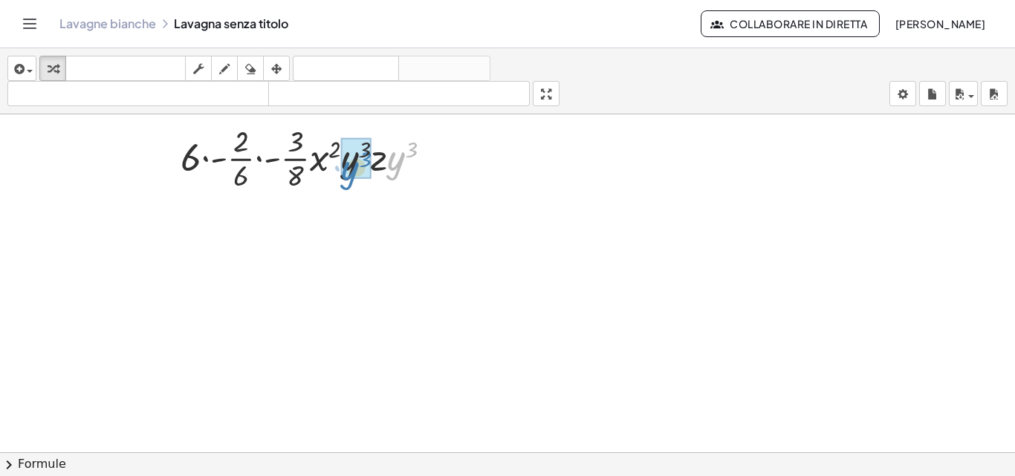
drag, startPoint x: 392, startPoint y: 165, endPoint x: 345, endPoint y: 175, distance: 47.1
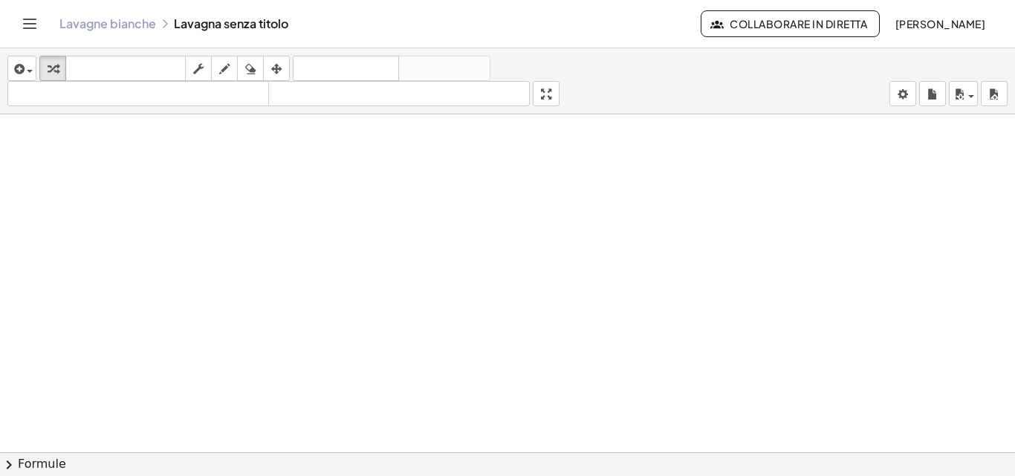
scroll to position [3042, 0]
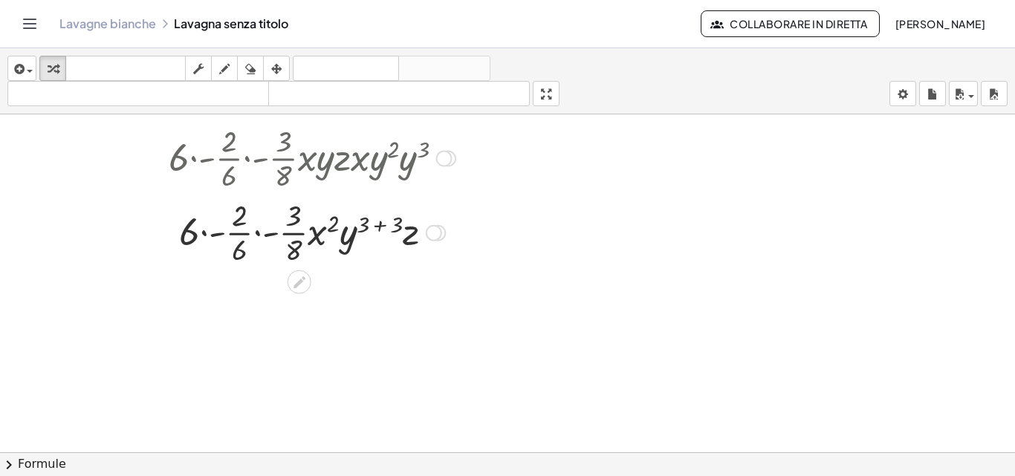
click at [377, 221] on div at bounding box center [312, 232] width 394 height 74
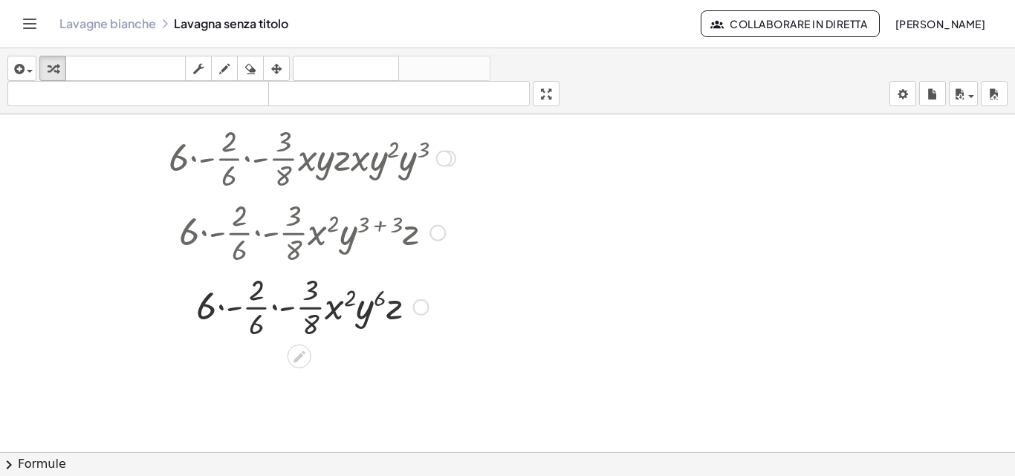
scroll to position [3117, 0]
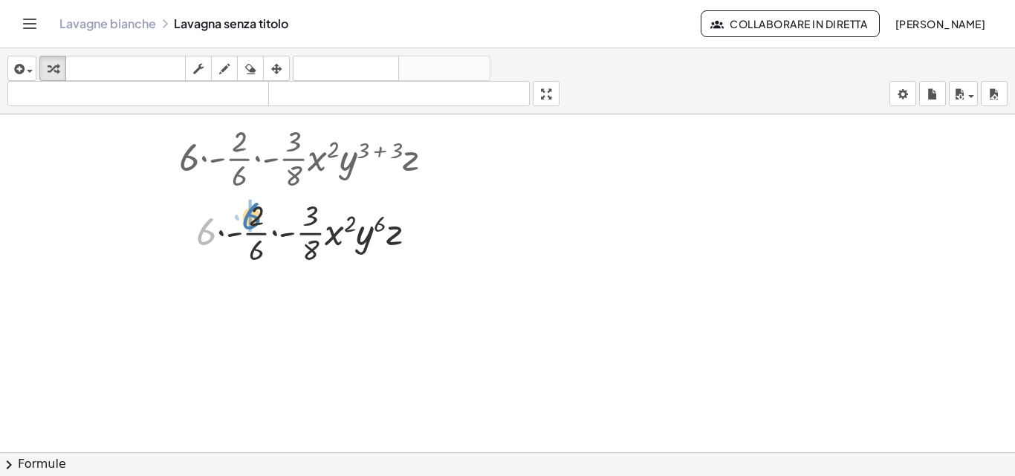
drag, startPoint x: 200, startPoint y: 232, endPoint x: 245, endPoint y: 216, distance: 47.9
click at [245, 216] on div at bounding box center [312, 232] width 394 height 74
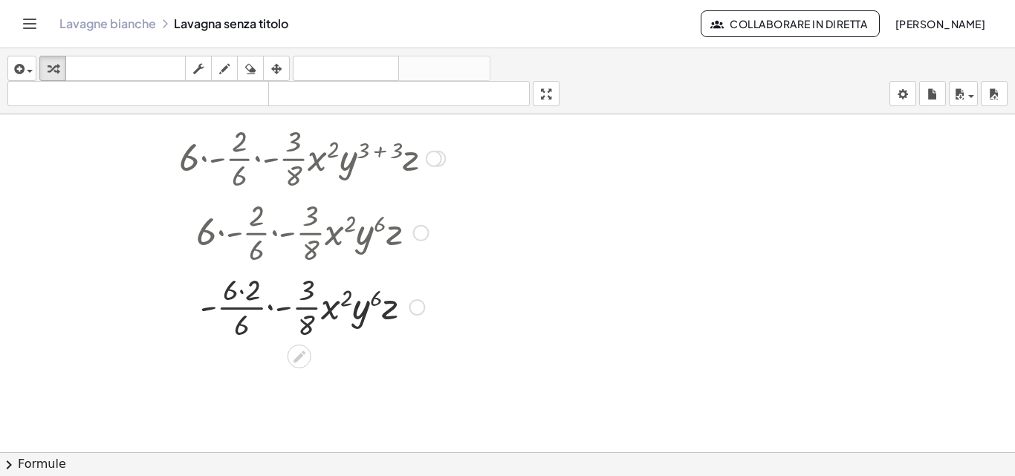
scroll to position [3191, 0]
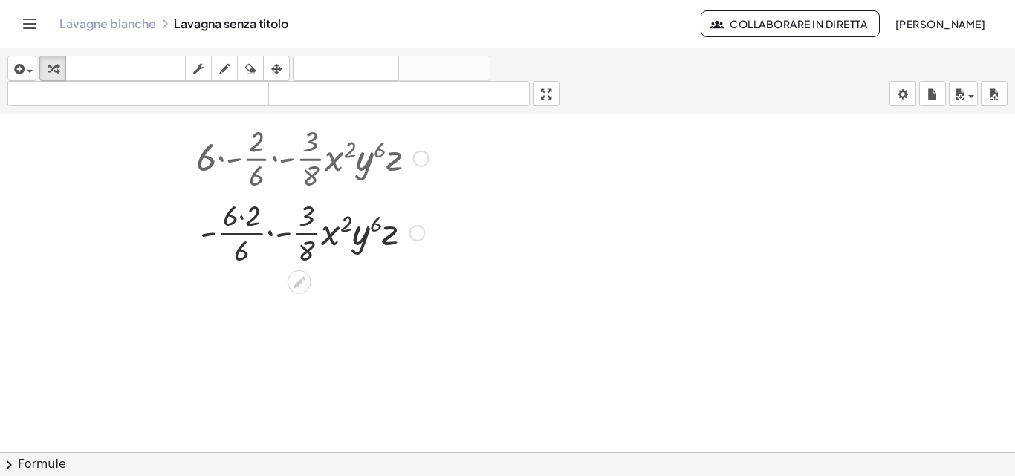
click at [241, 218] on div at bounding box center [312, 232] width 394 height 74
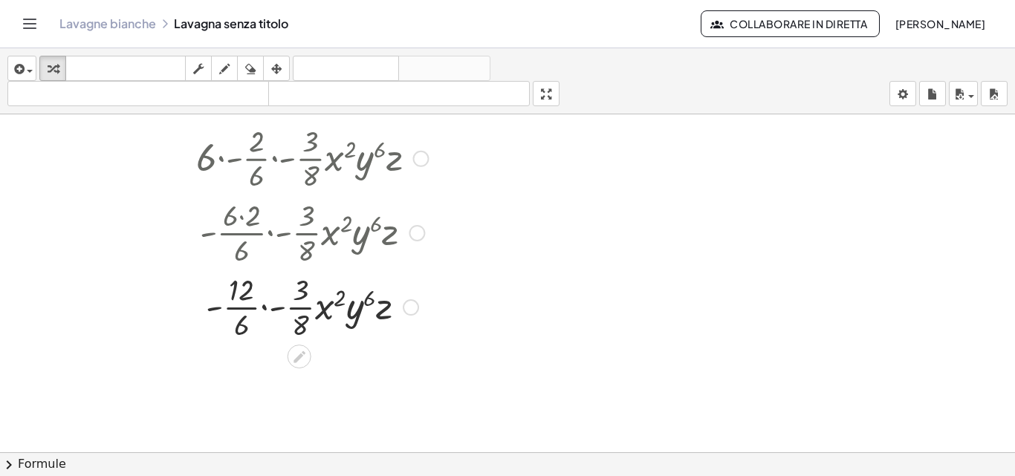
scroll to position [3265, 0]
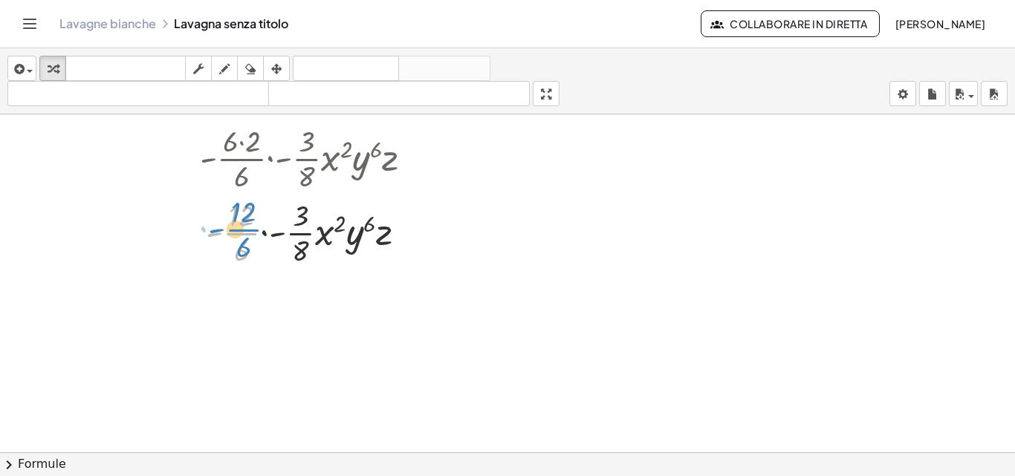
click at [253, 224] on div at bounding box center [312, 232] width 394 height 74
drag, startPoint x: 293, startPoint y: 215, endPoint x: 253, endPoint y: 216, distance: 40.1
click at [253, 216] on div at bounding box center [312, 232] width 394 height 74
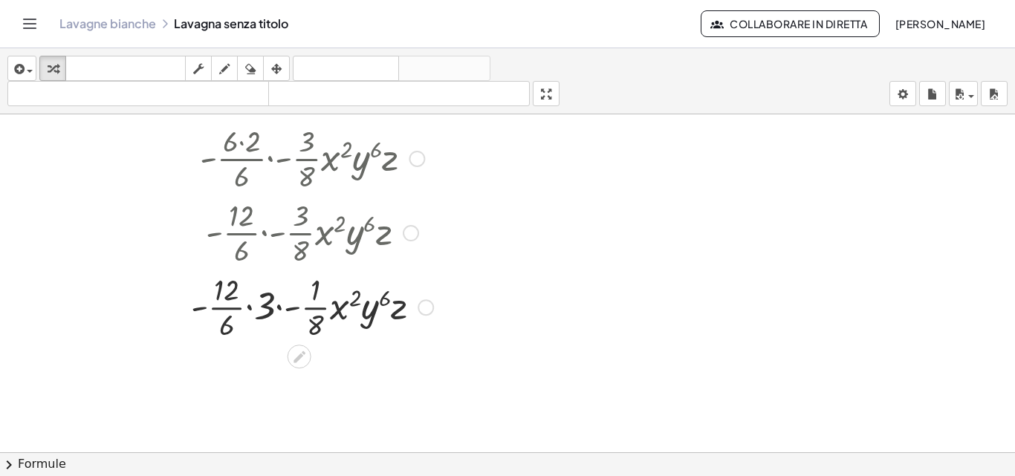
click at [250, 305] on div at bounding box center [312, 306] width 394 height 74
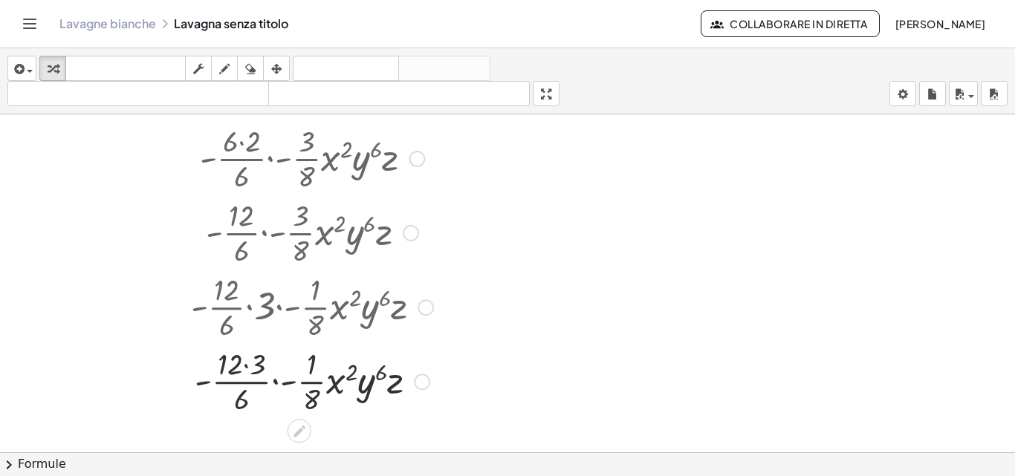
scroll to position [3340, 0]
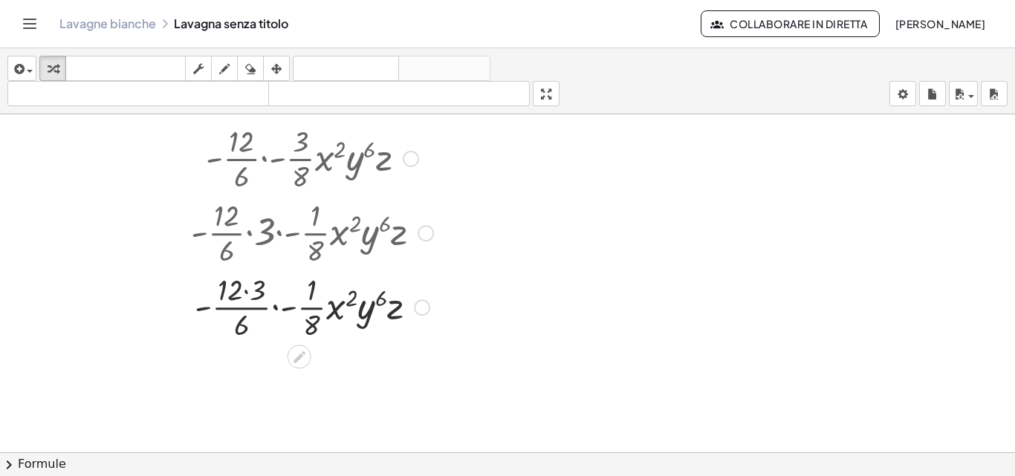
click at [247, 292] on div at bounding box center [312, 306] width 394 height 74
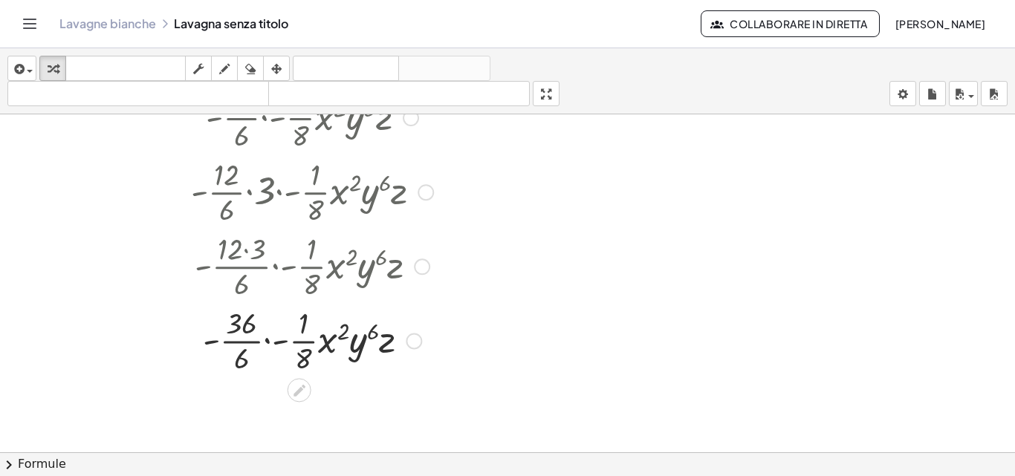
scroll to position [3455, 0]
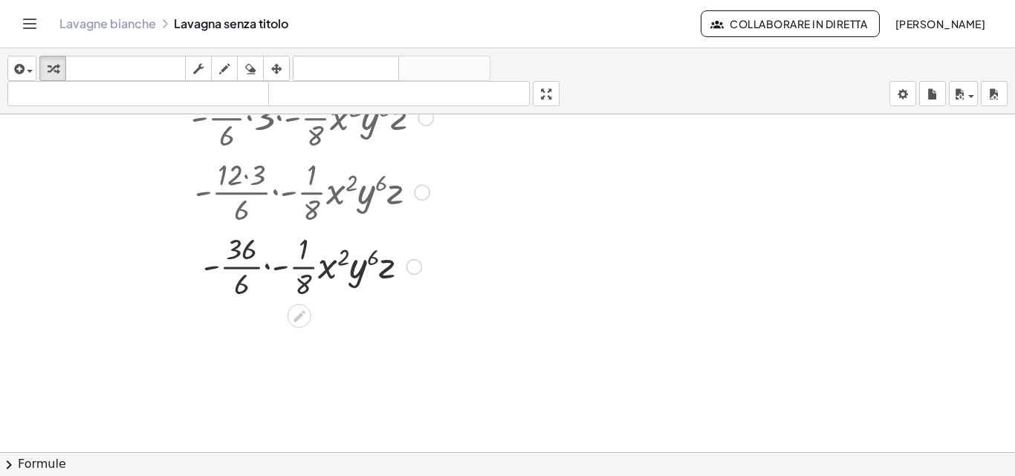
click at [280, 265] on div at bounding box center [312, 265] width 394 height 74
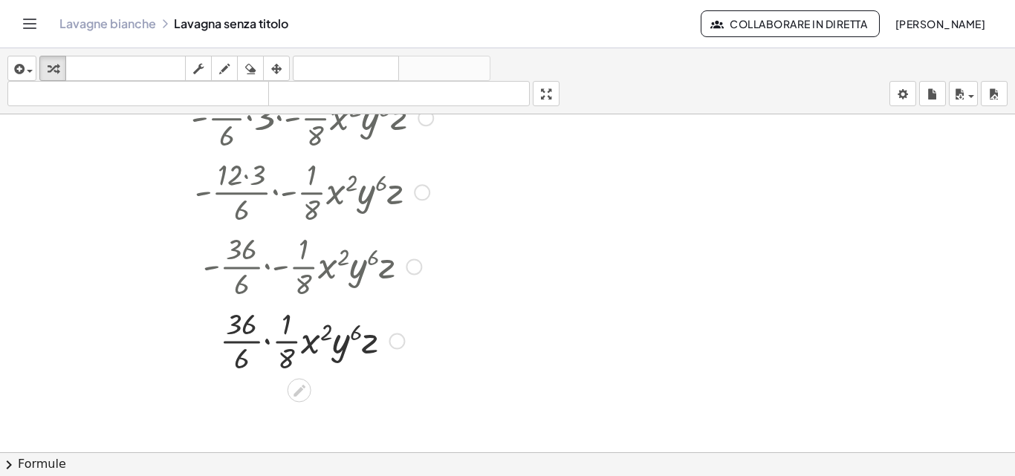
scroll to position [3529, 0]
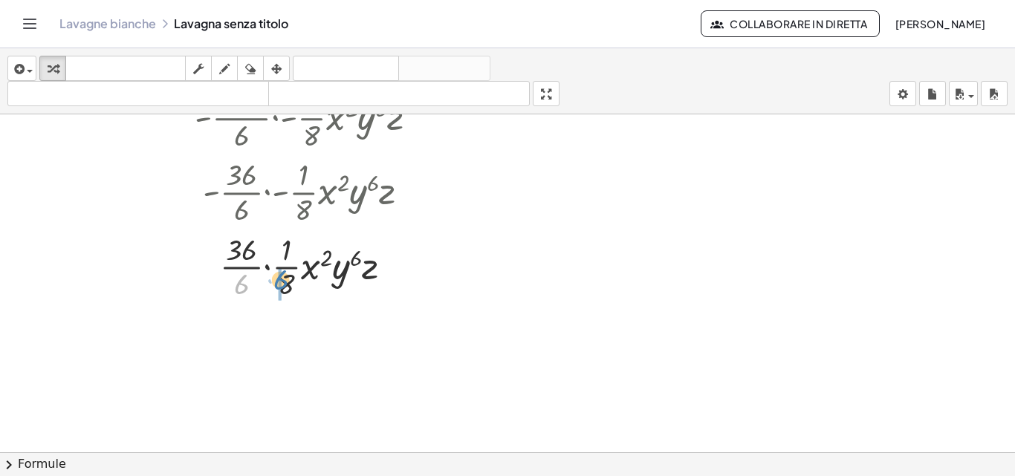
drag, startPoint x: 242, startPoint y: 286, endPoint x: 282, endPoint y: 282, distance: 39.6
click at [282, 282] on div at bounding box center [312, 266] width 394 height 74
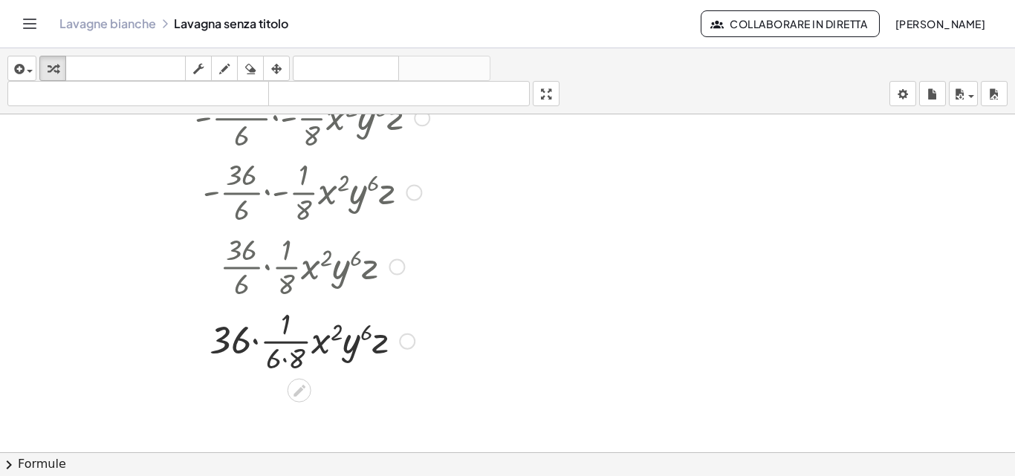
click at [285, 357] on div at bounding box center [312, 340] width 394 height 74
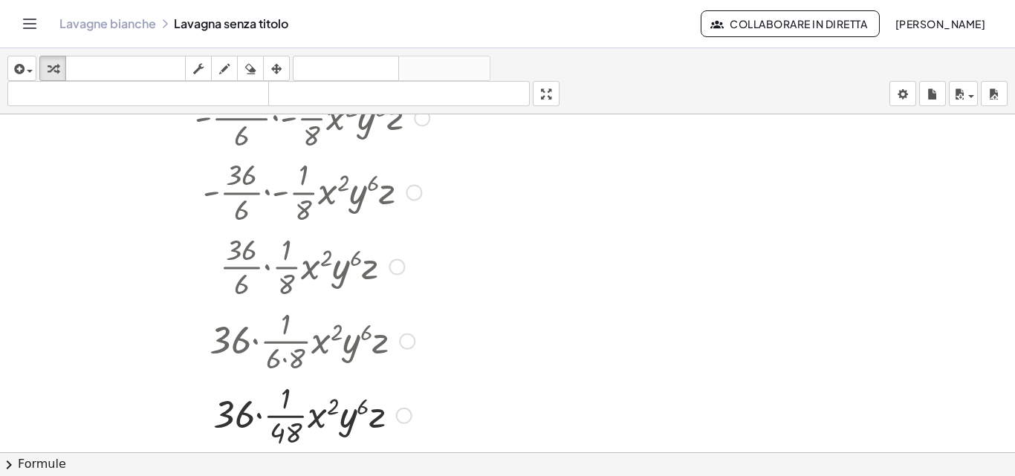
scroll to position [3603, 0]
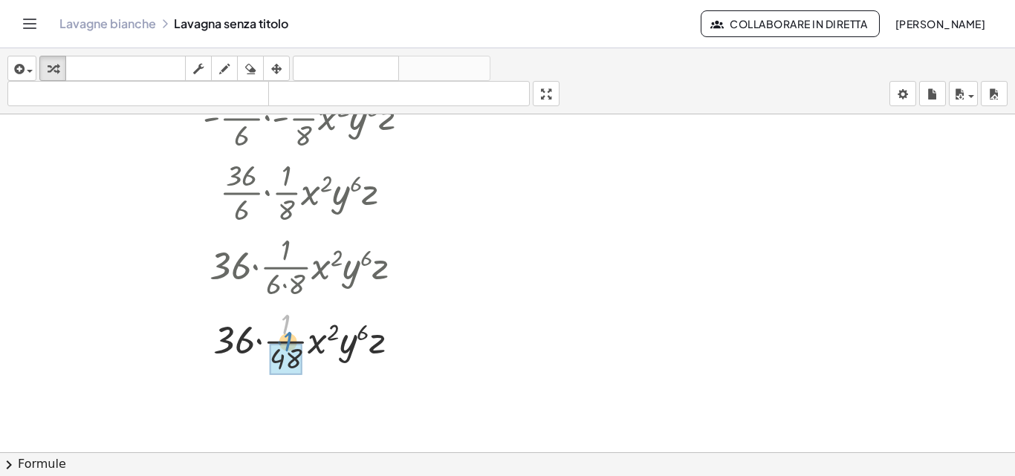
drag, startPoint x: 283, startPoint y: 318, endPoint x: 285, endPoint y: 335, distance: 17.2
drag, startPoint x: 285, startPoint y: 316, endPoint x: 281, endPoint y: 354, distance: 38.8
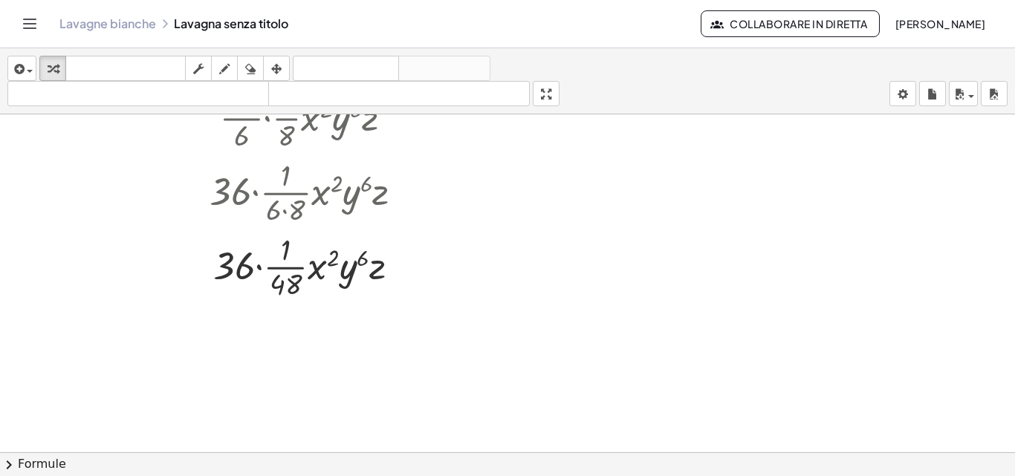
click at [278, 267] on div at bounding box center [312, 266] width 394 height 74
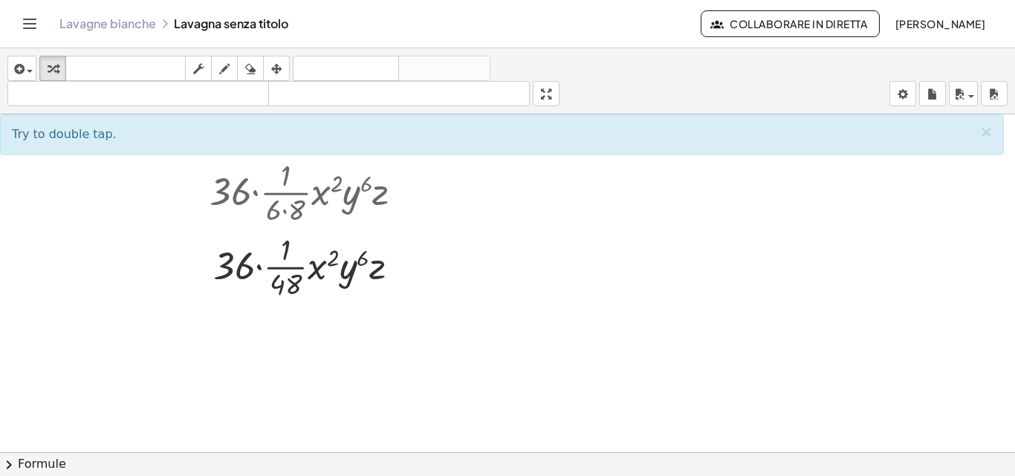
click at [289, 267] on div at bounding box center [312, 266] width 394 height 74
click at [260, 266] on div at bounding box center [312, 266] width 394 height 74
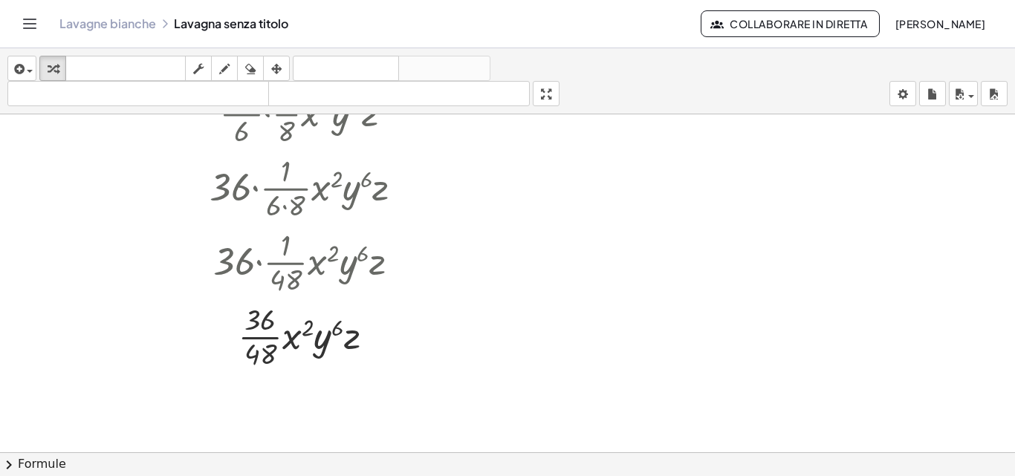
scroll to position [3719, 0]
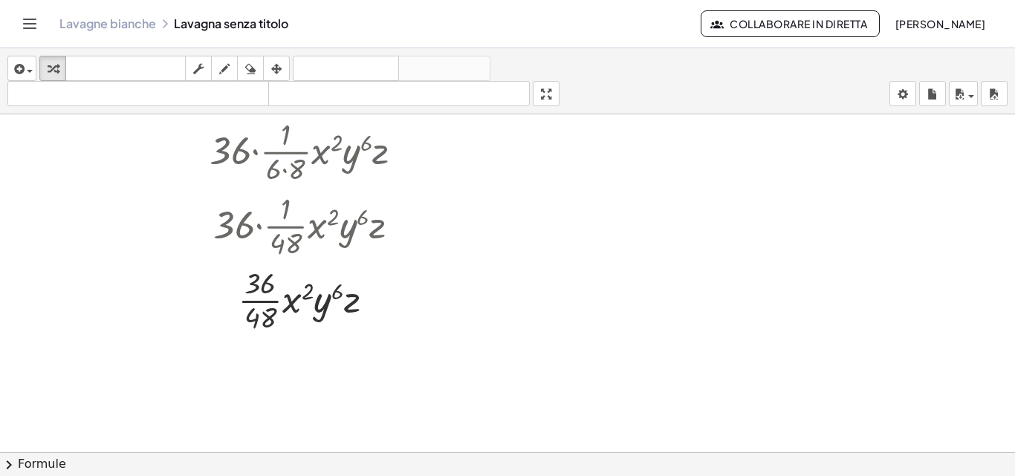
click at [253, 302] on div at bounding box center [312, 299] width 394 height 74
click at [264, 392] on div at bounding box center [312, 374] width 394 height 74
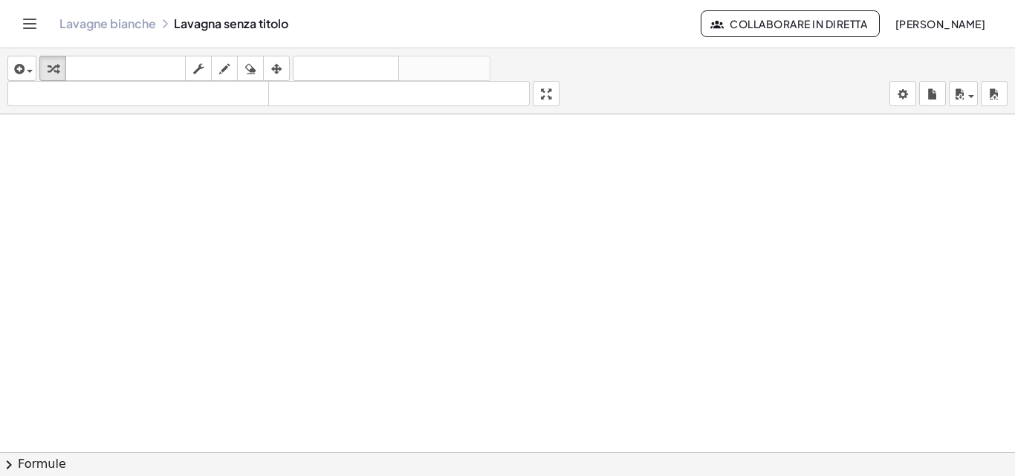
scroll to position [4395, 0]
click at [7, 71] on button "inserire" at bounding box center [21, 68] width 29 height 25
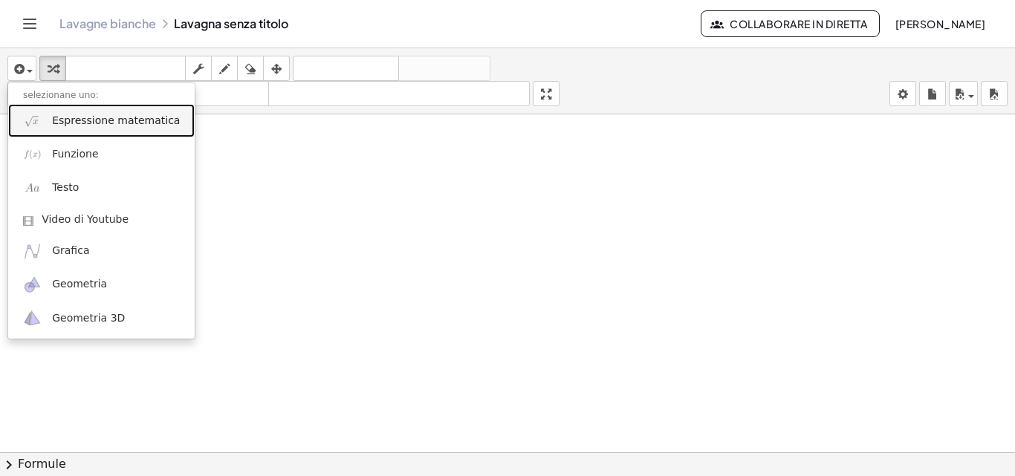
click at [78, 119] on font "Espressione matematica" at bounding box center [116, 120] width 128 height 12
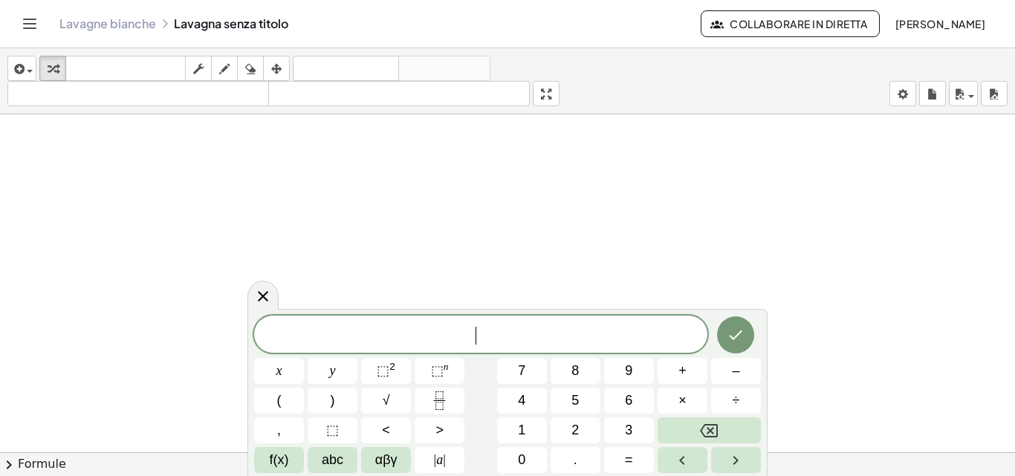
scroll to position [4469, 0]
click at [273, 397] on button "(" at bounding box center [279, 401] width 50 height 26
click at [735, 375] on span "–" at bounding box center [735, 371] width 7 height 20
click at [563, 430] on button "2" at bounding box center [576, 431] width 50 height 26
click at [326, 463] on span "abc" at bounding box center [333, 460] width 22 height 20
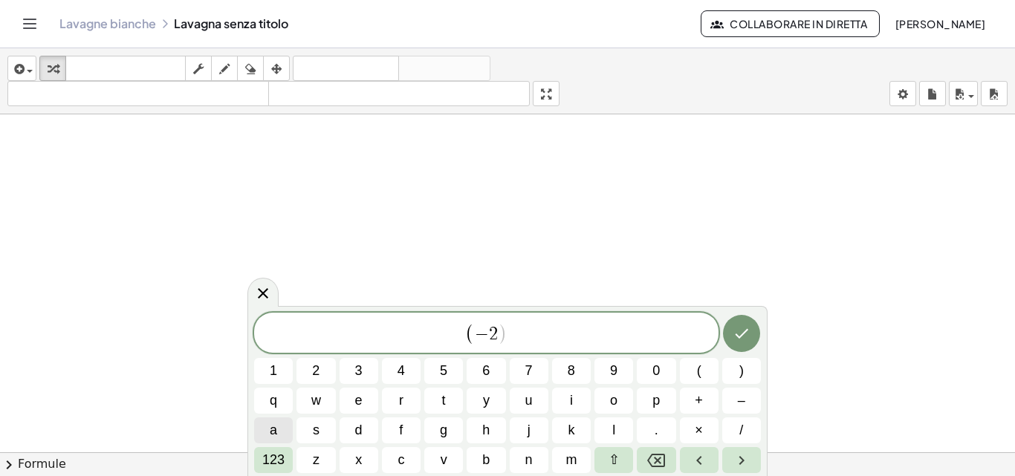
click at [270, 430] on span "a" at bounding box center [273, 431] width 7 height 20
click at [271, 458] on span "123" at bounding box center [273, 460] width 22 height 20
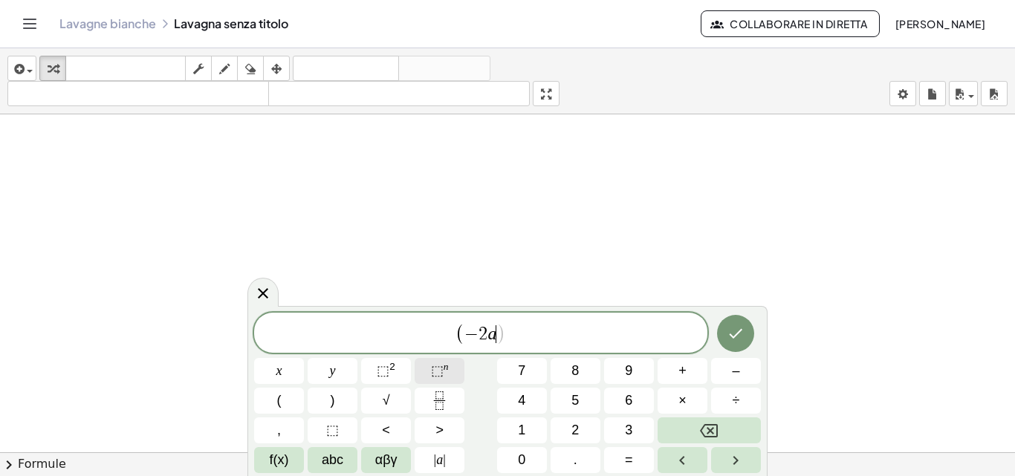
click at [446, 367] on sup "n" at bounding box center [446, 366] width 5 height 11
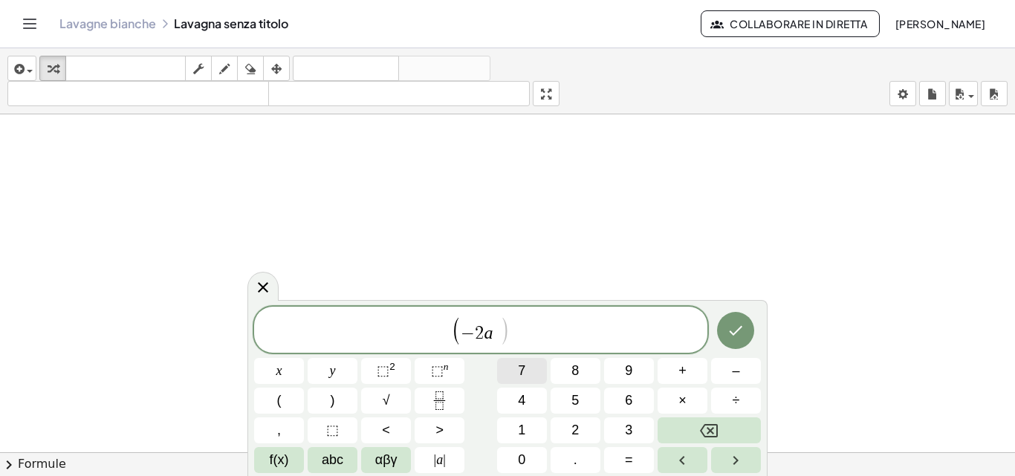
click at [520, 366] on span "7" at bounding box center [521, 371] width 7 height 20
click at [719, 454] on button "Right arrow" at bounding box center [736, 460] width 50 height 26
click at [691, 465] on icon "Left arrow" at bounding box center [682, 461] width 18 height 18
click at [733, 458] on icon "Right arrow" at bounding box center [736, 461] width 18 height 18
click at [334, 455] on span "abc" at bounding box center [333, 460] width 22 height 20
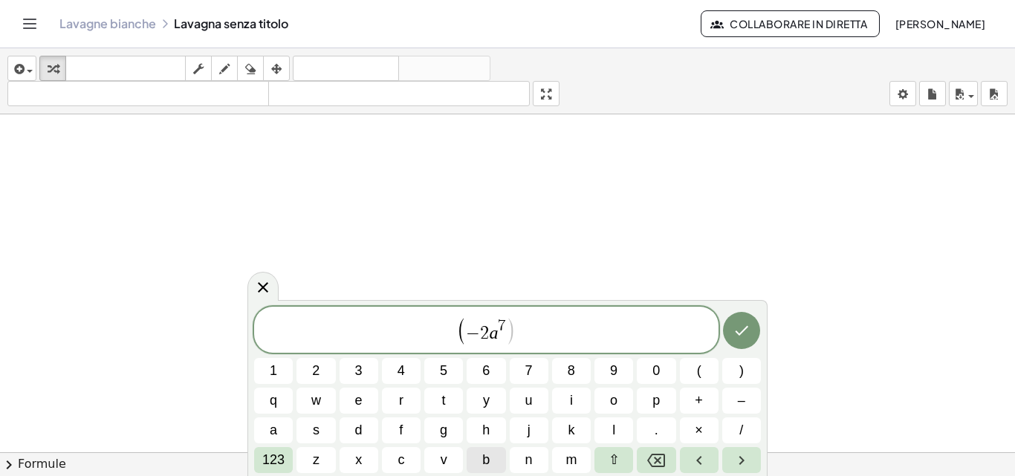
click at [489, 463] on span "b" at bounding box center [485, 460] width 7 height 20
click at [282, 453] on span "123" at bounding box center [273, 460] width 22 height 20
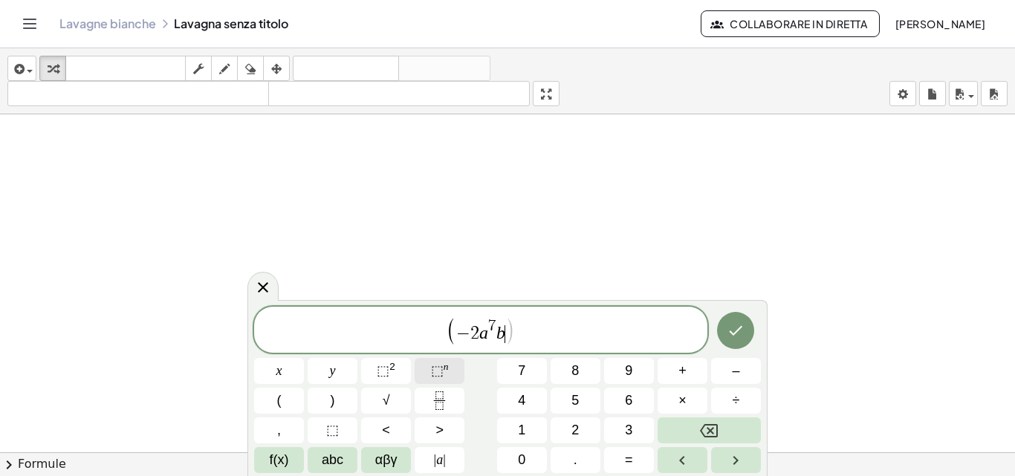
click at [430, 371] on button "⬚ n" at bounding box center [440, 371] width 50 height 26
click at [572, 400] on span "5" at bounding box center [574, 401] width 7 height 20
click at [317, 462] on button "abc" at bounding box center [333, 460] width 50 height 26
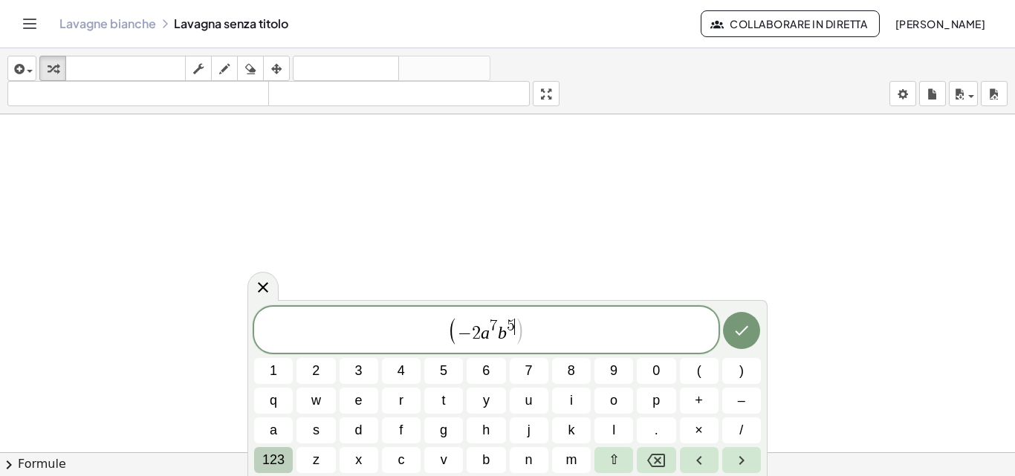
click at [279, 467] on span "123" at bounding box center [273, 460] width 22 height 20
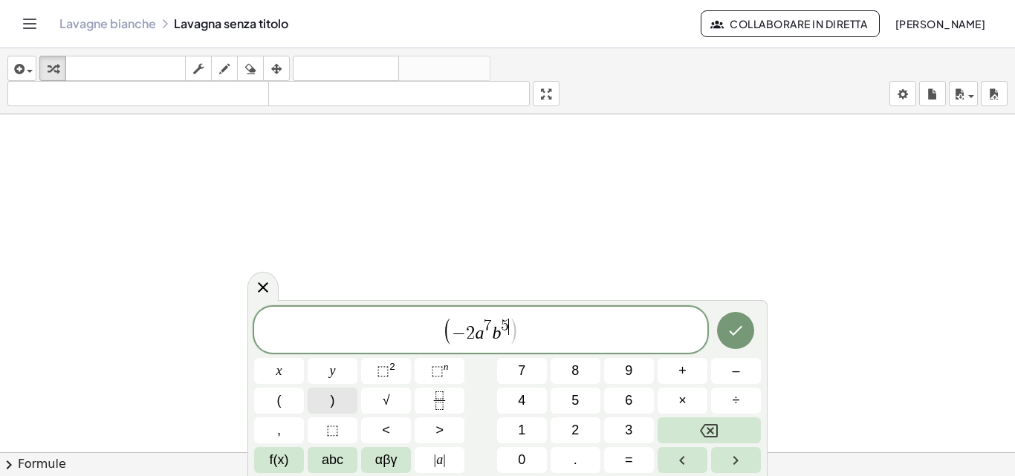
click at [329, 398] on button ")" at bounding box center [333, 401] width 50 height 26
click at [743, 427] on button "Backspace" at bounding box center [709, 431] width 103 height 26
click at [724, 468] on button "Right arrow" at bounding box center [736, 460] width 50 height 26
click at [339, 401] on button ")" at bounding box center [333, 401] width 50 height 26
click at [679, 393] on span "×" at bounding box center [682, 401] width 8 height 20
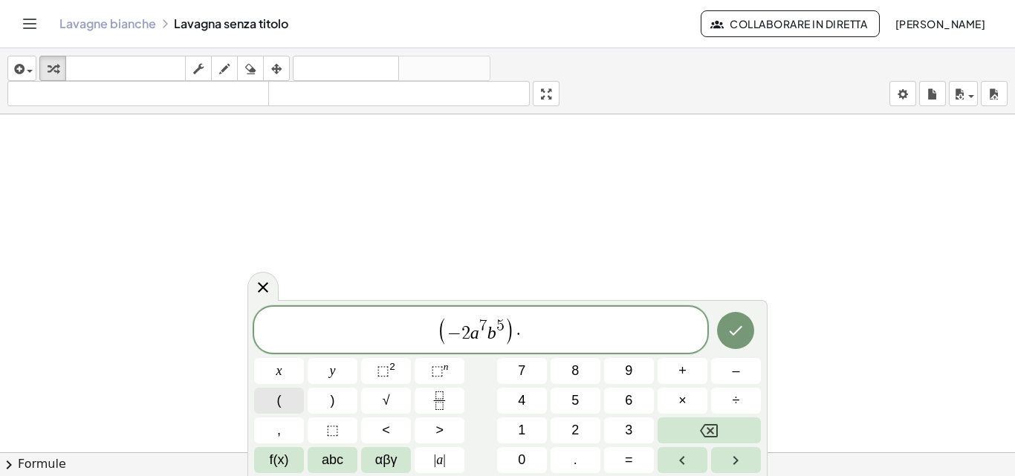
click at [275, 403] on button "(" at bounding box center [279, 401] width 50 height 26
click at [345, 456] on button "abc" at bounding box center [333, 460] width 50 height 26
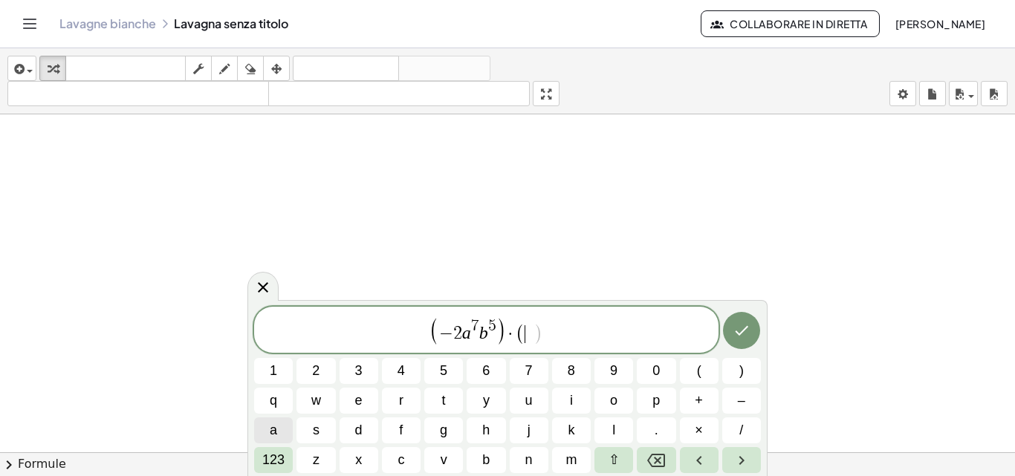
click at [264, 429] on button "a" at bounding box center [273, 431] width 39 height 26
click at [266, 457] on span "123" at bounding box center [273, 460] width 22 height 20
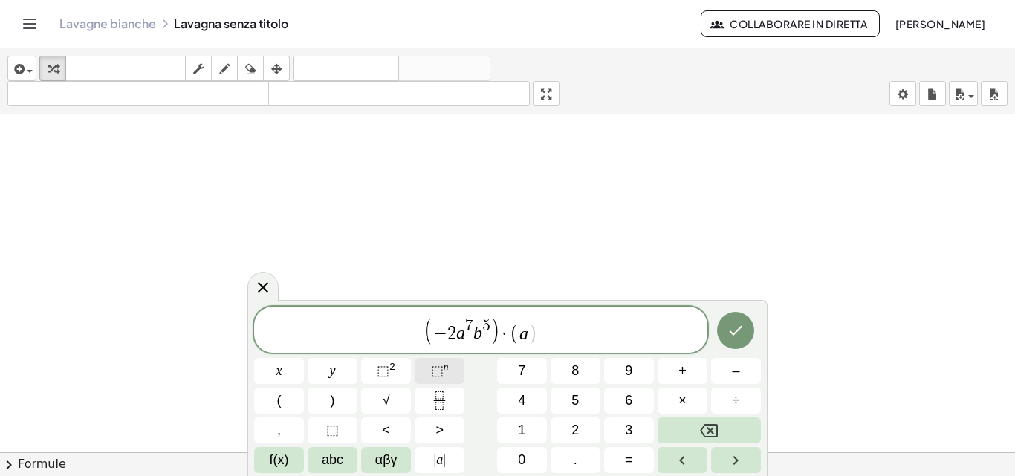
click at [435, 372] on span "⬚" at bounding box center [437, 370] width 13 height 15
click at [619, 426] on button "3" at bounding box center [629, 431] width 50 height 26
click at [729, 468] on icon "Right arrow" at bounding box center [736, 461] width 18 height 18
click at [348, 451] on button "abc" at bounding box center [333, 460] width 50 height 26
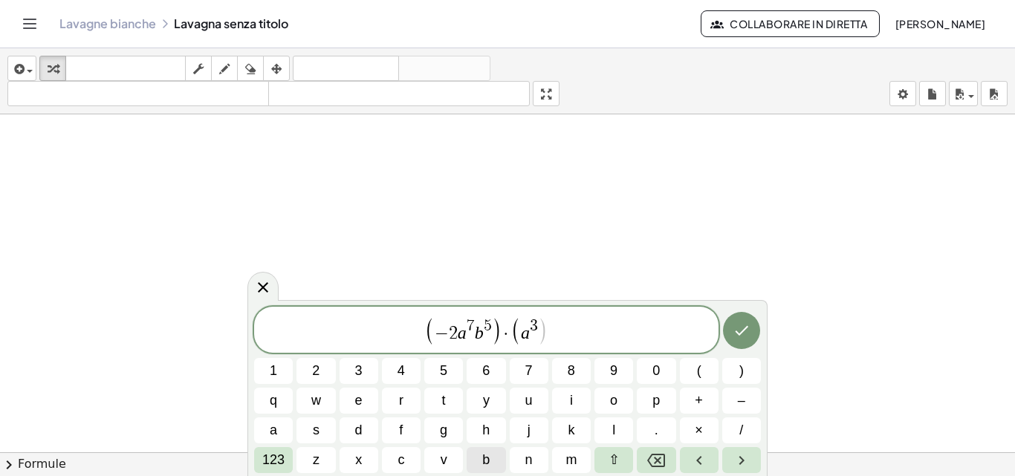
click at [484, 457] on span "b" at bounding box center [485, 460] width 7 height 20
click at [262, 459] on span "123" at bounding box center [273, 460] width 22 height 20
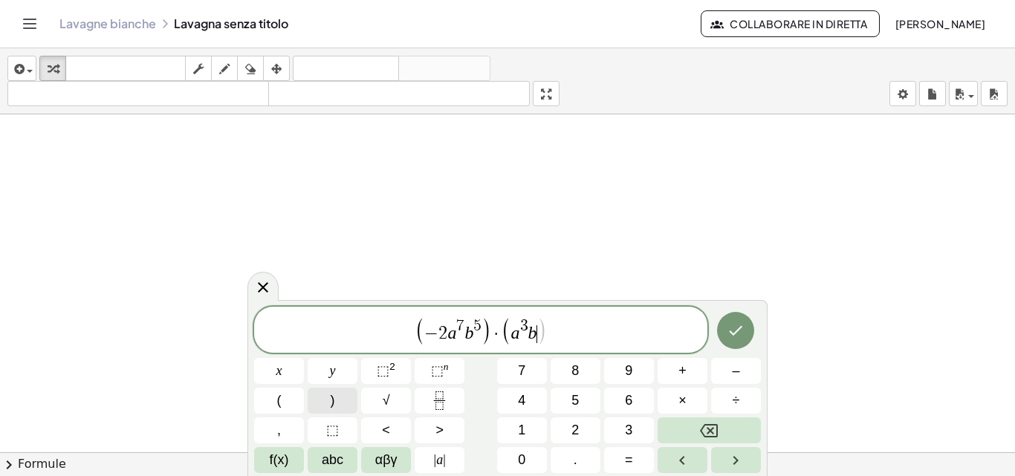
click at [326, 396] on button ")" at bounding box center [333, 401] width 50 height 26
click at [689, 408] on button "×" at bounding box center [683, 401] width 50 height 26
click at [290, 406] on button "(" at bounding box center [279, 401] width 50 height 26
click at [718, 376] on button "–" at bounding box center [736, 371] width 50 height 26
click at [499, 401] on button "4" at bounding box center [522, 401] width 50 height 26
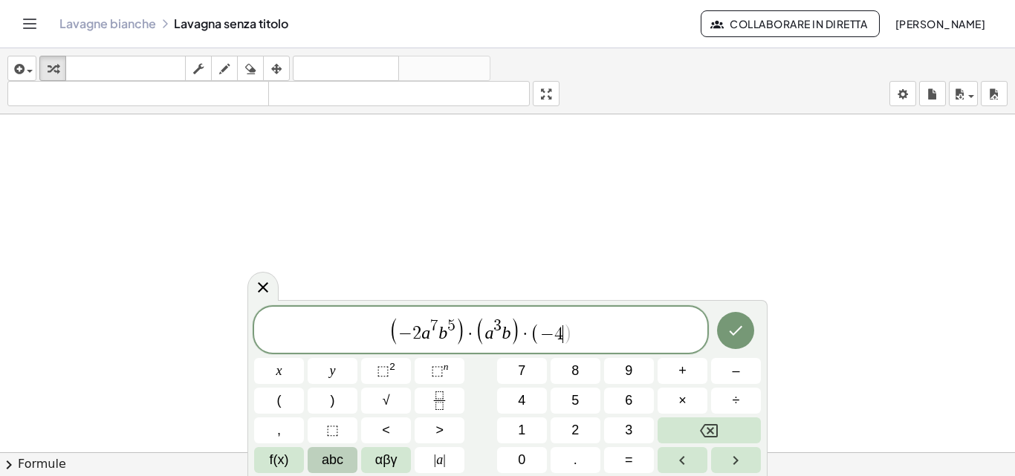
click at [348, 459] on button "abc" at bounding box center [333, 460] width 50 height 26
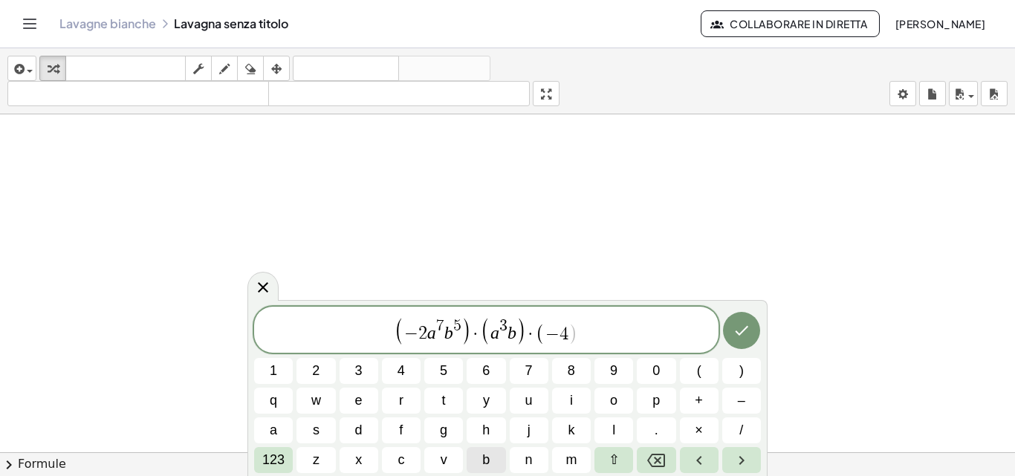
click at [487, 457] on span "b" at bounding box center [485, 460] width 7 height 20
click at [273, 450] on span "123" at bounding box center [273, 460] width 22 height 20
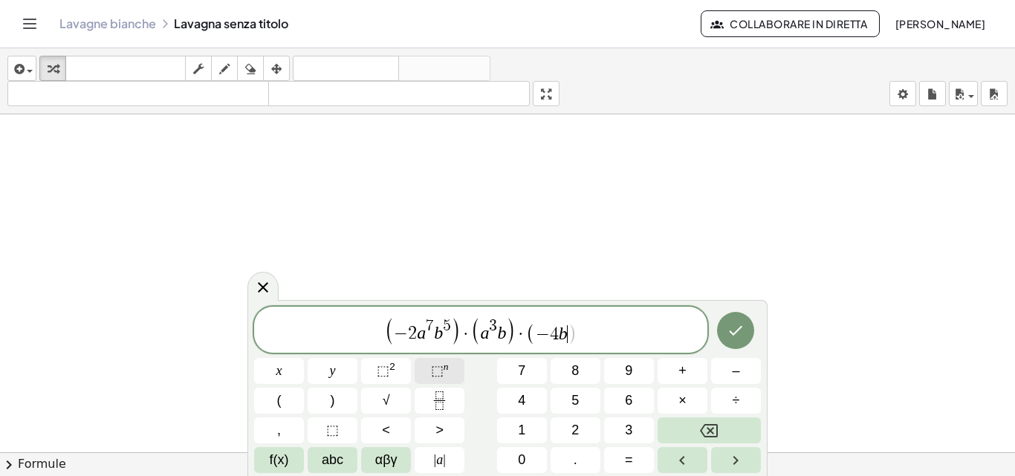
click at [444, 370] on sup "n" at bounding box center [446, 366] width 5 height 11
click at [571, 404] on button "5" at bounding box center [576, 401] width 50 height 26
click at [727, 460] on icon "Right arrow" at bounding box center [736, 461] width 18 height 18
click at [334, 462] on span "abc" at bounding box center [333, 460] width 22 height 20
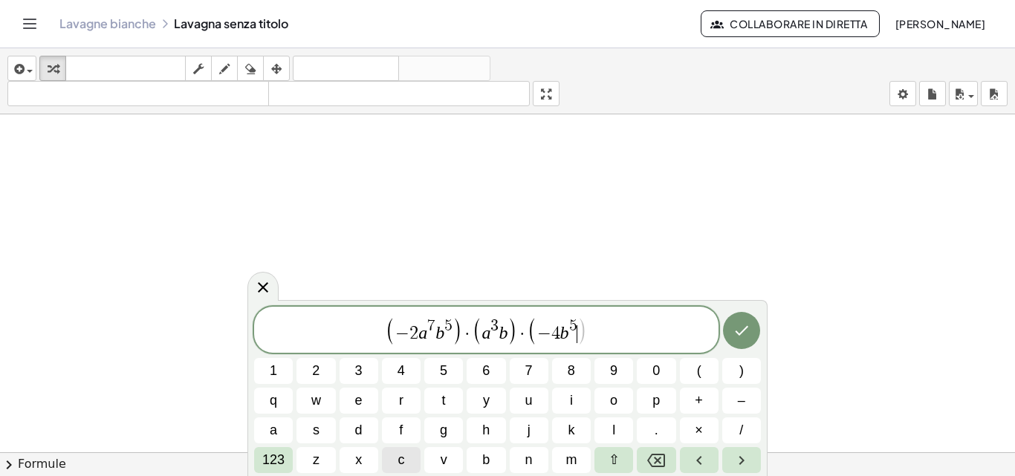
click at [414, 458] on button "c" at bounding box center [401, 460] width 39 height 26
click at [278, 451] on span "123" at bounding box center [273, 460] width 22 height 20
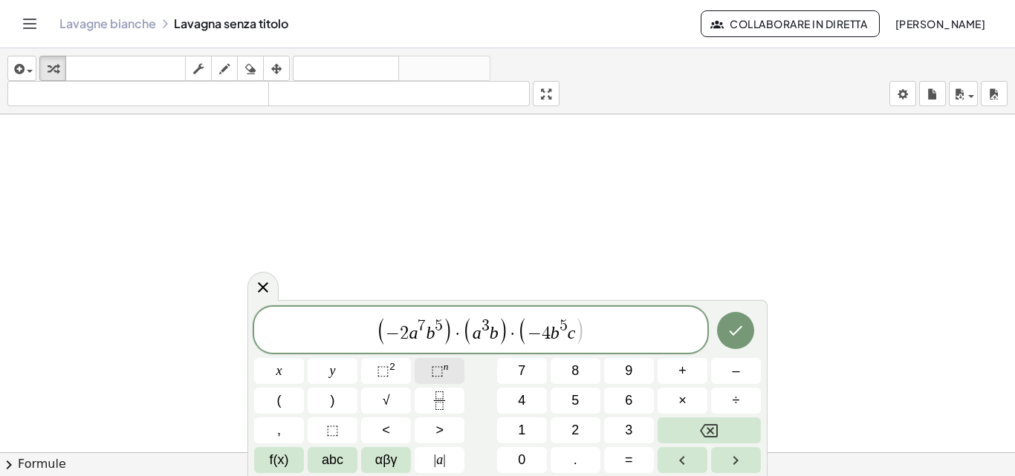
click at [440, 359] on button "⬚ n" at bounding box center [440, 371] width 50 height 26
click at [522, 371] on span "7" at bounding box center [521, 371] width 7 height 20
click at [716, 450] on button "Right arrow" at bounding box center [736, 460] width 50 height 26
click at [329, 403] on button ")" at bounding box center [333, 401] width 50 height 26
click at [574, 459] on span "." at bounding box center [576, 460] width 4 height 20
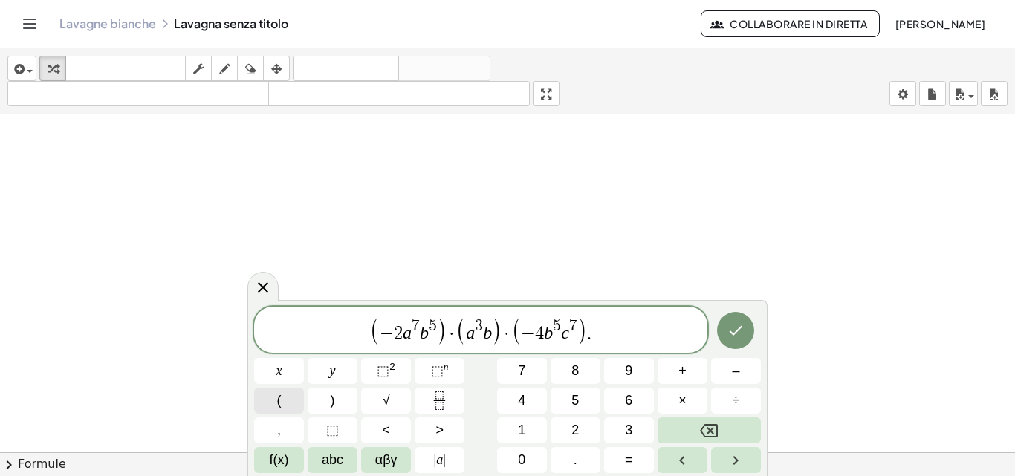
click at [270, 400] on button "(" at bounding box center [279, 401] width 50 height 26
click at [727, 365] on button "–" at bounding box center [736, 371] width 50 height 26
click at [611, 418] on button "3" at bounding box center [629, 431] width 50 height 26
click at [339, 450] on span "abc" at bounding box center [333, 460] width 22 height 20
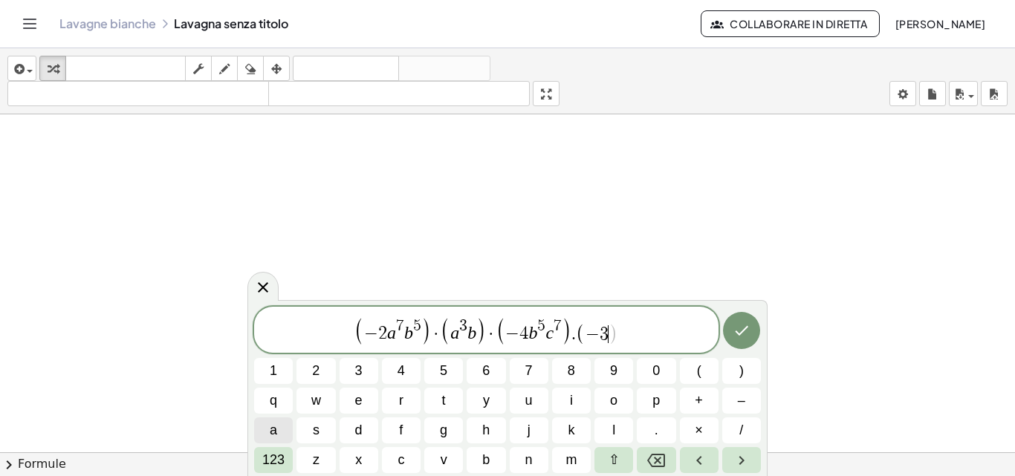
click at [274, 428] on span "a" at bounding box center [273, 431] width 7 height 20
click at [282, 467] on span "123" at bounding box center [273, 460] width 22 height 20
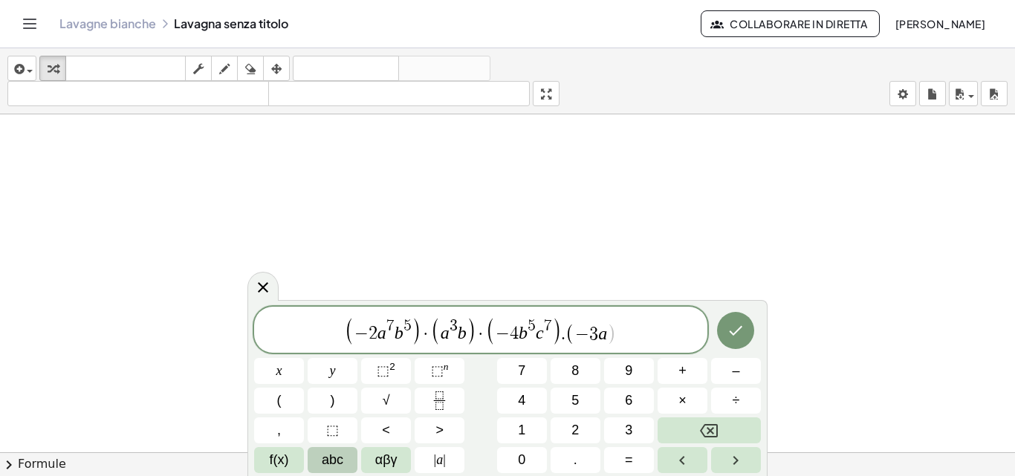
click at [345, 458] on button "abc" at bounding box center [333, 460] width 50 height 26
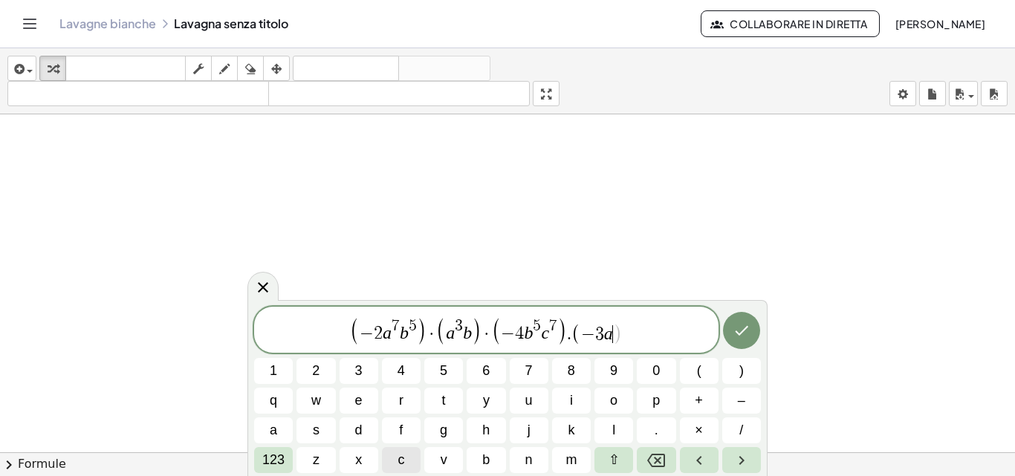
click at [411, 458] on button "c" at bounding box center [401, 460] width 39 height 26
click at [276, 449] on button "123" at bounding box center [273, 460] width 39 height 26
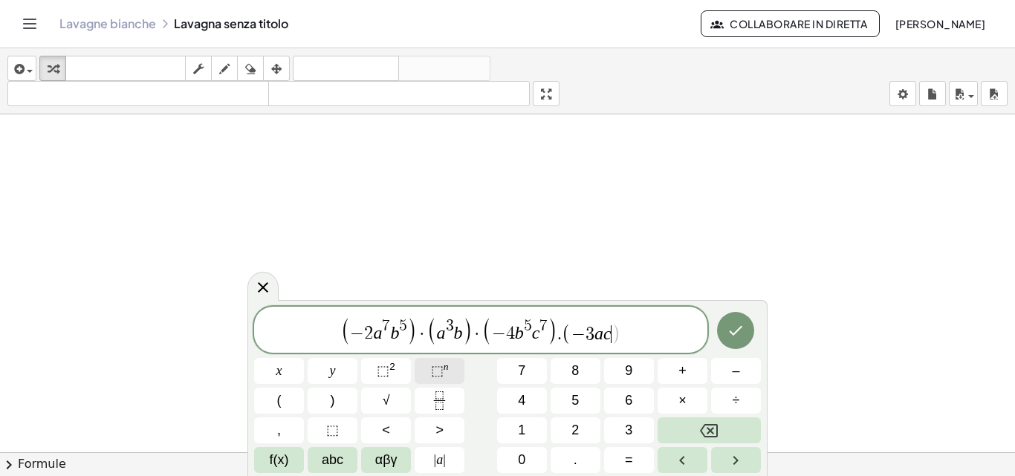
click at [454, 364] on button "⬚ n" at bounding box center [440, 371] width 50 height 26
click at [620, 427] on button "3" at bounding box center [629, 431] width 50 height 26
click at [325, 397] on button ")" at bounding box center [333, 401] width 50 height 26
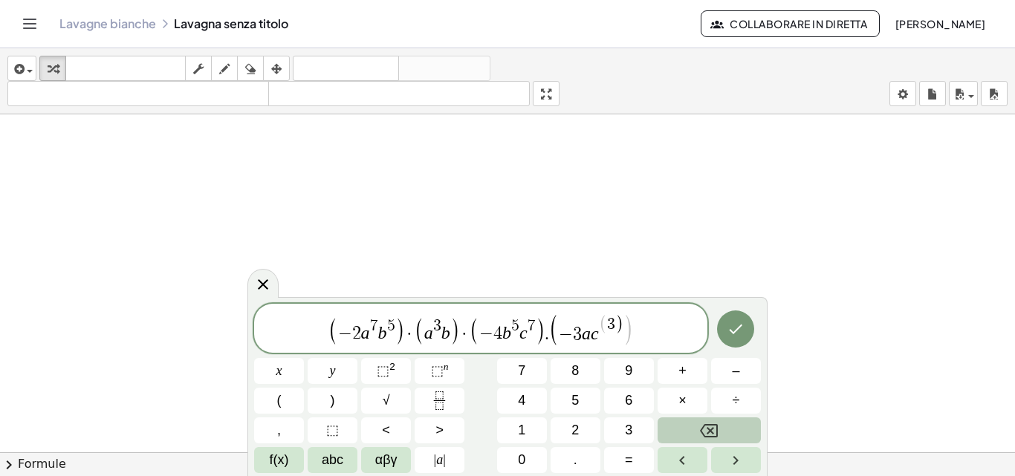
click at [694, 424] on button "Backspace" at bounding box center [709, 431] width 103 height 26
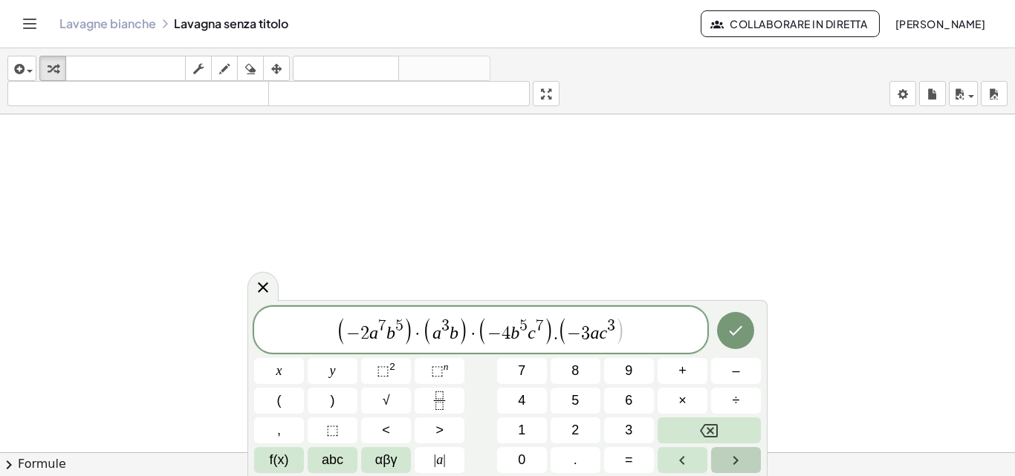
click at [725, 467] on button "Right arrow" at bounding box center [736, 460] width 50 height 26
click at [339, 405] on button ")" at bounding box center [333, 401] width 50 height 26
click at [746, 344] on button "Fatto" at bounding box center [735, 330] width 37 height 37
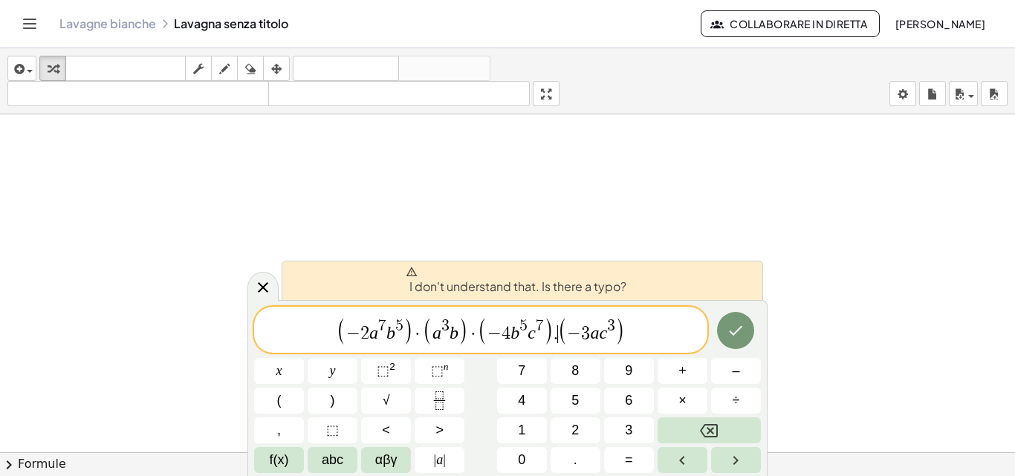
click at [556, 339] on span "( − 2 a 7 b 5 ) · ( a 3 b ) · ( − 4 b 5 c 7 ) . ​ ( − 3 a c 3 )" at bounding box center [480, 331] width 453 height 30
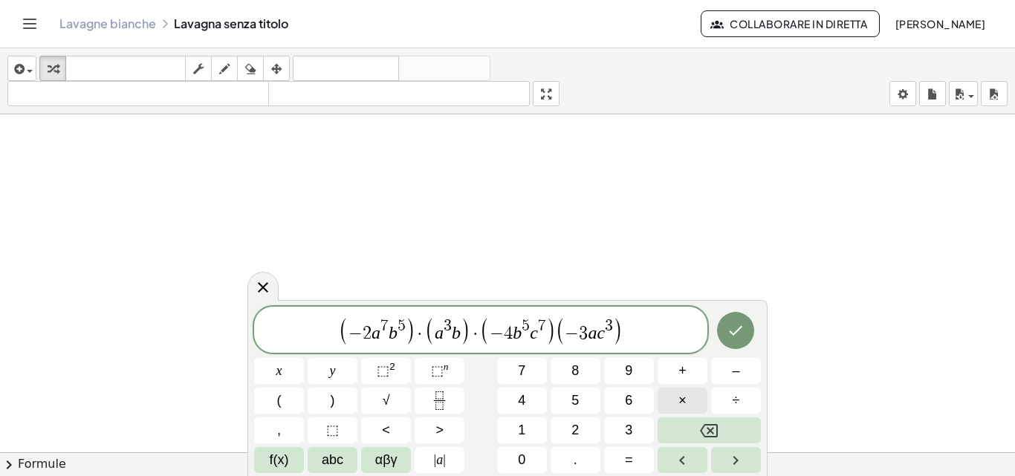
click at [689, 392] on button "×" at bounding box center [683, 401] width 50 height 26
click at [734, 333] on icon "Fatto" at bounding box center [736, 331] width 18 height 18
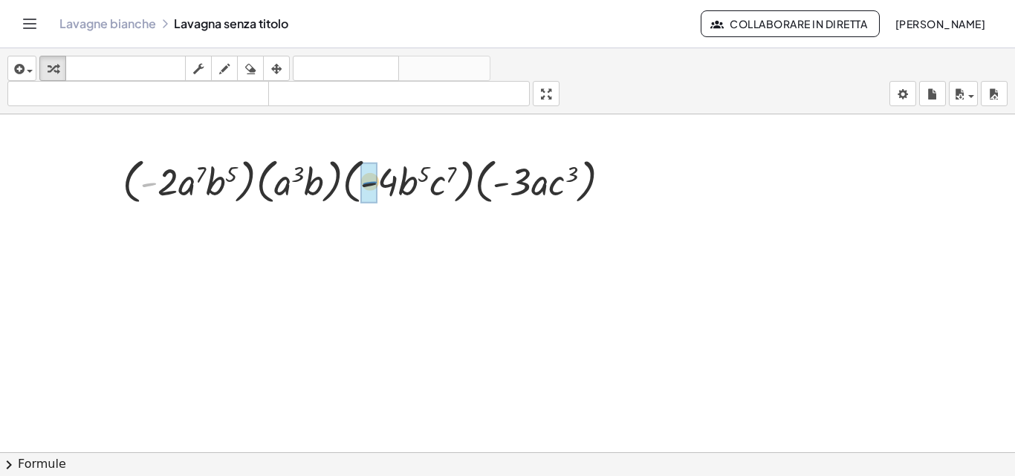
drag, startPoint x: 147, startPoint y: 184, endPoint x: 368, endPoint y: 184, distance: 220.7
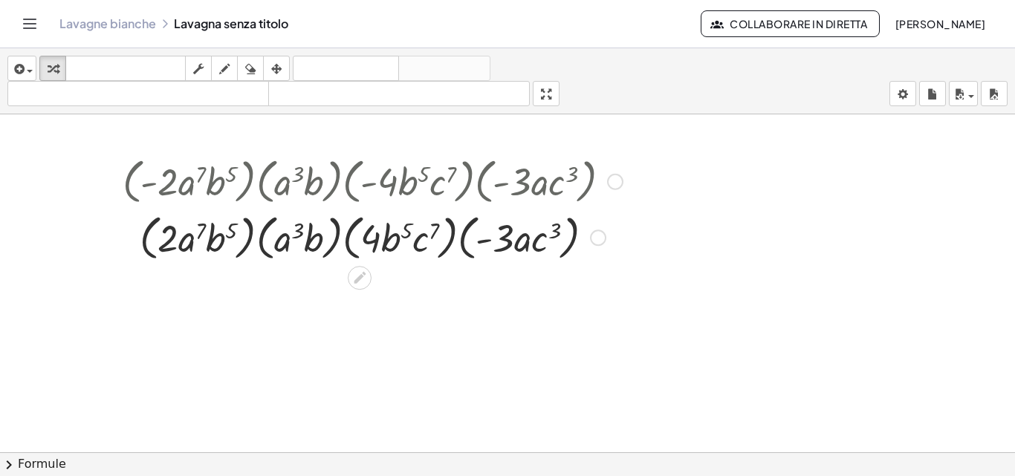
click at [482, 243] on div at bounding box center [372, 237] width 515 height 56
click at [477, 238] on div at bounding box center [372, 237] width 515 height 56
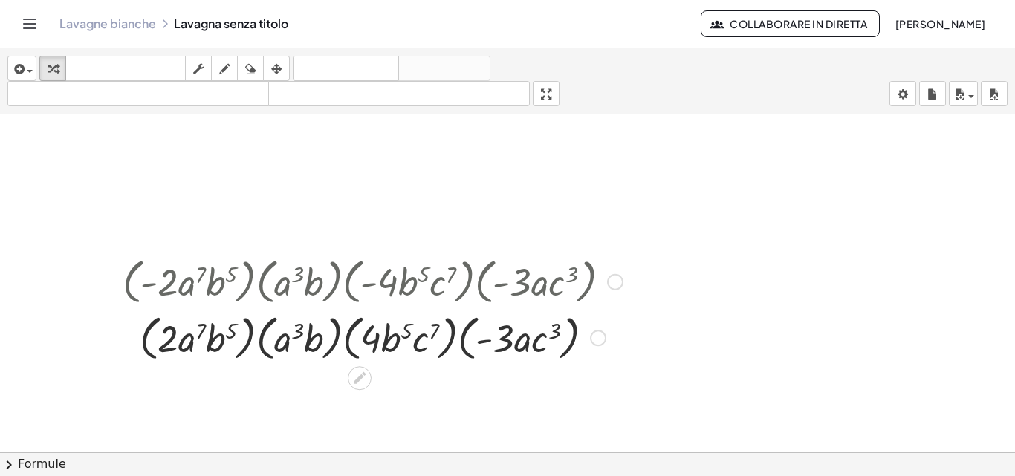
scroll to position [4395, 0]
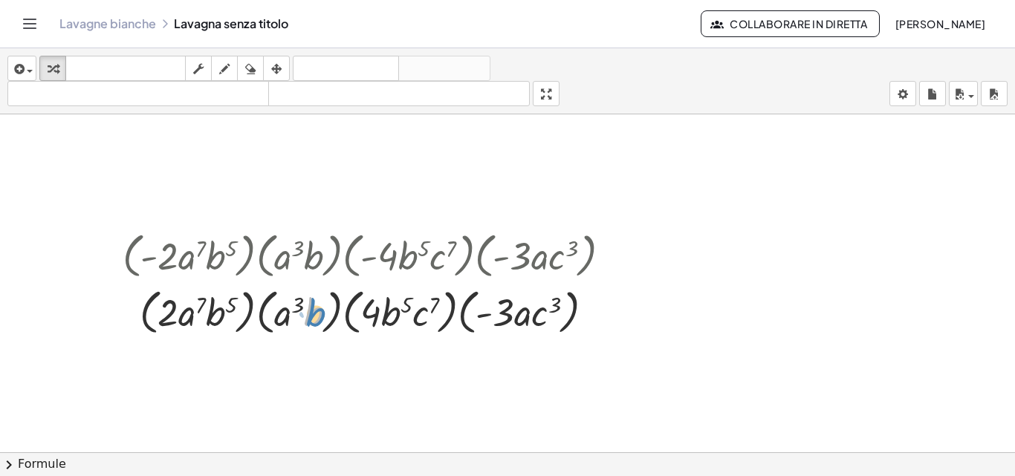
click at [319, 323] on div at bounding box center [372, 311] width 515 height 56
click at [147, 327] on div at bounding box center [372, 311] width 515 height 56
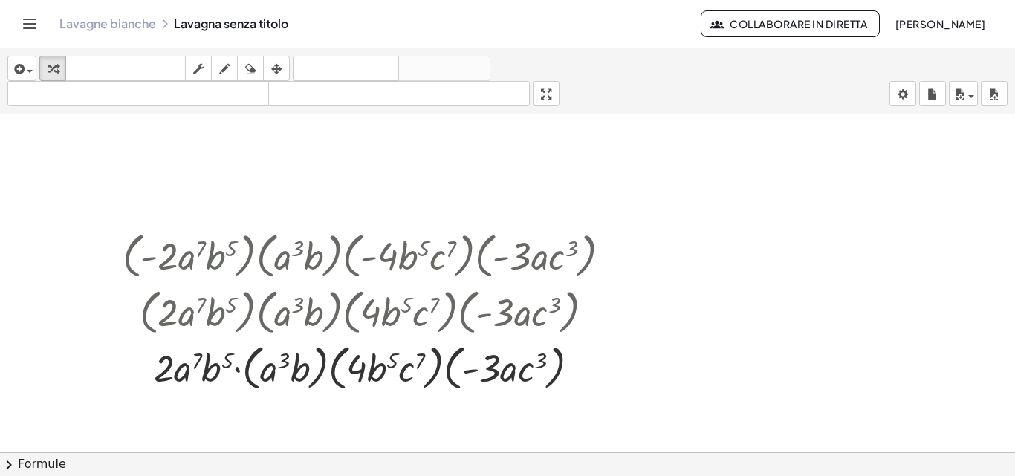
scroll to position [4469, 0]
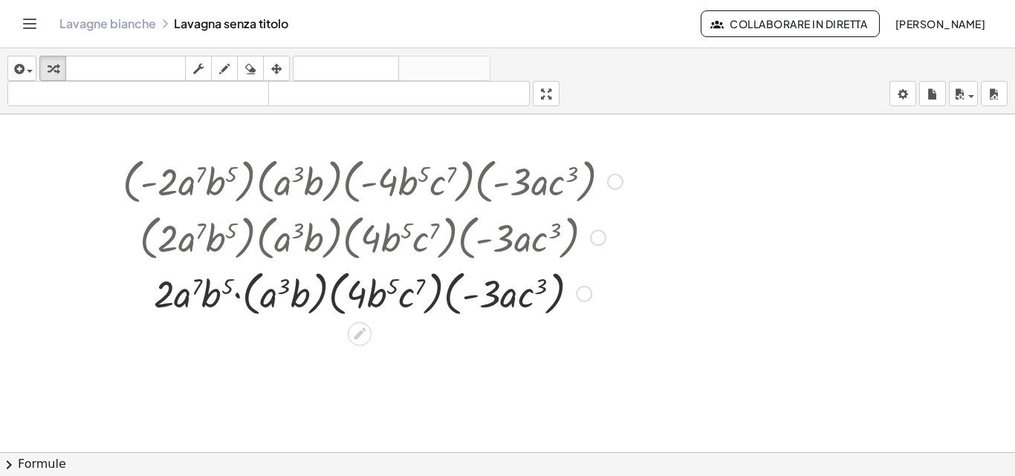
click at [247, 305] on div at bounding box center [372, 292] width 515 height 56
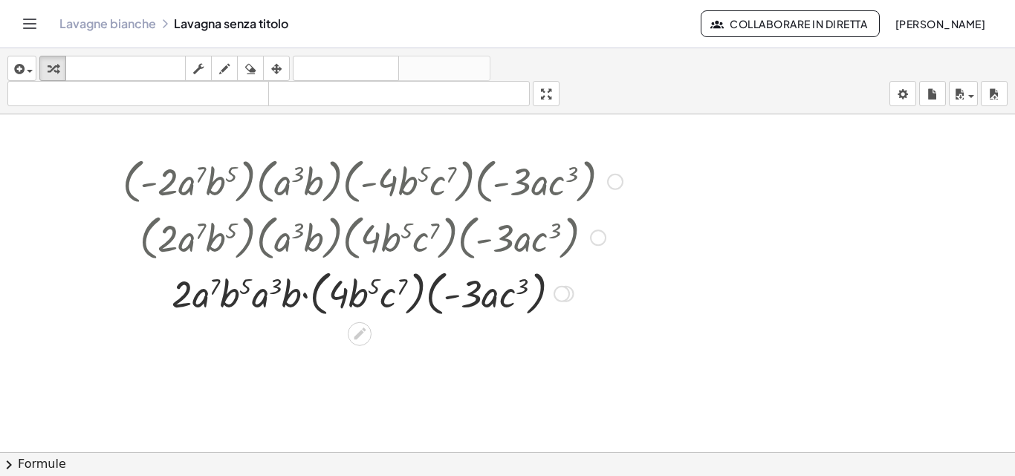
click at [317, 302] on div at bounding box center [372, 292] width 515 height 56
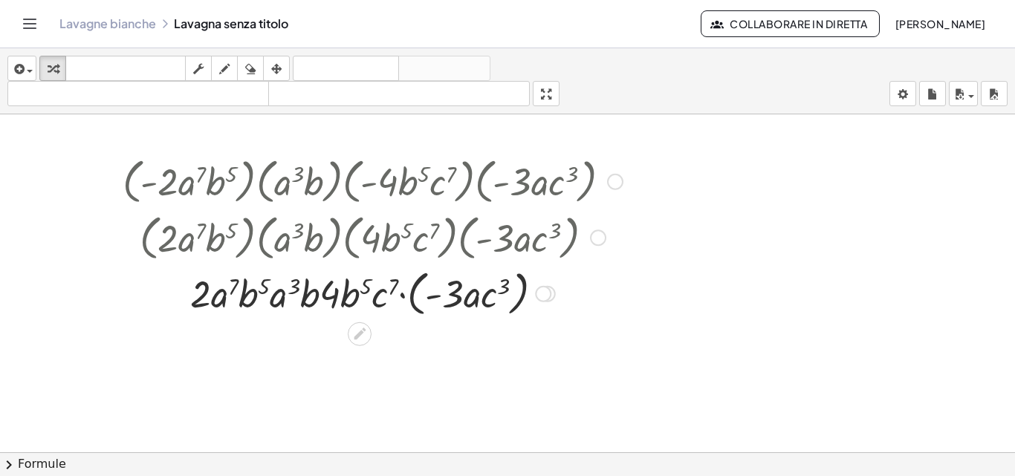
click at [414, 305] on div at bounding box center [372, 292] width 515 height 56
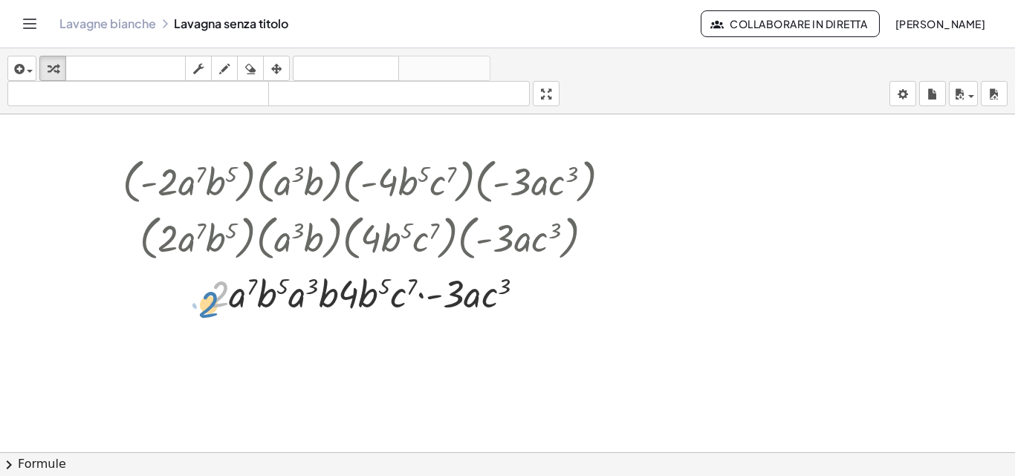
drag, startPoint x: 210, startPoint y: 298, endPoint x: 200, endPoint y: 309, distance: 15.2
click at [200, 309] on div at bounding box center [372, 292] width 515 height 51
drag, startPoint x: 345, startPoint y: 294, endPoint x: 178, endPoint y: 285, distance: 167.4
click at [178, 285] on div at bounding box center [372, 292] width 515 height 51
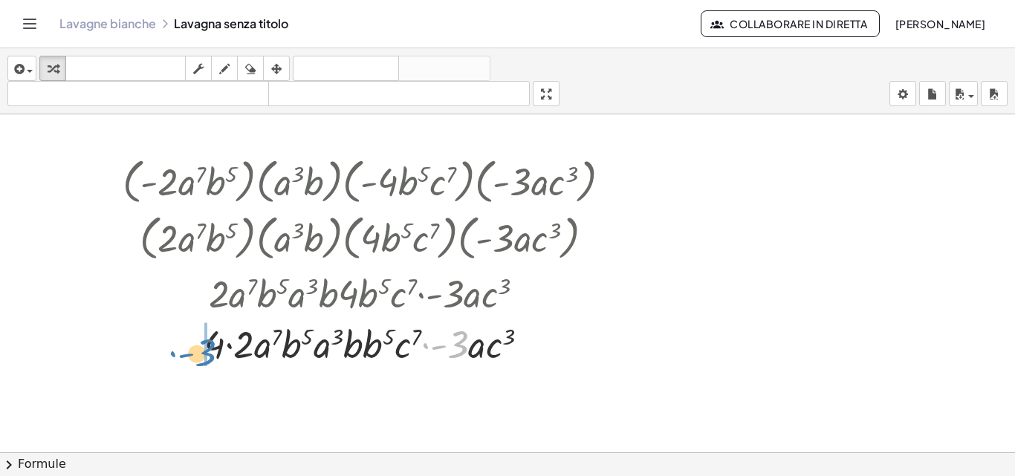
drag, startPoint x: 460, startPoint y: 346, endPoint x: 206, endPoint y: 350, distance: 254.1
click at [194, 357] on div at bounding box center [372, 343] width 515 height 51
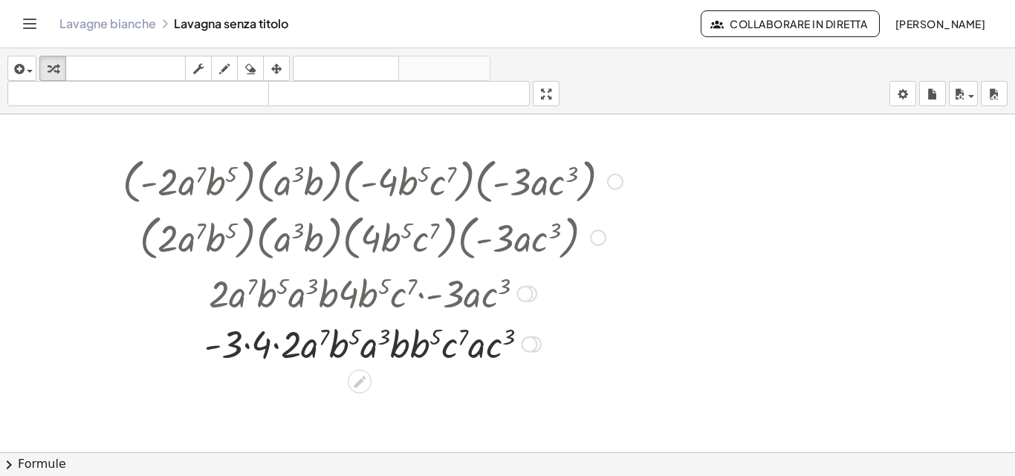
scroll to position [4543, 0]
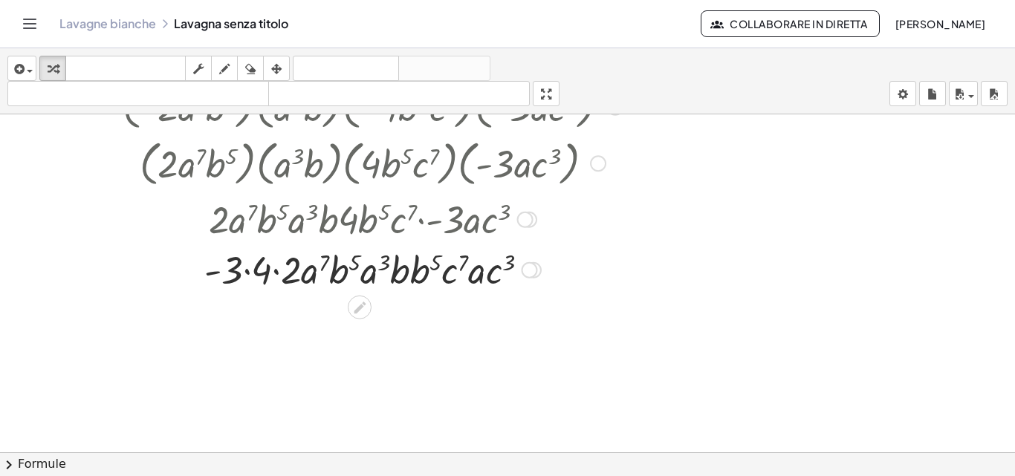
click at [244, 274] on div at bounding box center [372, 269] width 515 height 51
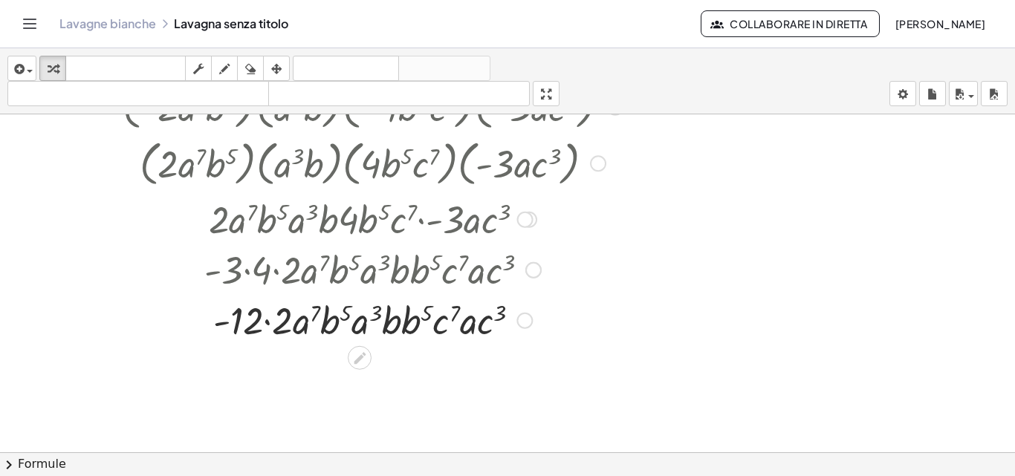
click at [267, 325] on div at bounding box center [372, 319] width 515 height 51
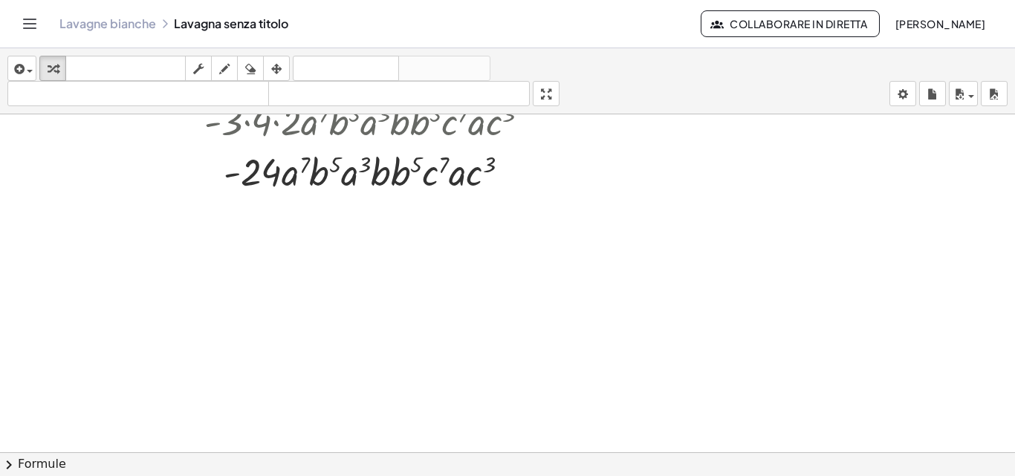
scroll to position [4617, 0]
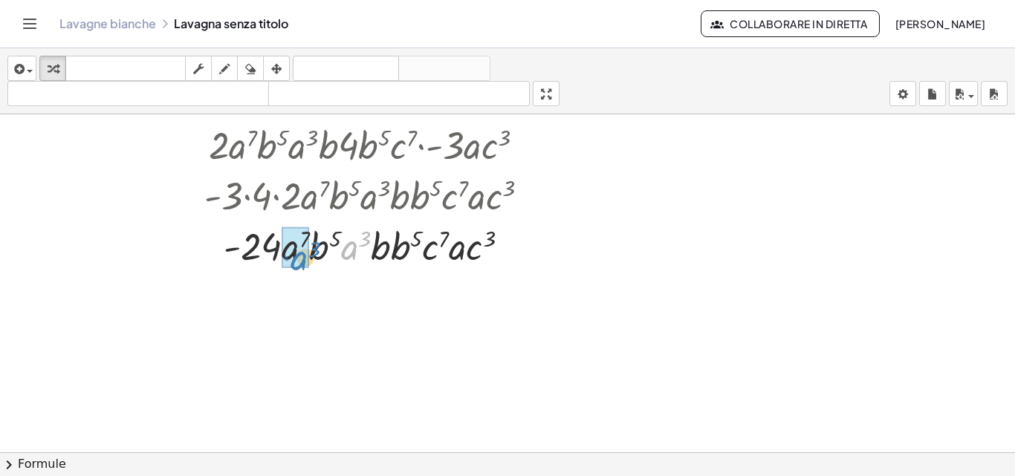
drag, startPoint x: 346, startPoint y: 247, endPoint x: 296, endPoint y: 258, distance: 51.6
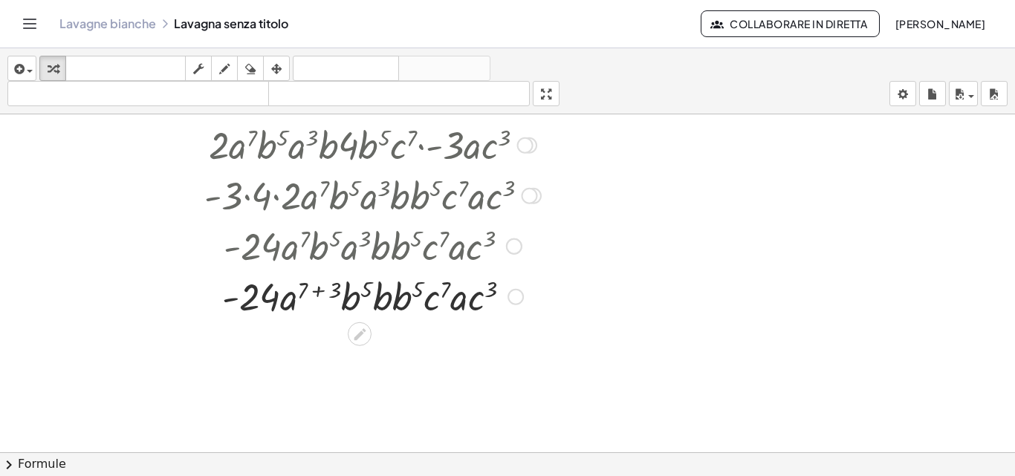
click at [311, 293] on div at bounding box center [372, 295] width 515 height 51
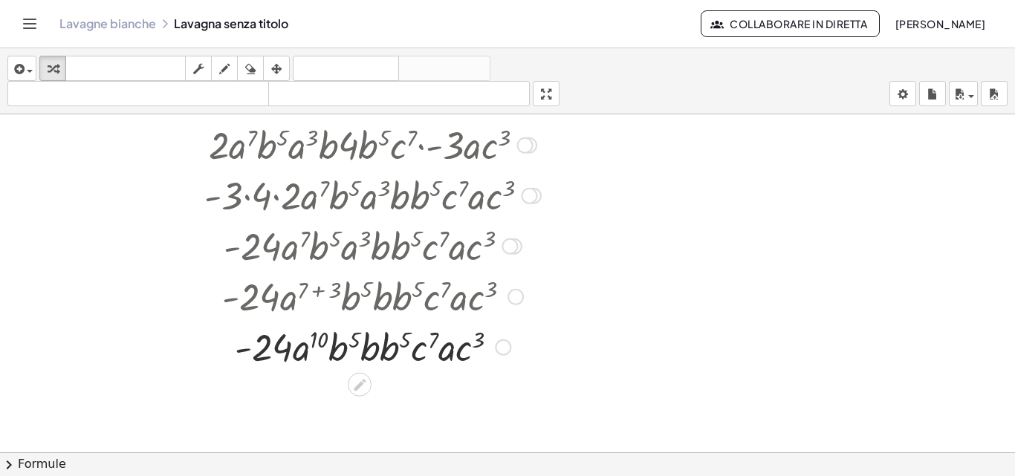
scroll to position [4692, 0]
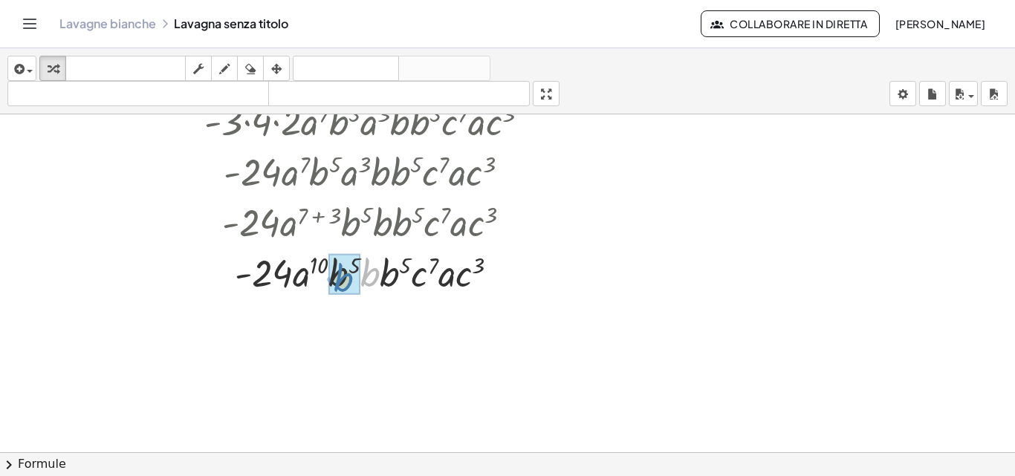
drag, startPoint x: 365, startPoint y: 279, endPoint x: 353, endPoint y: 283, distance: 12.7
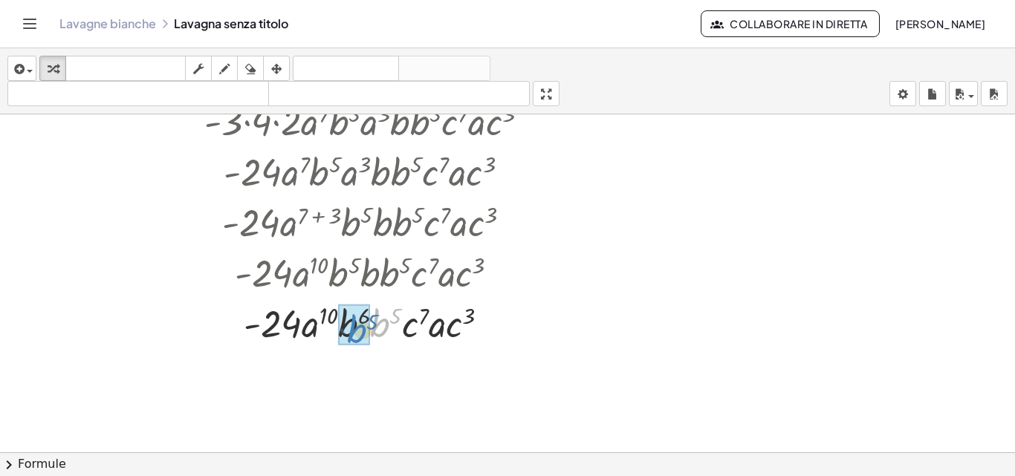
drag, startPoint x: 384, startPoint y: 324, endPoint x: 360, endPoint y: 330, distance: 25.2
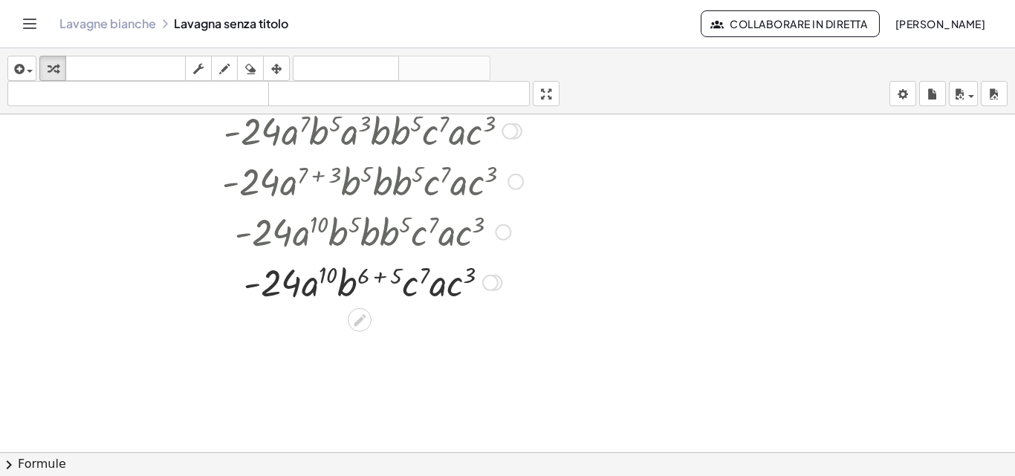
click at [377, 276] on div at bounding box center [372, 281] width 515 height 51
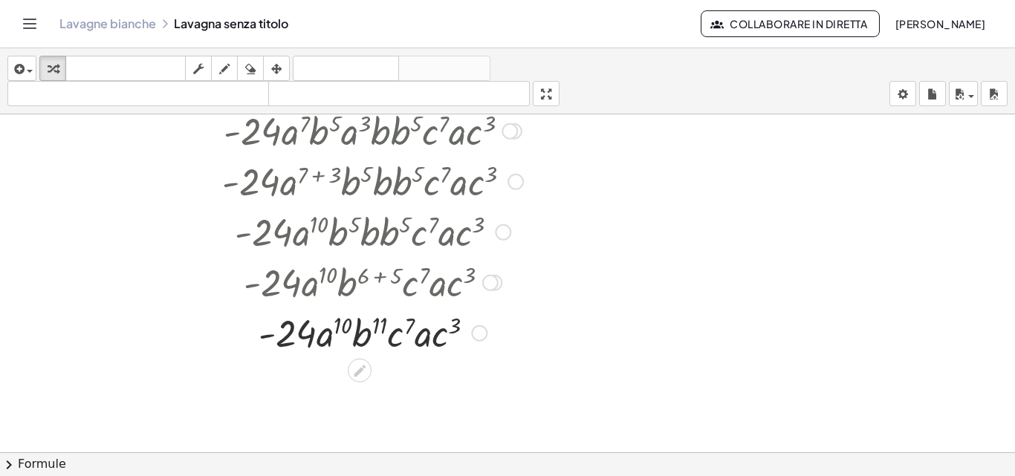
scroll to position [4807, 0]
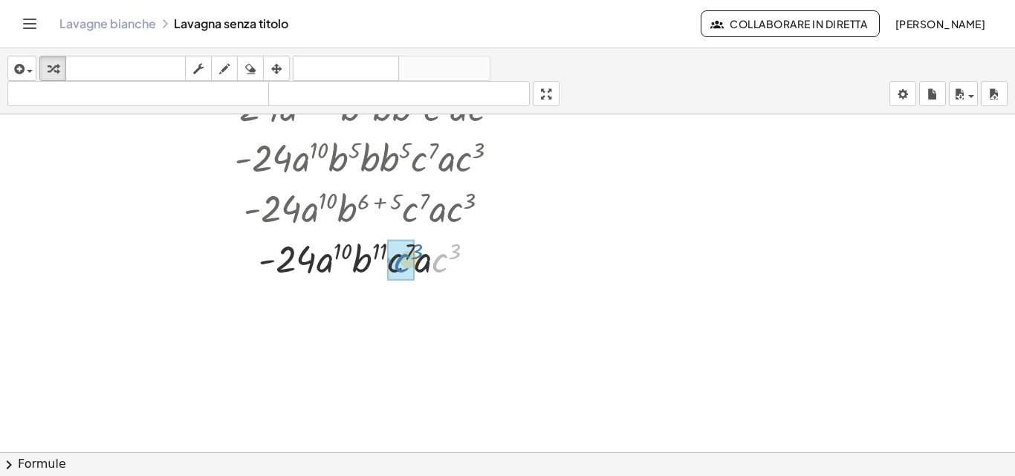
drag, startPoint x: 435, startPoint y: 268, endPoint x: 398, endPoint y: 268, distance: 36.4
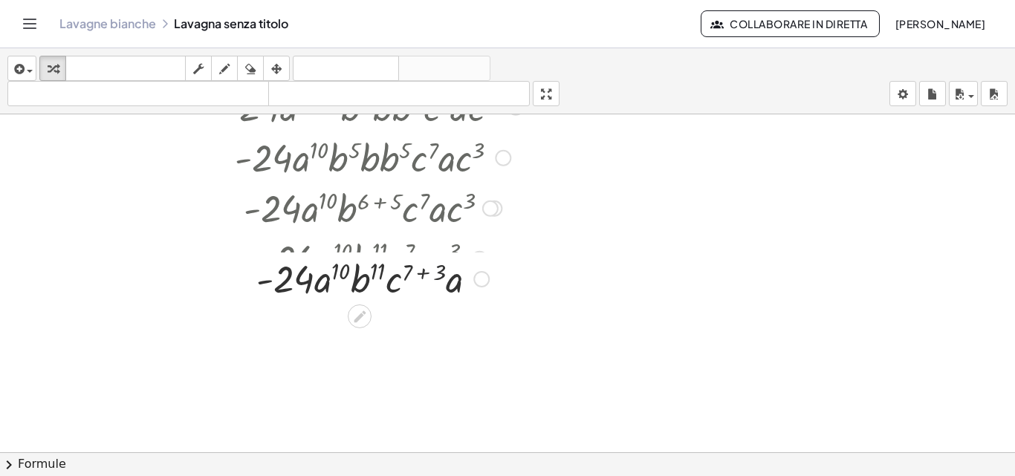
scroll to position [4881, 0]
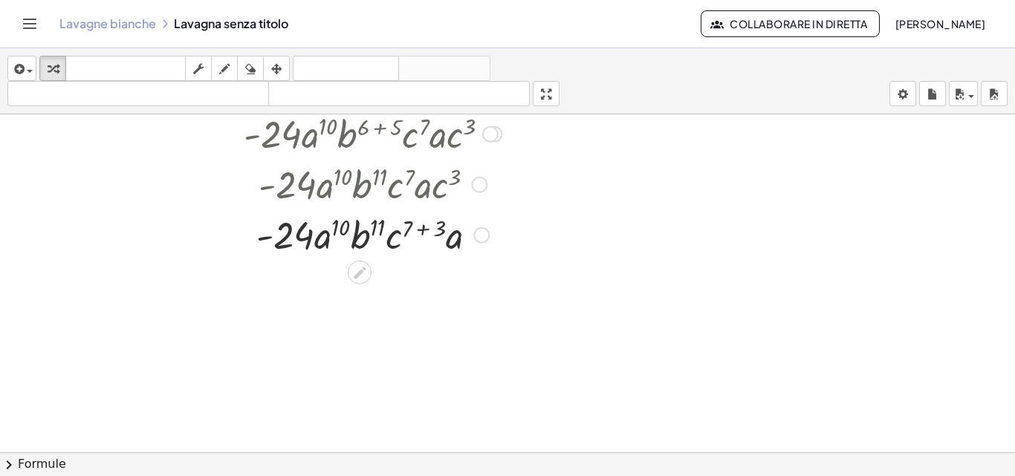
click at [421, 230] on div at bounding box center [372, 234] width 515 height 51
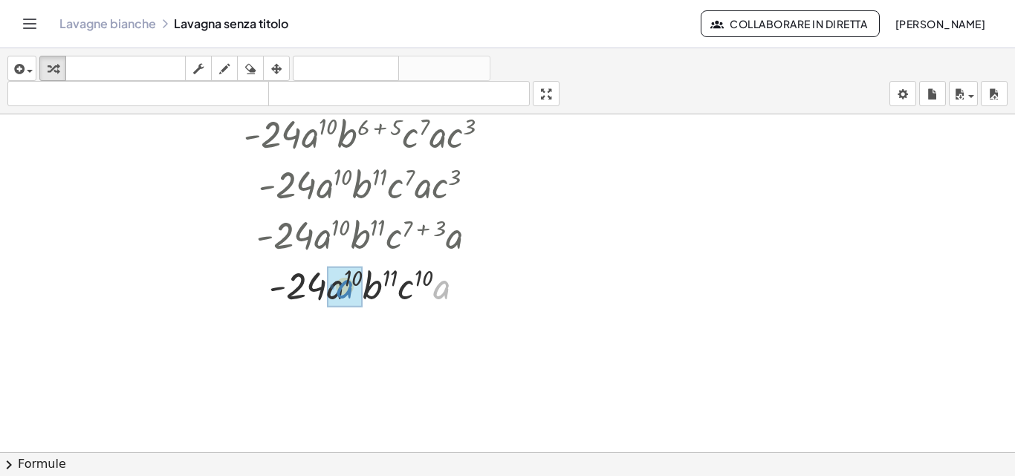
drag, startPoint x: 437, startPoint y: 282, endPoint x: 337, endPoint y: 282, distance: 99.6
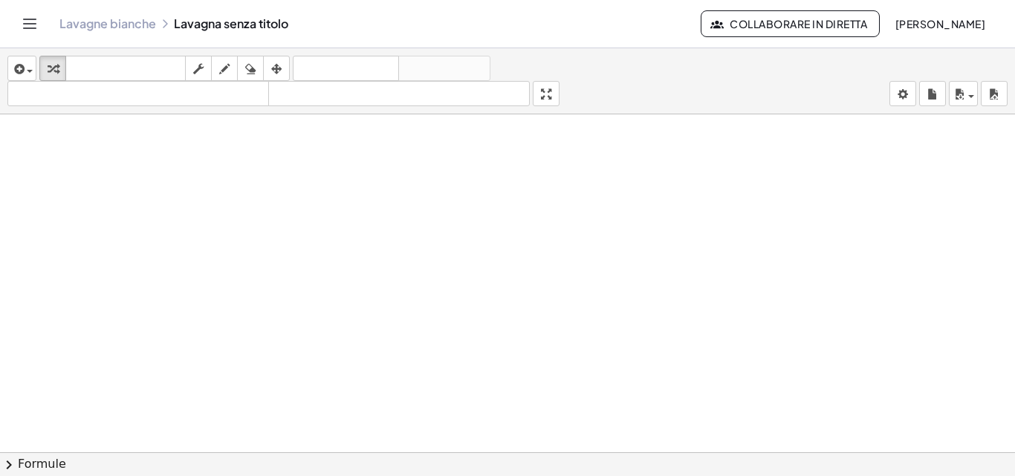
scroll to position [5483, 0]
click at [28, 67] on div "button" at bounding box center [22, 68] width 22 height 18
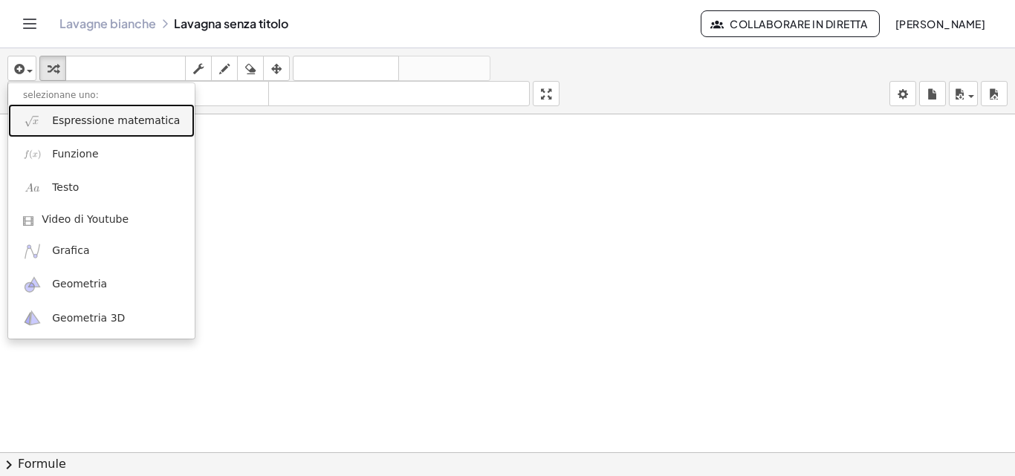
click at [33, 118] on img at bounding box center [32, 120] width 19 height 19
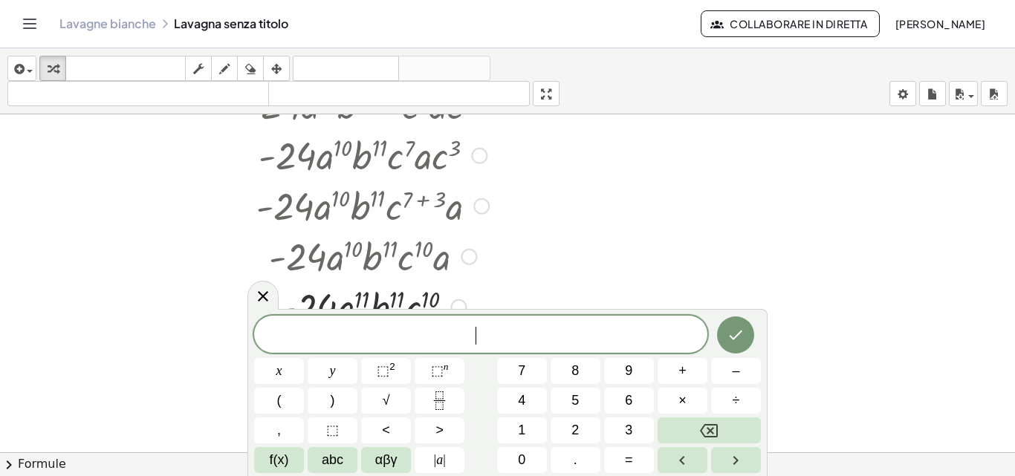
scroll to position [5037, 0]
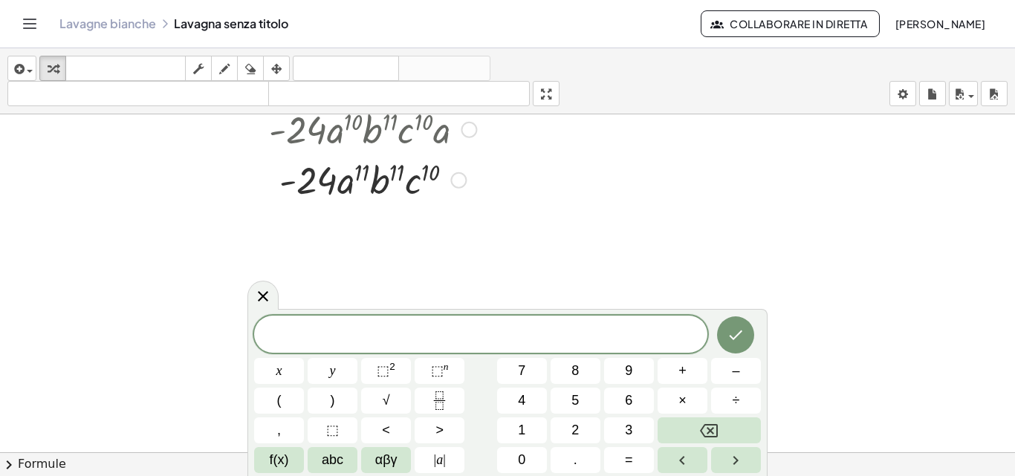
click at [288, 184] on div at bounding box center [372, 179] width 515 height 51
drag, startPoint x: 289, startPoint y: 180, endPoint x: 285, endPoint y: 188, distance: 9.0
click at [285, 188] on div at bounding box center [372, 179] width 515 height 51
click at [285, 179] on div at bounding box center [372, 179] width 515 height 51
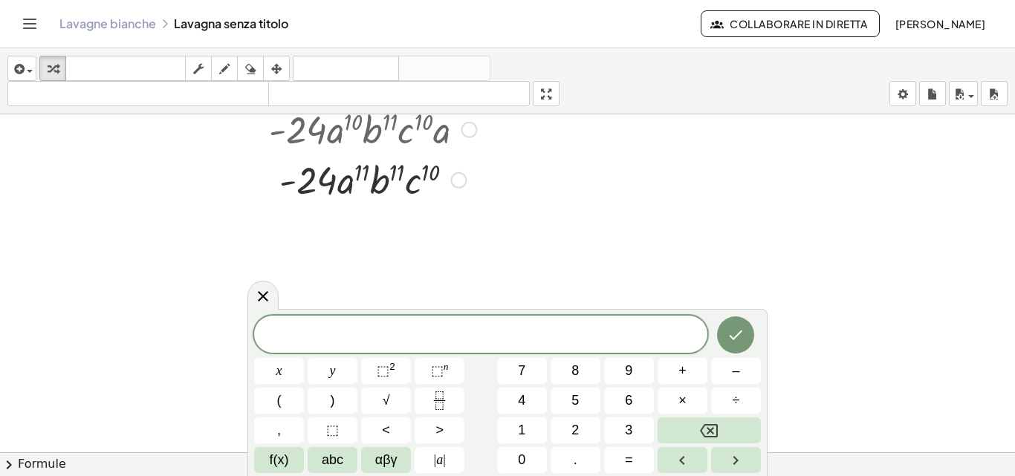
click at [285, 179] on div at bounding box center [372, 179] width 515 height 51
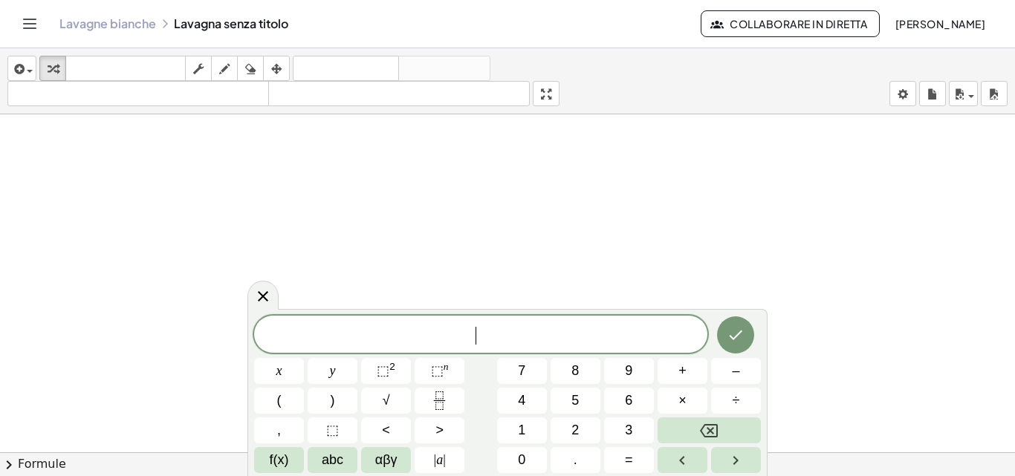
scroll to position [5632, 0]
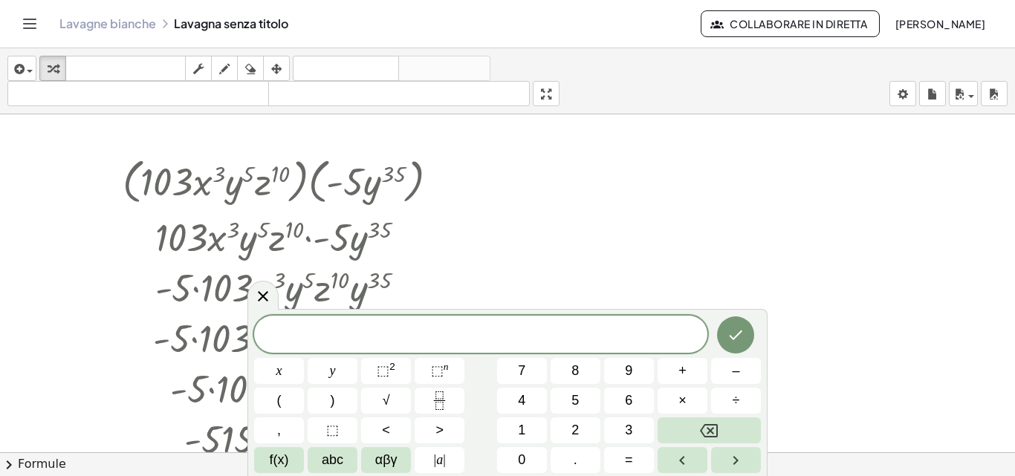
scroll to position [5632, 0]
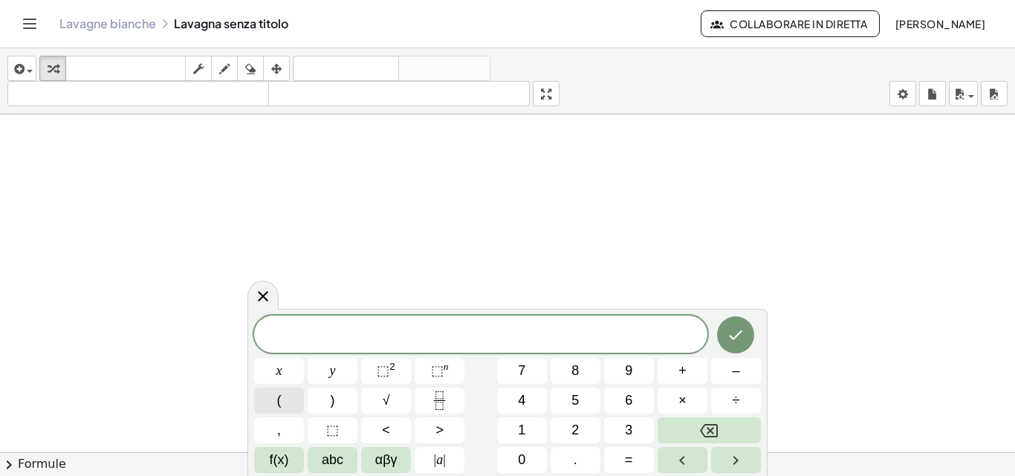
click at [267, 400] on button "(" at bounding box center [279, 401] width 50 height 26
click at [631, 376] on span "9" at bounding box center [628, 371] width 7 height 20
click at [686, 400] on span "×" at bounding box center [682, 401] width 8 height 20
click at [698, 429] on button "Backspace" at bounding box center [709, 431] width 103 height 26
click at [348, 458] on button "abc" at bounding box center [333, 460] width 50 height 26
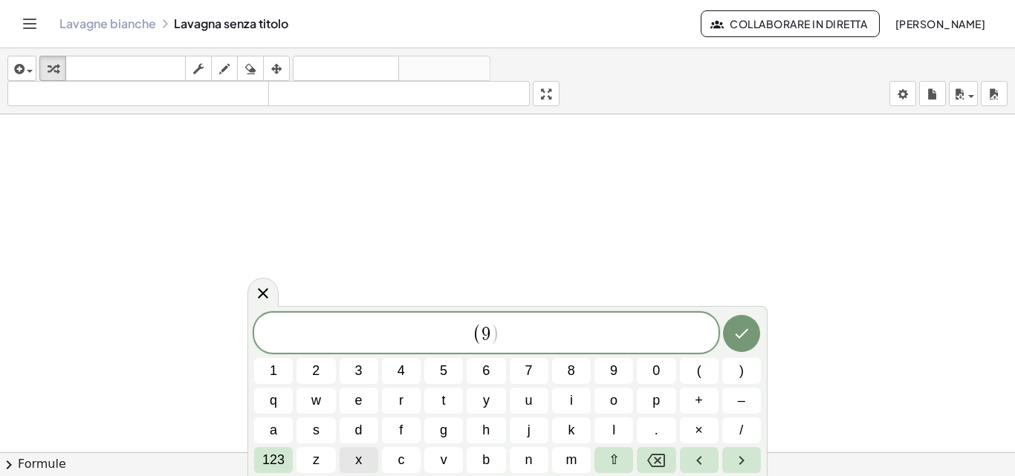
click at [350, 458] on button "x" at bounding box center [359, 460] width 39 height 26
click at [261, 462] on button "123" at bounding box center [273, 460] width 39 height 26
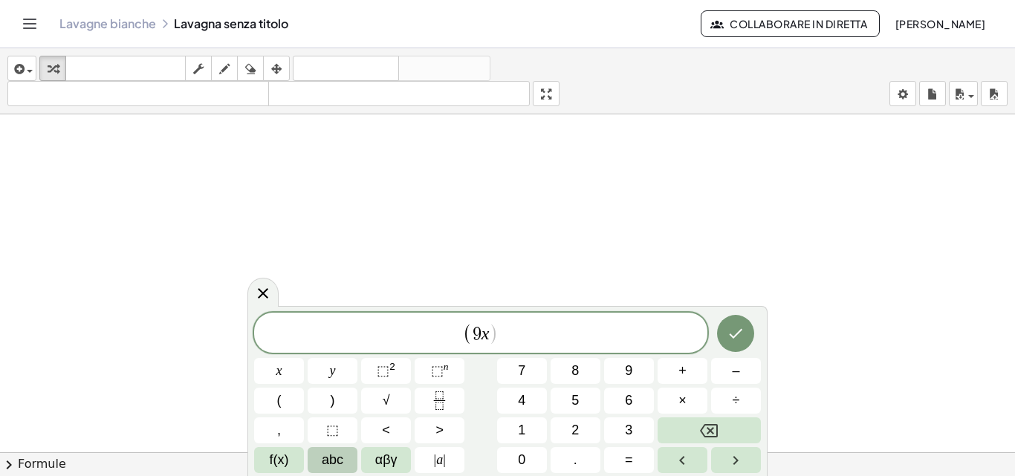
click at [345, 466] on button "abc" at bounding box center [333, 460] width 50 height 26
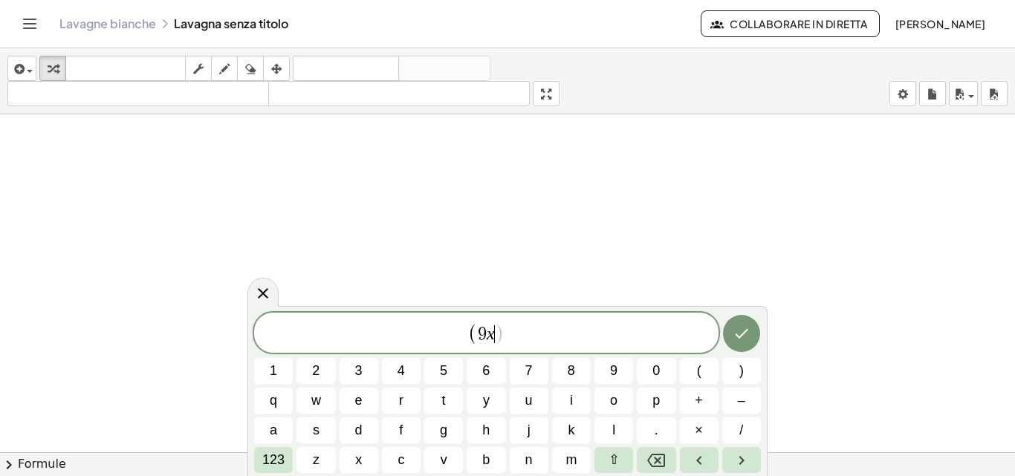
click at [258, 445] on div "( 9 x ​ ) 1 2 3 4 5 6 7 8 9 0 ( ) q w e r t y u i o p + – a s d f g h j k l . ×…" at bounding box center [507, 393] width 507 height 160
click at [507, 340] on span "( 9 x ) ​" at bounding box center [486, 334] width 464 height 25
click at [659, 457] on icon "Backspace" at bounding box center [656, 461] width 18 height 18
click at [262, 453] on span "123" at bounding box center [273, 460] width 22 height 20
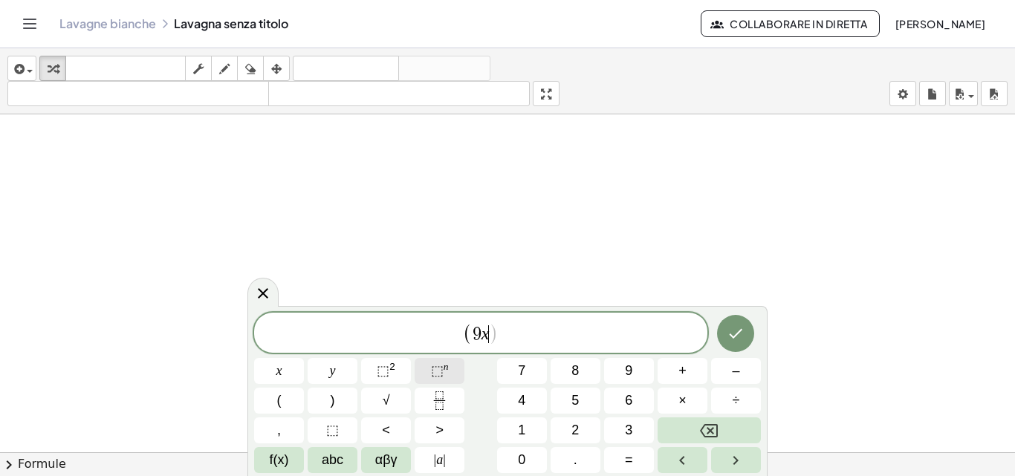
click at [429, 363] on button "⬚ n" at bounding box center [440, 371] width 50 height 26
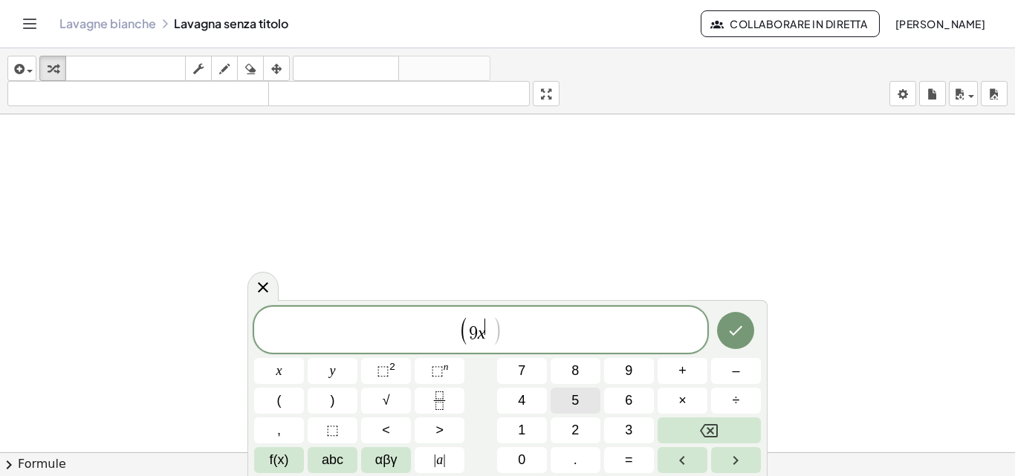
click at [572, 402] on span "5" at bounding box center [574, 401] width 7 height 20
click at [721, 464] on button "Right arrow" at bounding box center [736, 460] width 50 height 26
click at [335, 461] on span "abc" at bounding box center [333, 460] width 22 height 20
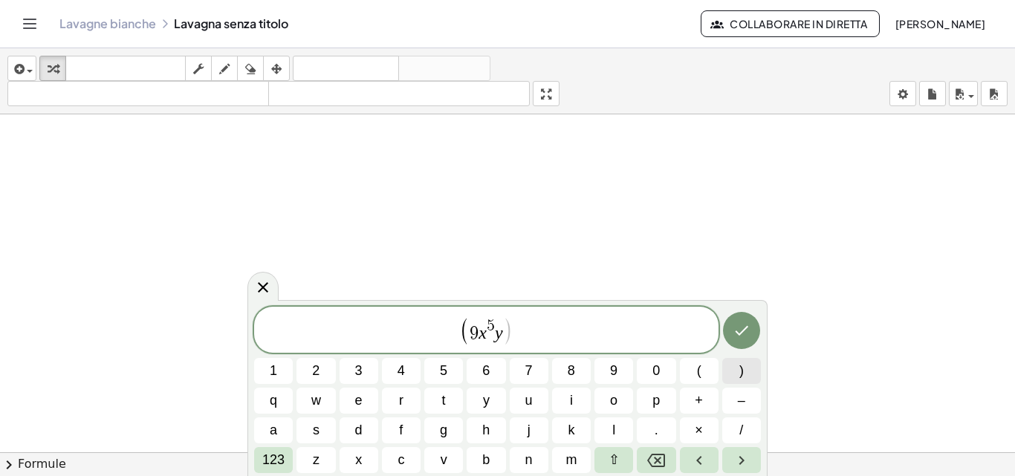
click at [739, 370] on span ")" at bounding box center [741, 371] width 4 height 20
click at [696, 426] on span "×" at bounding box center [699, 431] width 8 height 20
click at [692, 366] on button "(" at bounding box center [699, 371] width 39 height 26
click at [487, 371] on span "6" at bounding box center [485, 371] width 7 height 20
click at [345, 454] on button "x" at bounding box center [359, 460] width 39 height 26
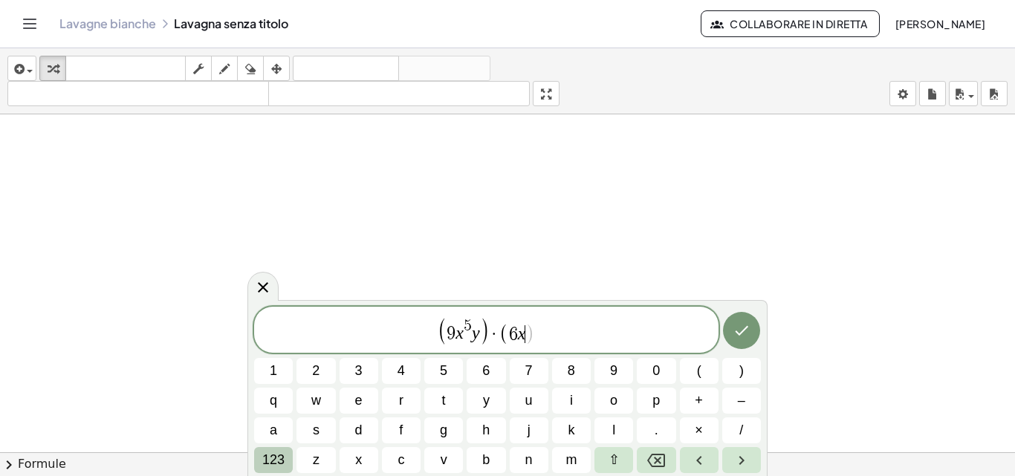
click at [282, 461] on span "123" at bounding box center [273, 460] width 22 height 20
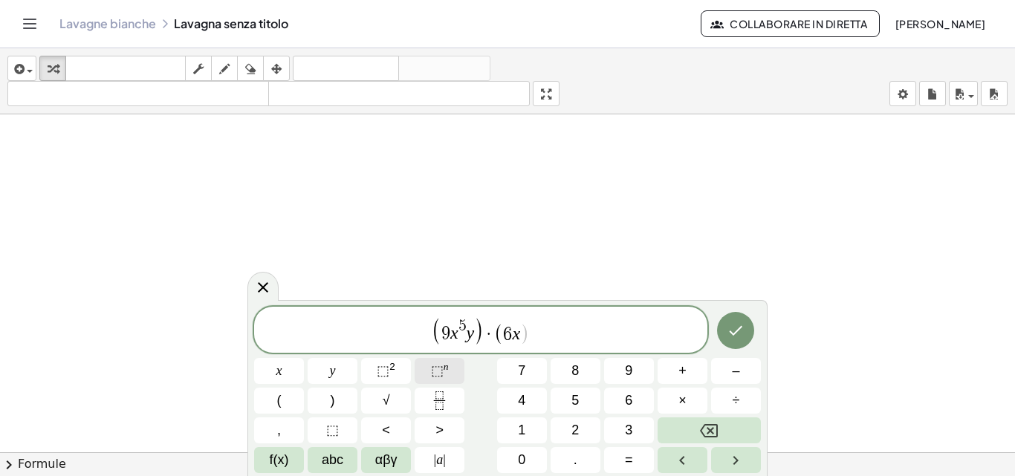
click at [435, 361] on span "⬚ n" at bounding box center [440, 371] width 18 height 20
click at [509, 360] on button "7" at bounding box center [522, 371] width 50 height 26
click at [327, 452] on span "abc" at bounding box center [333, 460] width 22 height 20
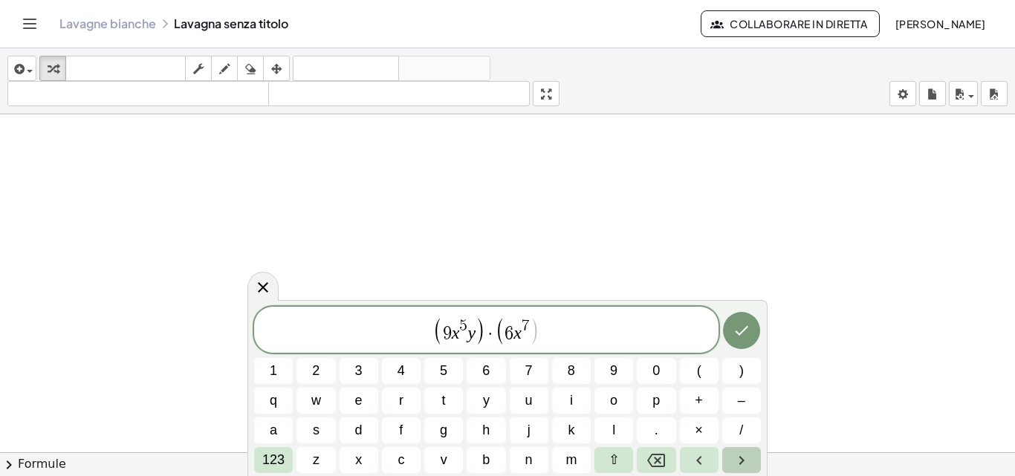
click at [753, 461] on button "Right arrow" at bounding box center [741, 460] width 39 height 26
click at [496, 403] on button "y" at bounding box center [486, 401] width 39 height 26
click at [270, 456] on span "123" at bounding box center [273, 460] width 22 height 20
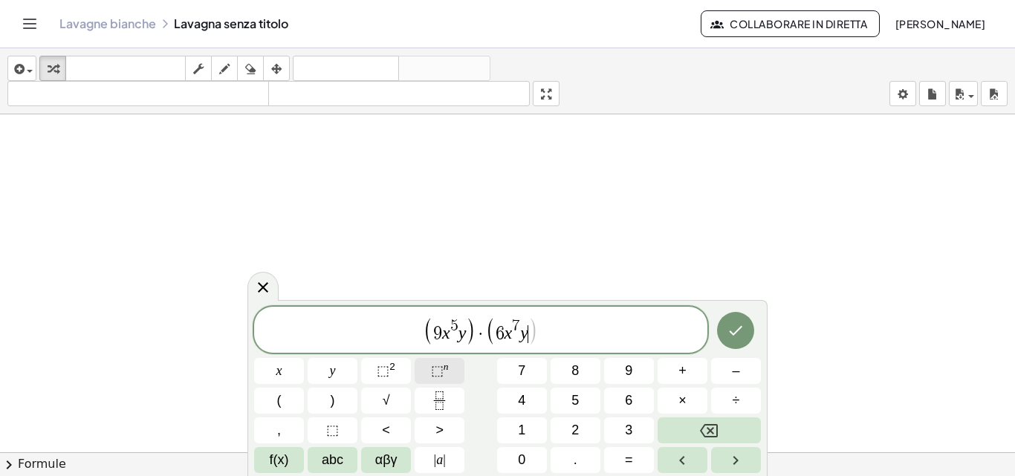
click at [440, 377] on span "⬚" at bounding box center [437, 370] width 13 height 15
click at [620, 390] on button "6" at bounding box center [629, 401] width 50 height 26
click at [730, 461] on icon "Right arrow" at bounding box center [736, 461] width 18 height 18
click at [325, 408] on button ")" at bounding box center [333, 401] width 50 height 26
click at [696, 395] on button "×" at bounding box center [683, 401] width 50 height 26
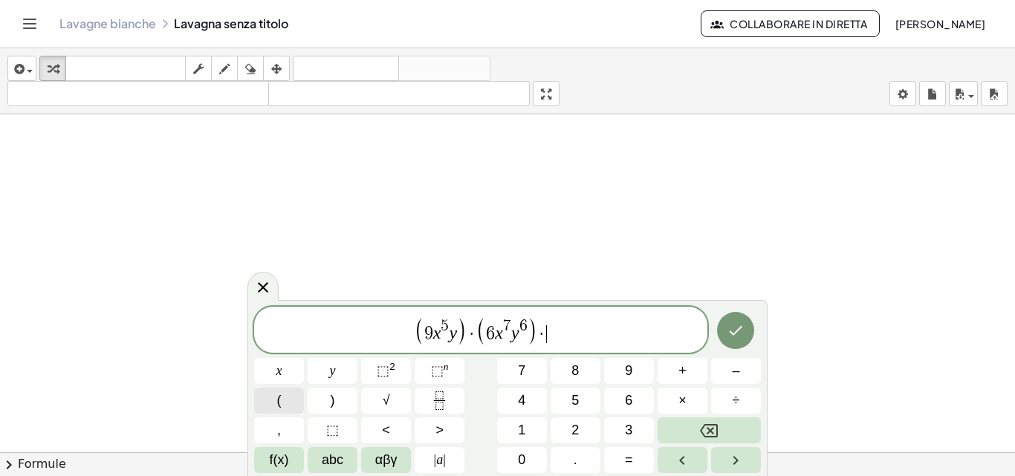
click at [293, 400] on button "(" at bounding box center [279, 401] width 50 height 26
click at [515, 432] on button "1" at bounding box center [522, 431] width 50 height 26
click at [584, 424] on button "2" at bounding box center [576, 431] width 50 height 26
click at [322, 467] on span "abc" at bounding box center [333, 460] width 22 height 20
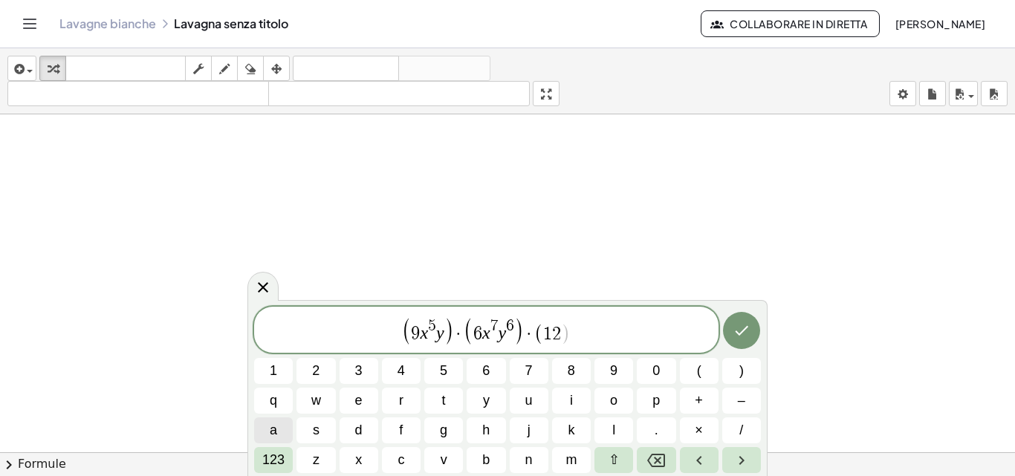
click at [273, 427] on span "a" at bounding box center [273, 431] width 7 height 20
click at [270, 458] on span "123" at bounding box center [273, 460] width 22 height 20
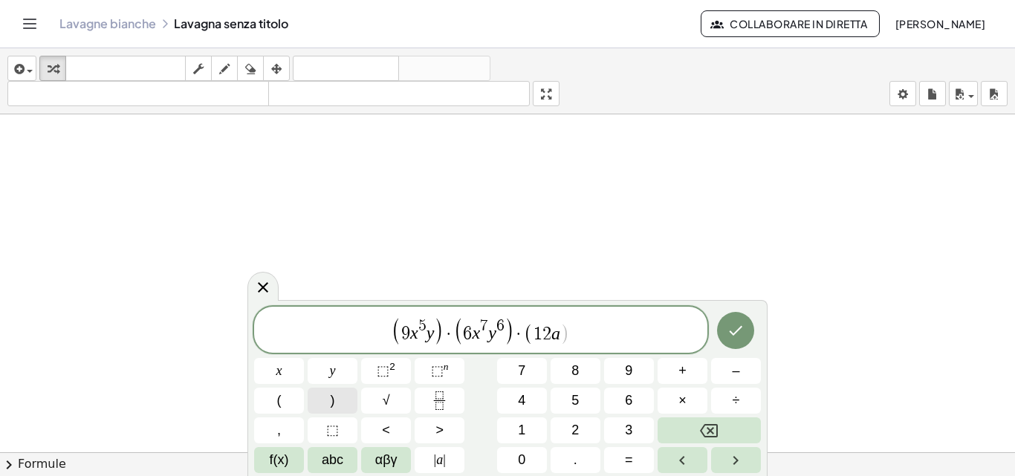
click at [326, 406] on button ")" at bounding box center [333, 401] width 50 height 26
click at [743, 318] on button "Fatto" at bounding box center [735, 330] width 37 height 37
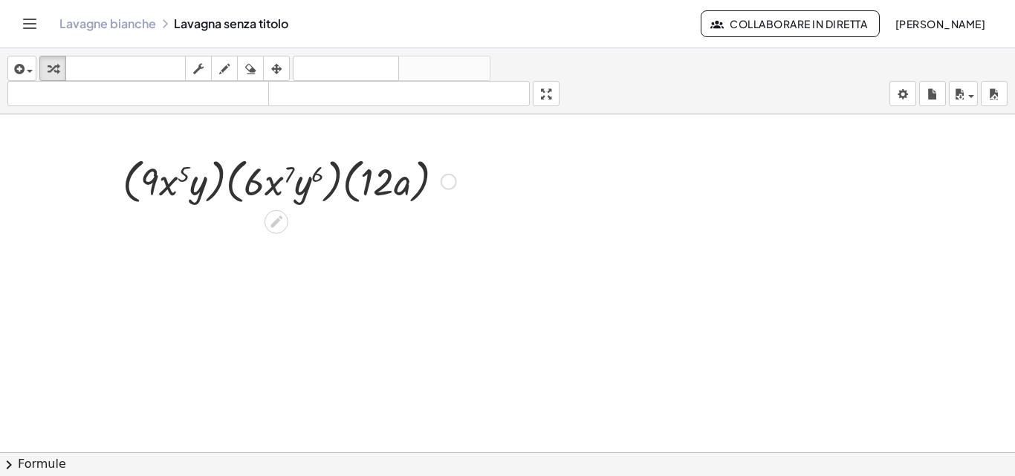
click at [136, 201] on div at bounding box center [289, 180] width 348 height 56
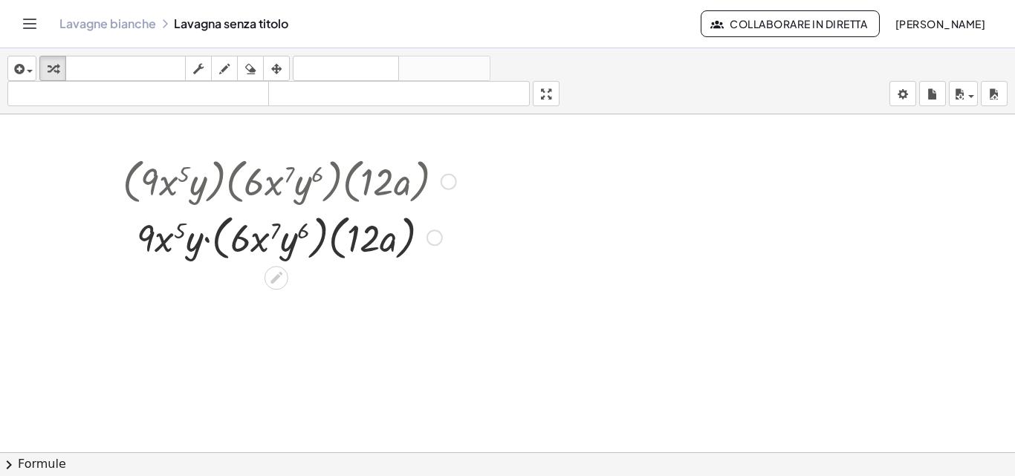
click at [219, 253] on div at bounding box center [289, 237] width 348 height 56
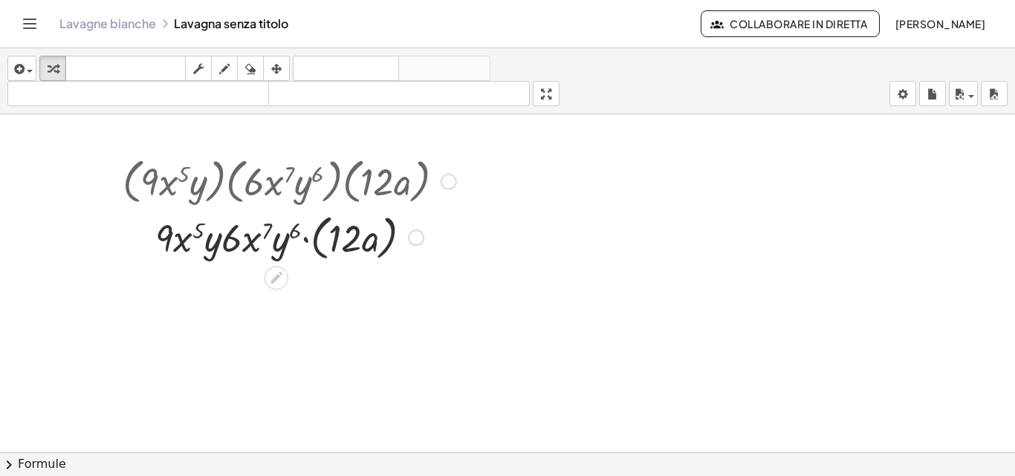
click at [317, 247] on div at bounding box center [289, 237] width 348 height 56
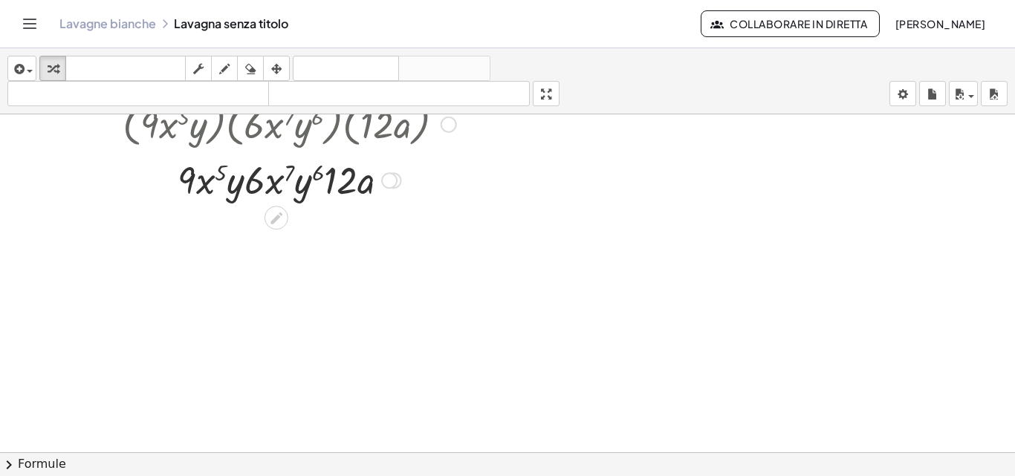
scroll to position [5706, 0]
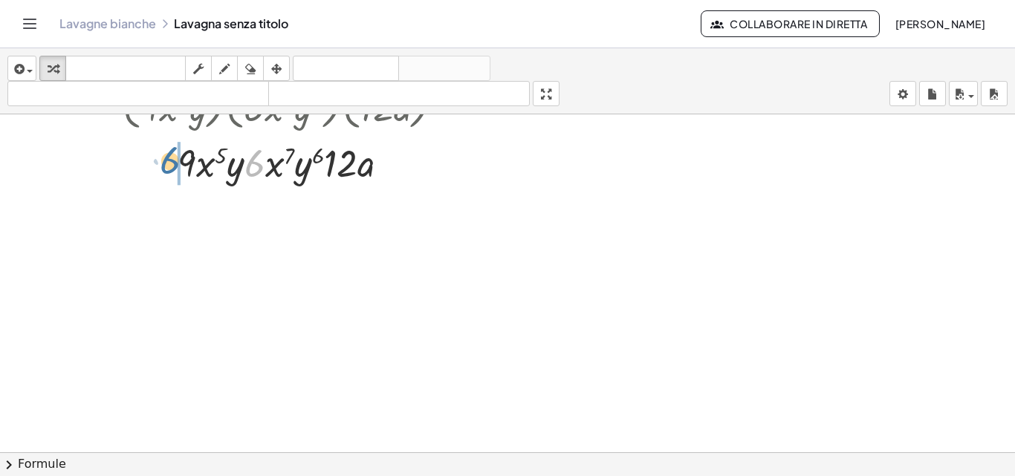
drag, startPoint x: 250, startPoint y: 169, endPoint x: 166, endPoint y: 166, distance: 84.7
click at [166, 166] on div at bounding box center [289, 162] width 348 height 51
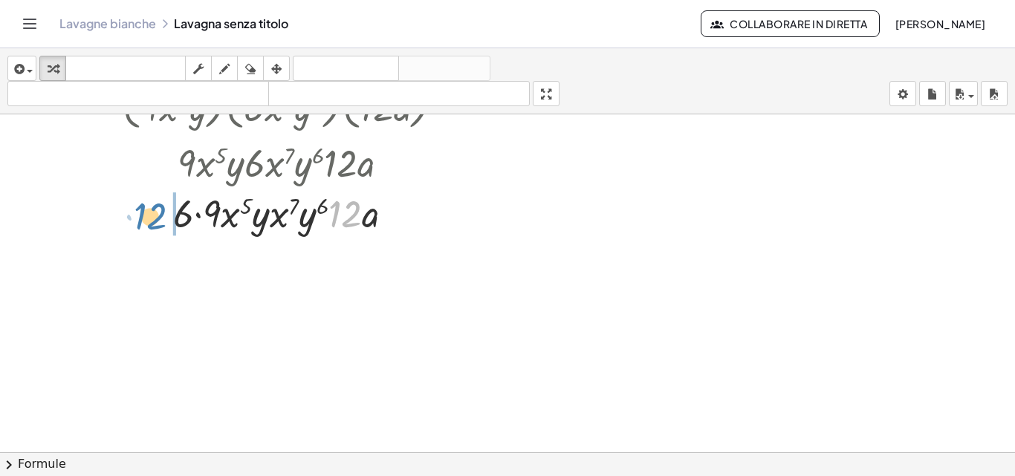
drag, startPoint x: 336, startPoint y: 202, endPoint x: 135, endPoint y: 200, distance: 200.6
click at [123, 204] on div at bounding box center [289, 212] width 348 height 51
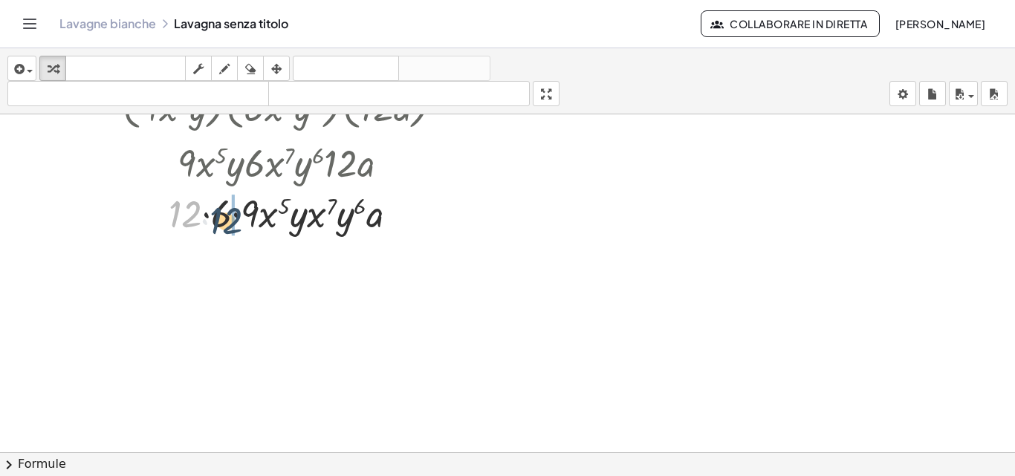
drag, startPoint x: 171, startPoint y: 209, endPoint x: 213, endPoint y: 215, distance: 42.9
click at [215, 215] on div at bounding box center [289, 212] width 348 height 51
drag, startPoint x: 215, startPoint y: 215, endPoint x: 183, endPoint y: 220, distance: 32.3
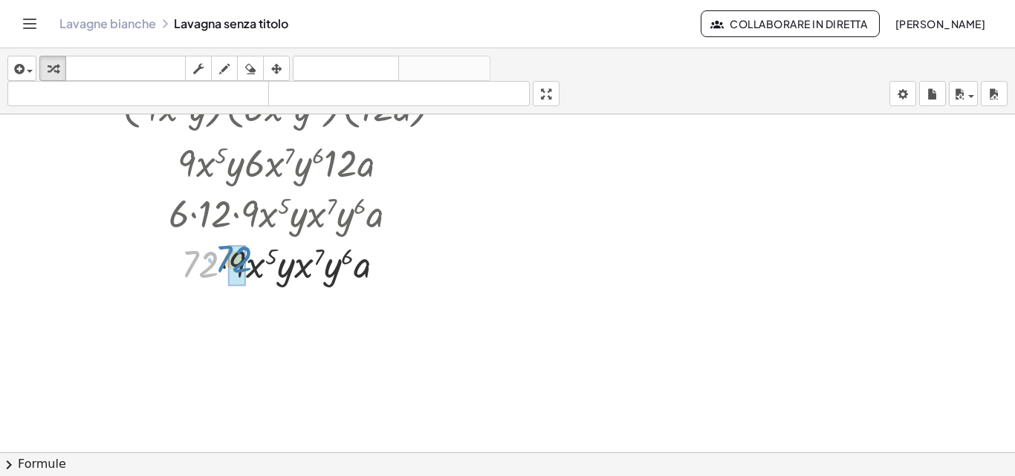
drag, startPoint x: 208, startPoint y: 266, endPoint x: 241, endPoint y: 261, distance: 33.8
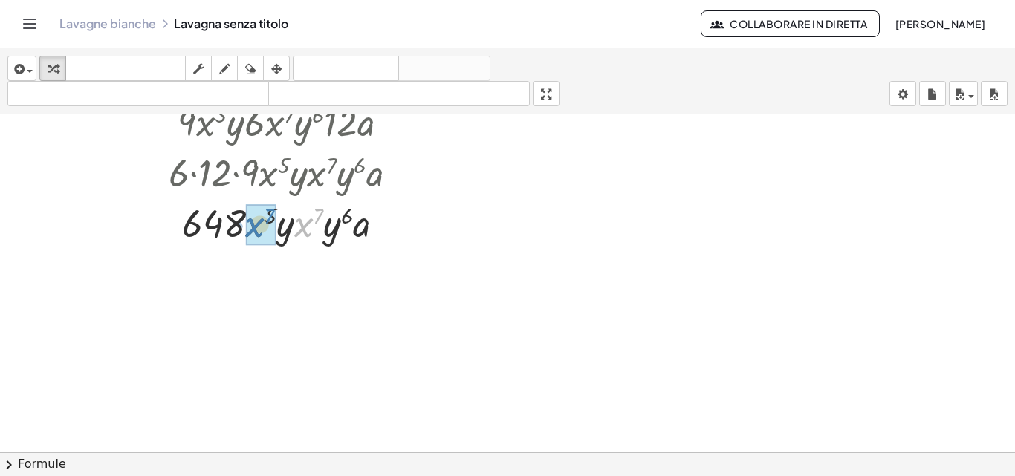
drag, startPoint x: 307, startPoint y: 233, endPoint x: 258, endPoint y: 233, distance: 49.0
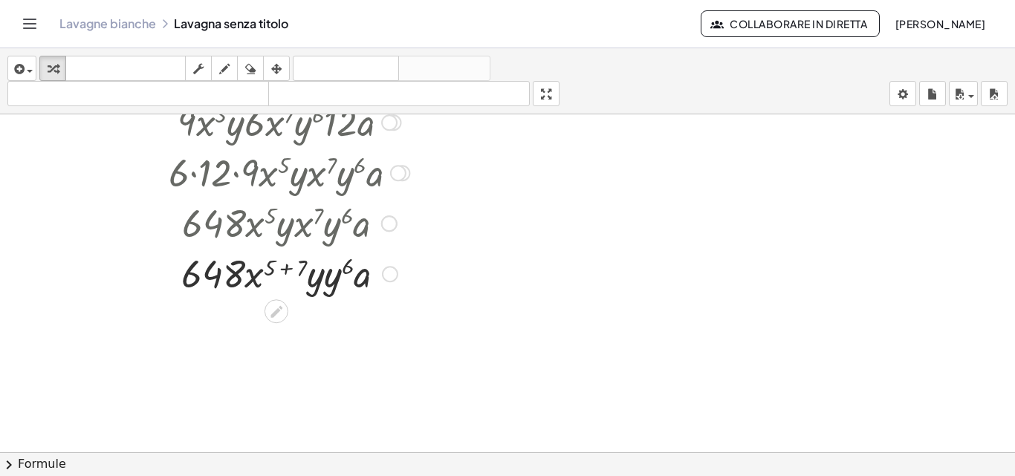
click at [283, 267] on div at bounding box center [289, 272] width 348 height 51
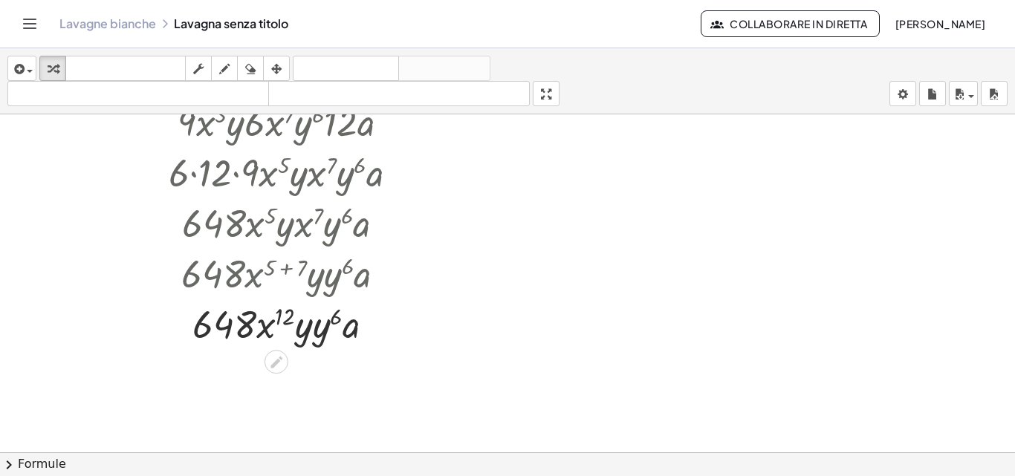
scroll to position [5895, 0]
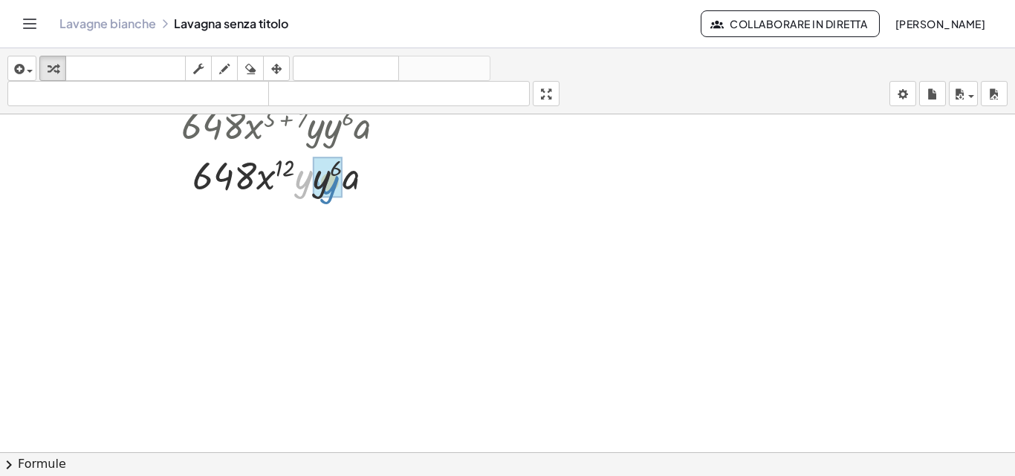
drag, startPoint x: 293, startPoint y: 182, endPoint x: 319, endPoint y: 187, distance: 26.5
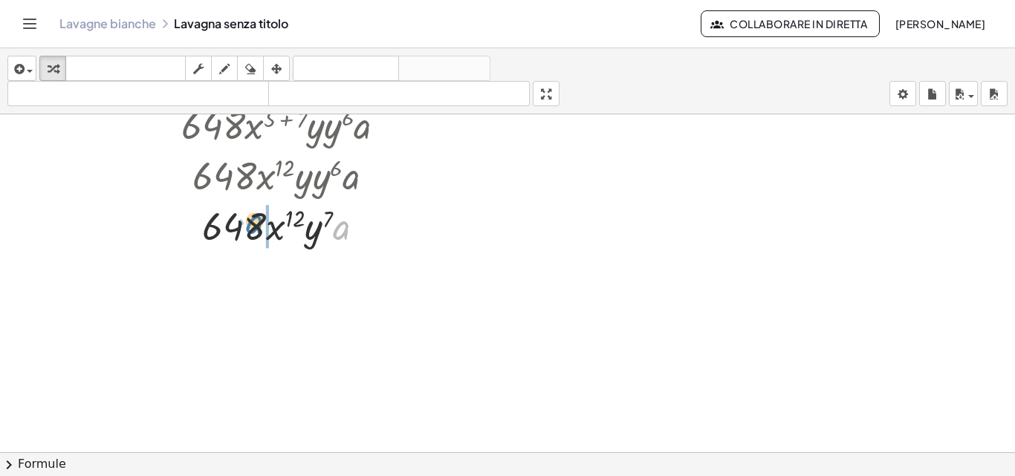
drag, startPoint x: 337, startPoint y: 231, endPoint x: 250, endPoint y: 225, distance: 87.1
click at [250, 225] on div at bounding box center [289, 225] width 348 height 51
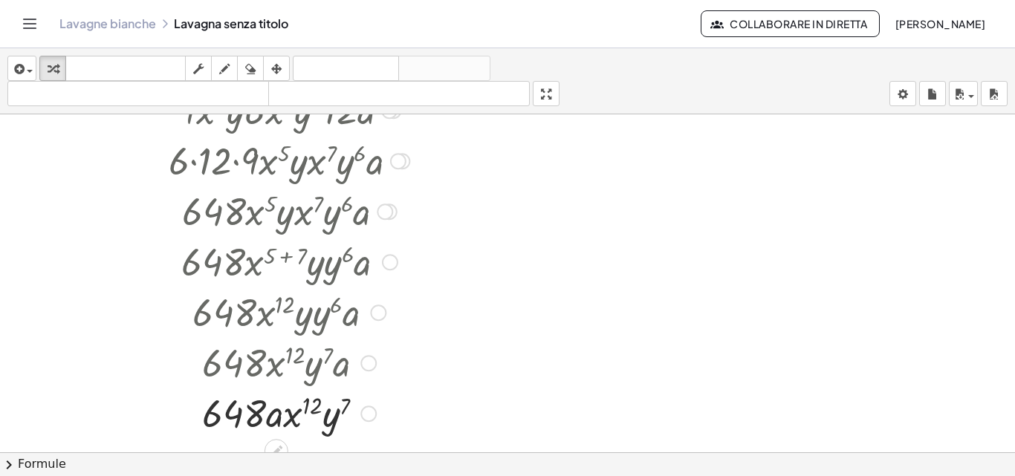
scroll to position [5918, 0]
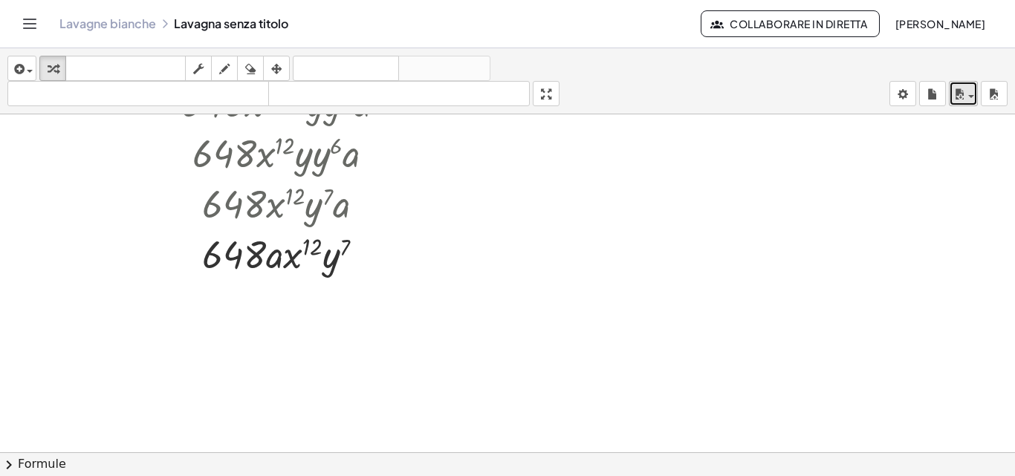
click at [969, 97] on span "button" at bounding box center [971, 96] width 6 height 3
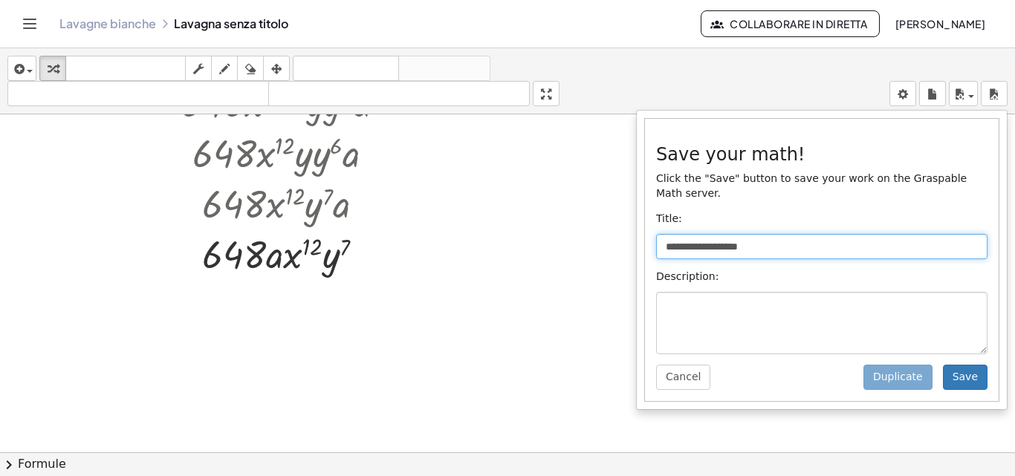
click at [863, 236] on input "**********" at bounding box center [821, 246] width 331 height 25
type input "*"
type input "********"
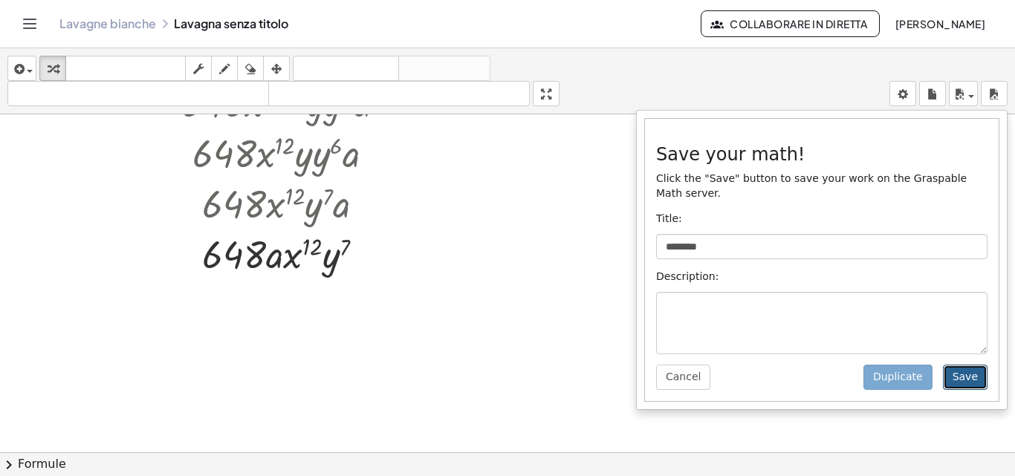
click at [960, 365] on button "Save" at bounding box center [965, 377] width 45 height 25
